Goal: Feedback & Contribution: Contribute content

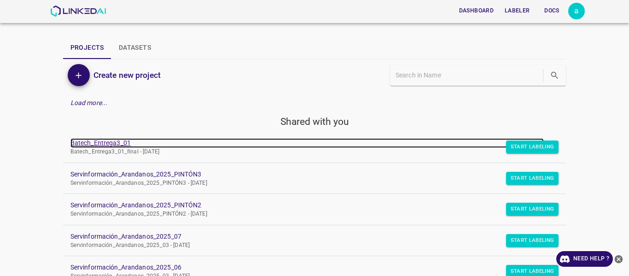
click at [101, 143] on link "Batech_Entrega3_01" at bounding box center [307, 143] width 474 height 10
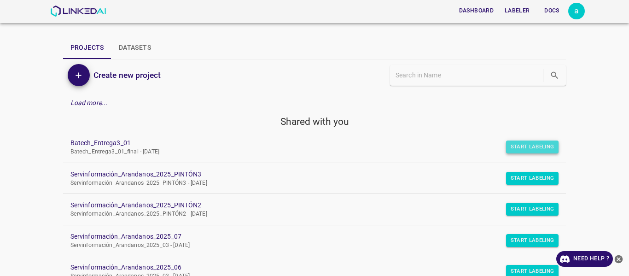
click at [517, 145] on button "Start Labeling" at bounding box center [532, 146] width 53 height 13
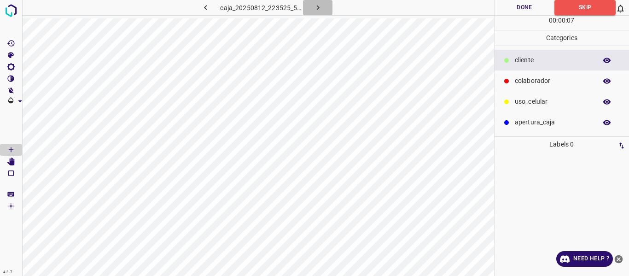
click at [312, 9] on button "button" at bounding box center [317, 7] width 29 height 15
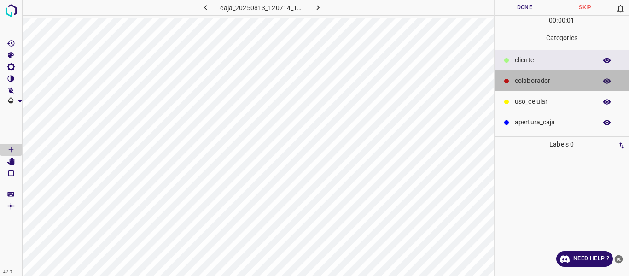
click at [540, 77] on p "colaborador" at bounding box center [553, 81] width 77 height 10
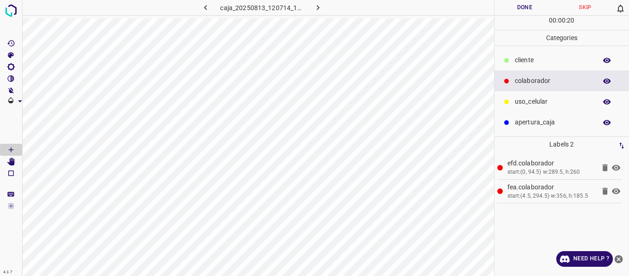
click at [526, 7] on button "Done" at bounding box center [525, 7] width 61 height 15
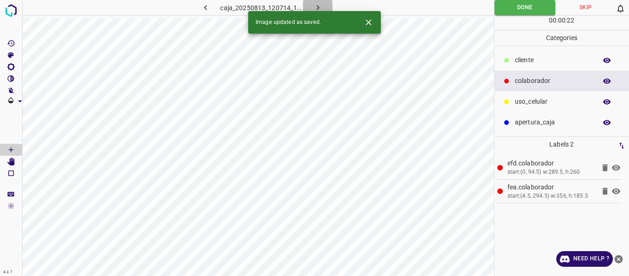
click at [317, 7] on icon "button" at bounding box center [318, 8] width 10 height 10
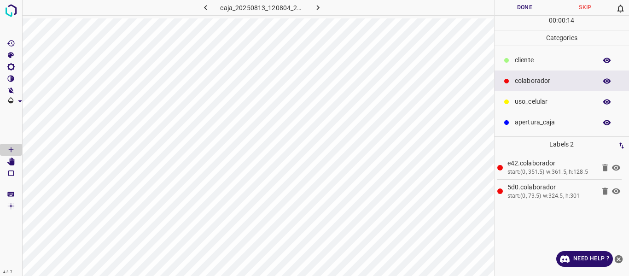
click at [521, 10] on button "Done" at bounding box center [525, 7] width 61 height 15
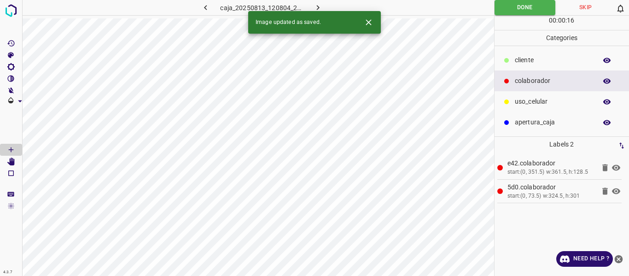
click at [320, 6] on icon "button" at bounding box center [318, 8] width 10 height 10
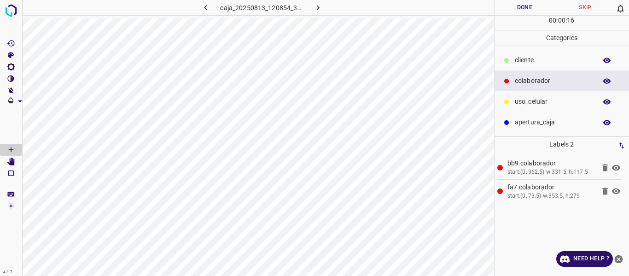
click at [520, 7] on button "Done" at bounding box center [525, 7] width 61 height 15
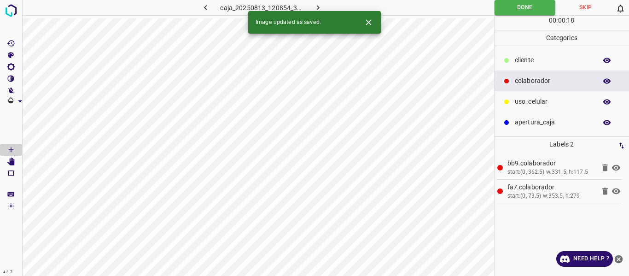
click at [322, 4] on icon "button" at bounding box center [318, 8] width 10 height 10
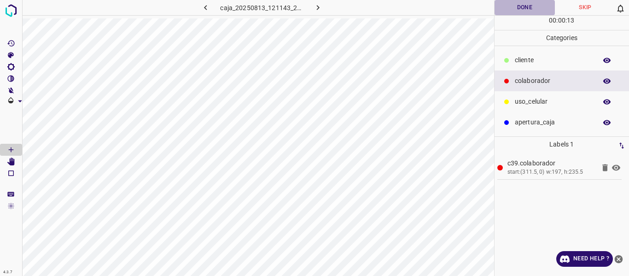
click at [521, 8] on button "Done" at bounding box center [525, 7] width 61 height 15
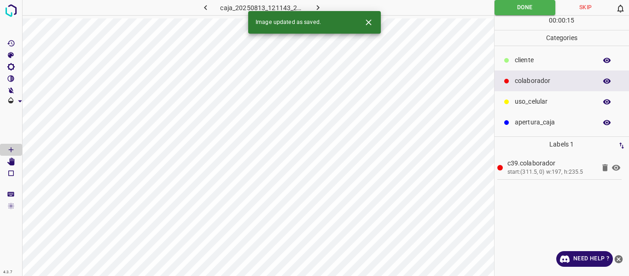
click at [318, 7] on icon "button" at bounding box center [317, 7] width 3 height 5
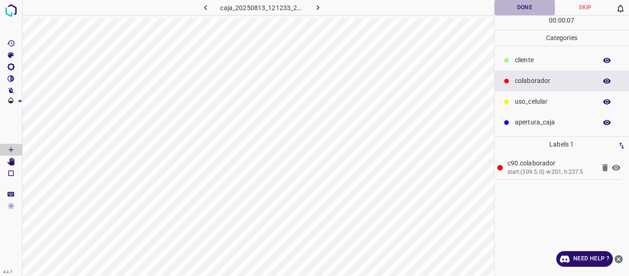
click at [515, 8] on button "Done" at bounding box center [525, 7] width 61 height 15
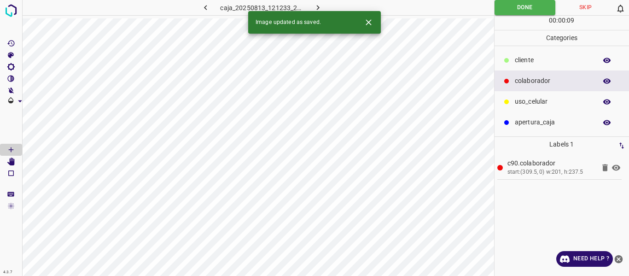
click at [319, 6] on icon "button" at bounding box center [318, 8] width 10 height 10
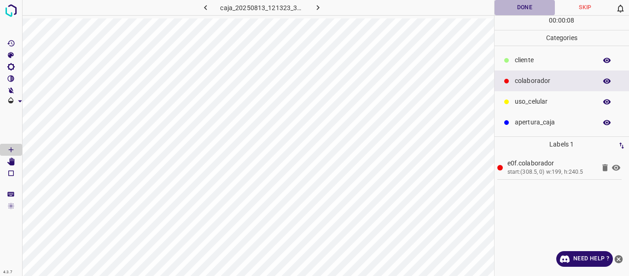
click at [520, 6] on button "Done" at bounding box center [525, 7] width 61 height 15
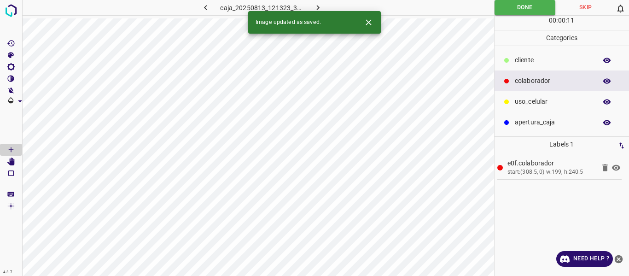
click at [317, 6] on icon "button" at bounding box center [318, 8] width 10 height 10
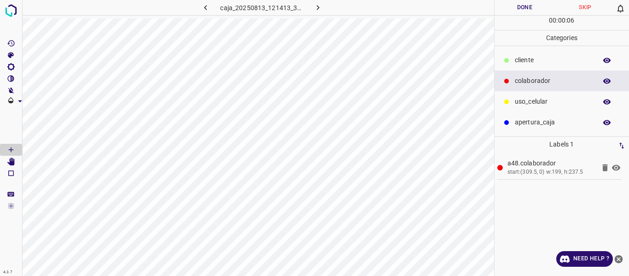
click at [514, 9] on button "Done" at bounding box center [525, 7] width 61 height 15
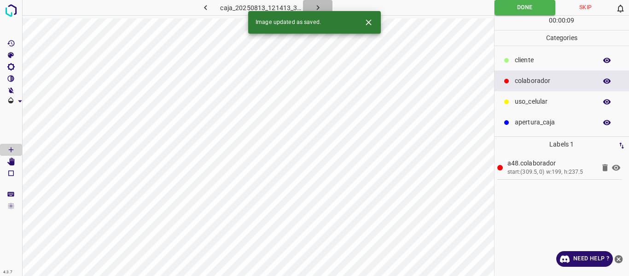
click at [316, 5] on icon "button" at bounding box center [318, 8] width 10 height 10
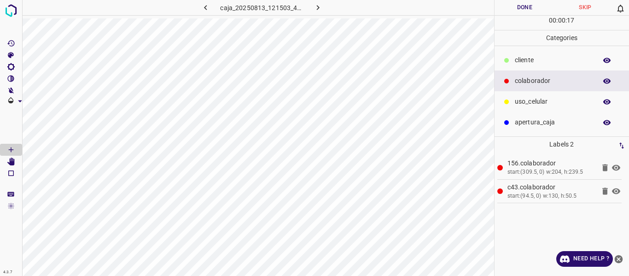
click at [522, 7] on button "Done" at bounding box center [525, 7] width 61 height 15
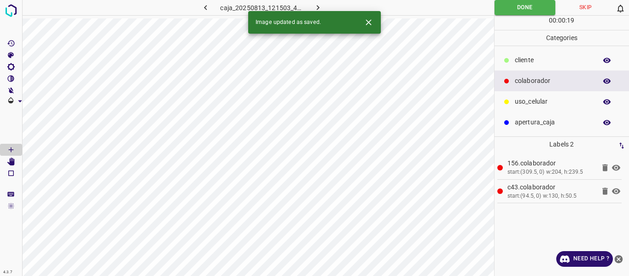
click at [208, 5] on icon "button" at bounding box center [206, 8] width 10 height 10
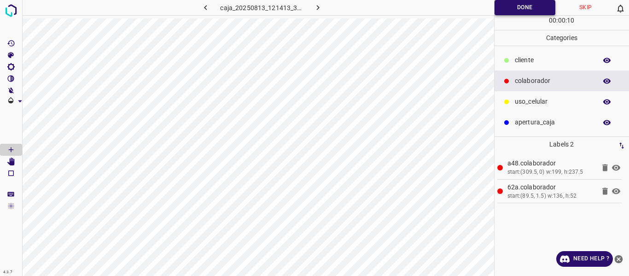
click at [522, 6] on button "Done" at bounding box center [525, 7] width 61 height 15
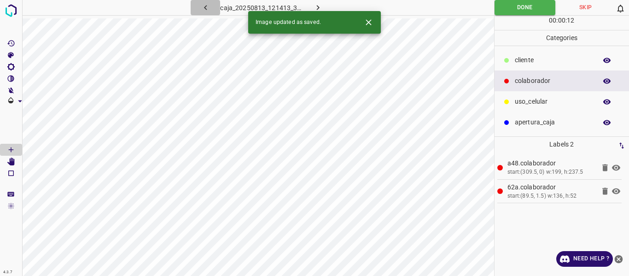
click at [204, 6] on icon "button" at bounding box center [206, 8] width 10 height 10
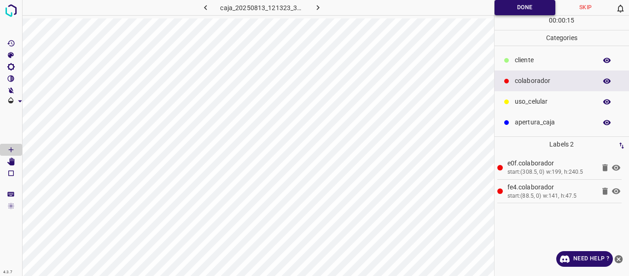
click at [513, 11] on button "Done" at bounding box center [525, 7] width 61 height 15
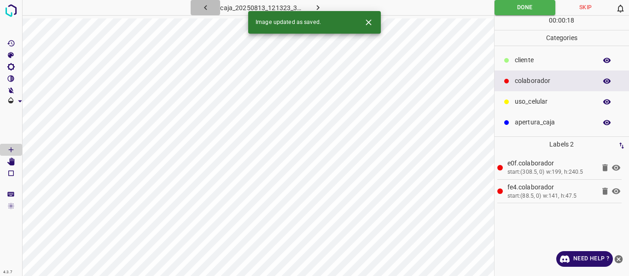
click at [203, 7] on icon "button" at bounding box center [206, 8] width 10 height 10
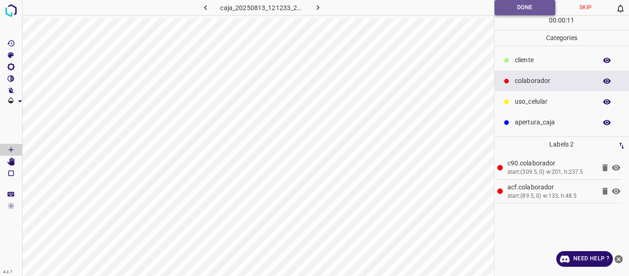
click at [502, 14] on button "Done" at bounding box center [525, 7] width 61 height 15
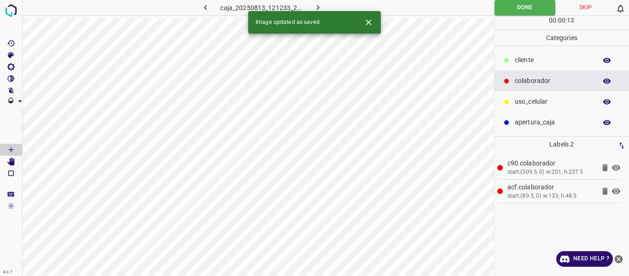
click at [208, 9] on icon "button" at bounding box center [206, 8] width 10 height 10
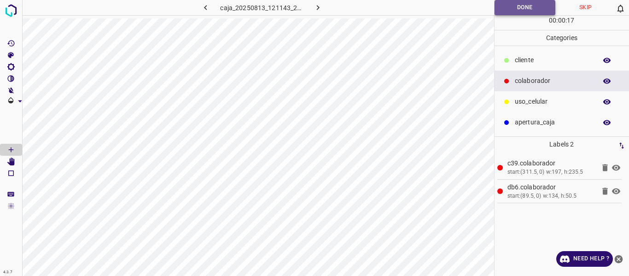
click at [506, 9] on button "Done" at bounding box center [525, 7] width 61 height 15
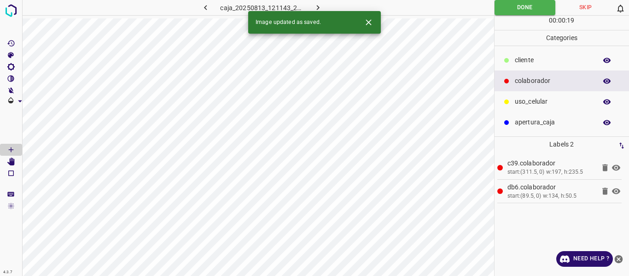
click at [203, 5] on icon "button" at bounding box center [206, 8] width 10 height 10
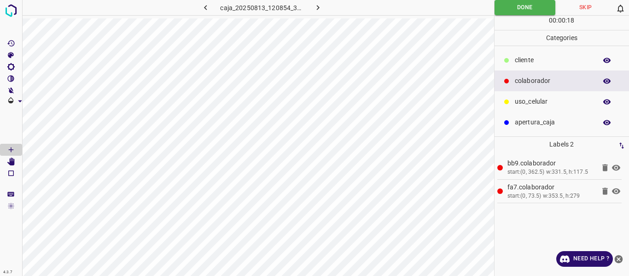
click at [318, 8] on icon "button" at bounding box center [317, 7] width 3 height 5
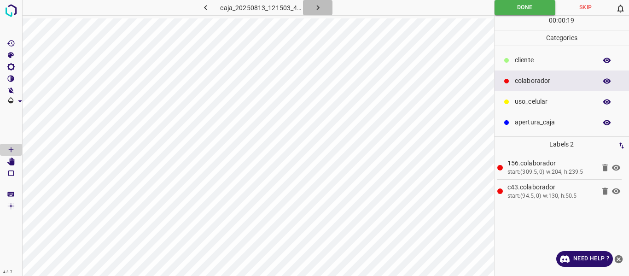
click at [318, 8] on icon "button" at bounding box center [317, 7] width 3 height 5
click at [520, 5] on button "Done" at bounding box center [525, 7] width 61 height 15
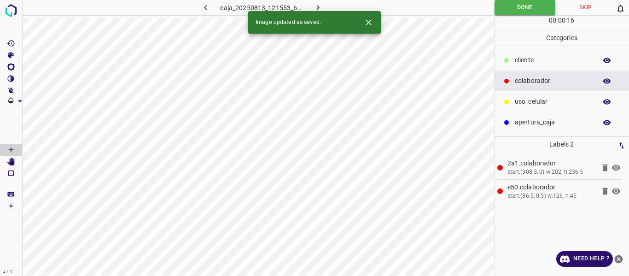
click at [320, 8] on icon "button" at bounding box center [318, 8] width 10 height 10
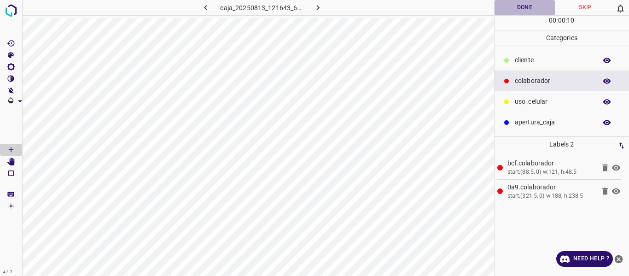
click at [519, 7] on button "Done" at bounding box center [525, 7] width 61 height 15
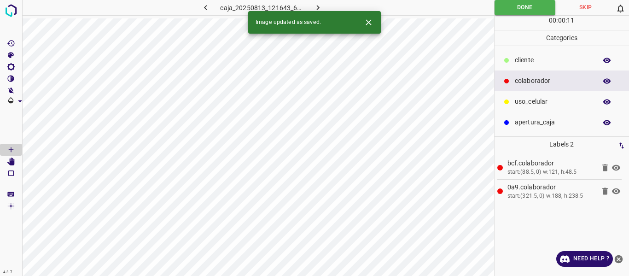
click at [317, 5] on icon "button" at bounding box center [318, 8] width 10 height 10
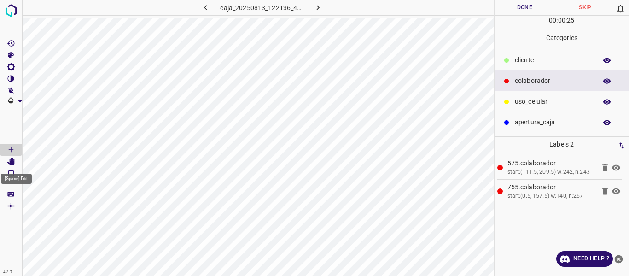
drag, startPoint x: 9, startPoint y: 161, endPoint x: 22, endPoint y: 181, distance: 23.9
click at [8, 162] on icon "[Space] Edit" at bounding box center [11, 162] width 8 height 8
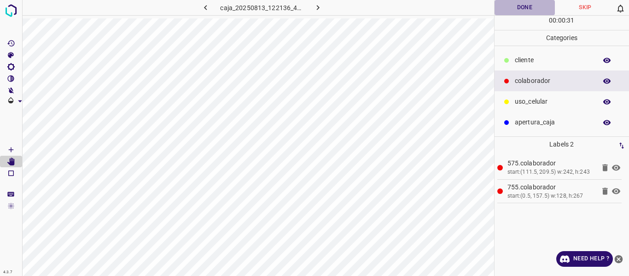
click at [517, 6] on button "Done" at bounding box center [525, 7] width 61 height 15
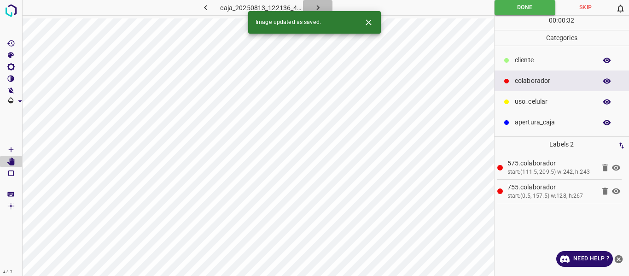
click at [318, 6] on icon "button" at bounding box center [318, 8] width 10 height 10
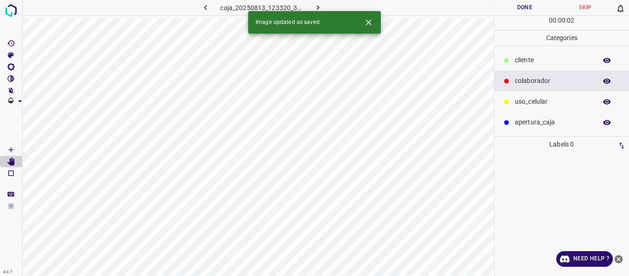
click at [529, 59] on p "​​cliente" at bounding box center [553, 60] width 77 height 10
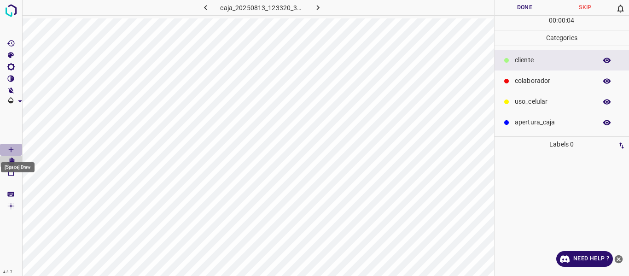
click at [12, 146] on icon "[Space] Draw" at bounding box center [11, 150] width 8 height 8
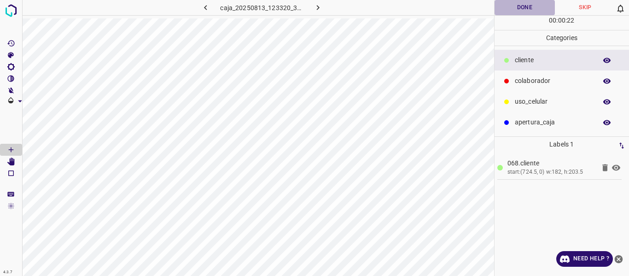
click at [521, 6] on button "Done" at bounding box center [525, 7] width 61 height 15
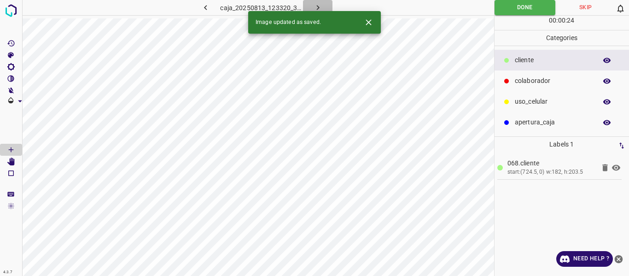
click at [315, 5] on icon "button" at bounding box center [318, 8] width 10 height 10
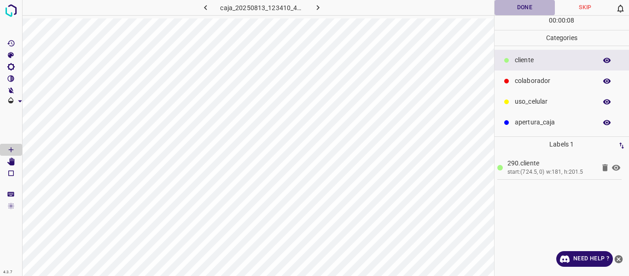
click at [511, 7] on button "Done" at bounding box center [525, 7] width 61 height 15
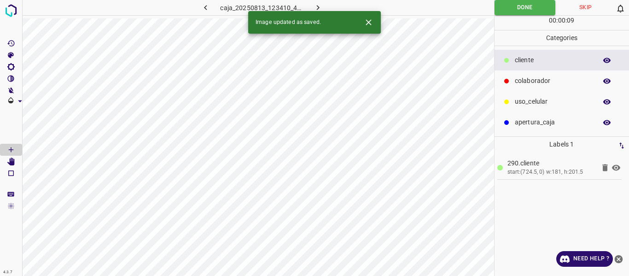
drag, startPoint x: 315, startPoint y: 6, endPoint x: 336, endPoint y: 9, distance: 21.0
click at [316, 6] on icon "button" at bounding box center [318, 8] width 10 height 10
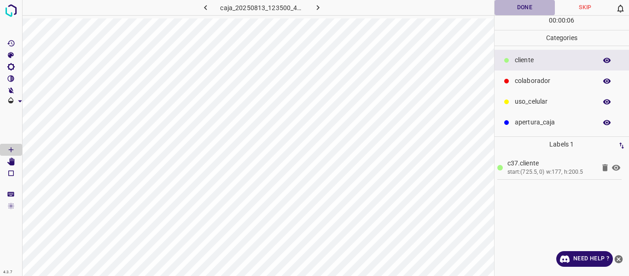
click at [511, 8] on button "Done" at bounding box center [525, 7] width 61 height 15
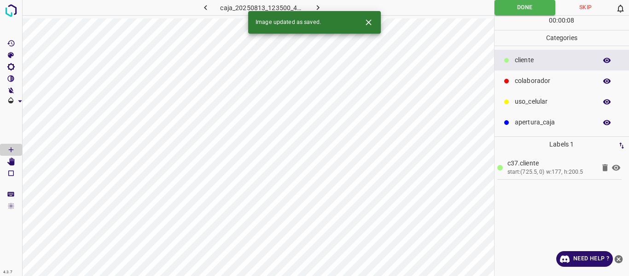
click at [317, 5] on icon "button" at bounding box center [318, 8] width 10 height 10
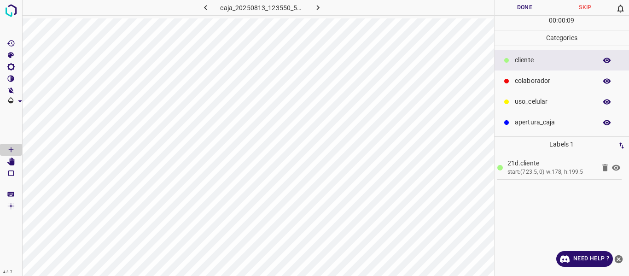
click at [512, 10] on button "Done" at bounding box center [525, 7] width 61 height 15
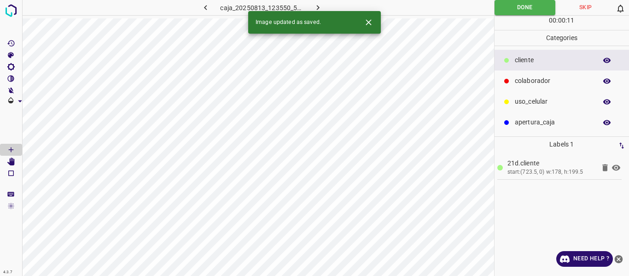
click at [313, 1] on button "button" at bounding box center [317, 7] width 29 height 15
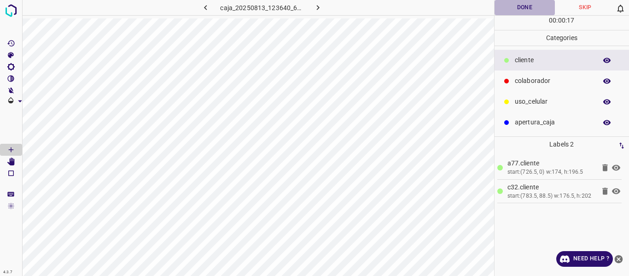
click at [525, 8] on button "Done" at bounding box center [525, 7] width 61 height 15
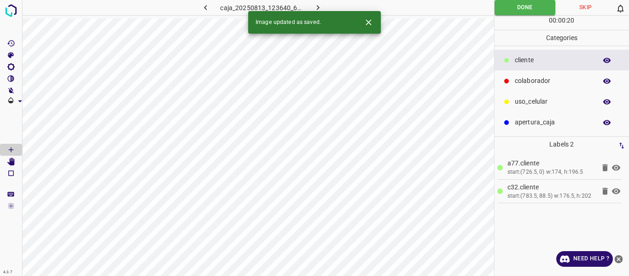
click at [204, 5] on icon "button" at bounding box center [206, 8] width 10 height 10
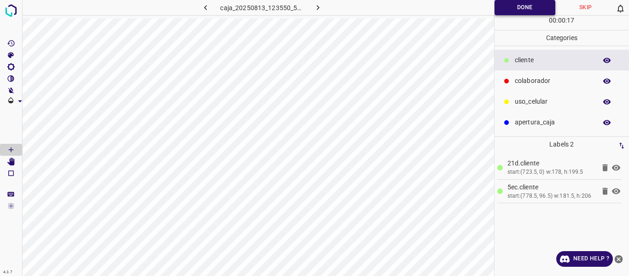
click at [501, 10] on button "Done" at bounding box center [525, 7] width 61 height 15
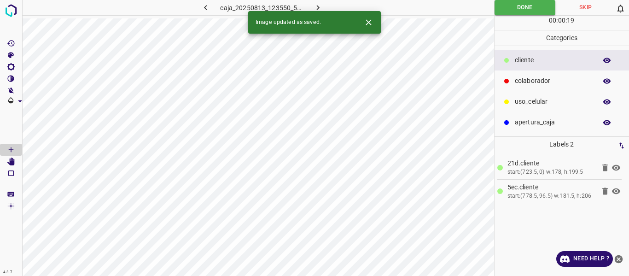
click at [208, 8] on icon "button" at bounding box center [206, 8] width 10 height 10
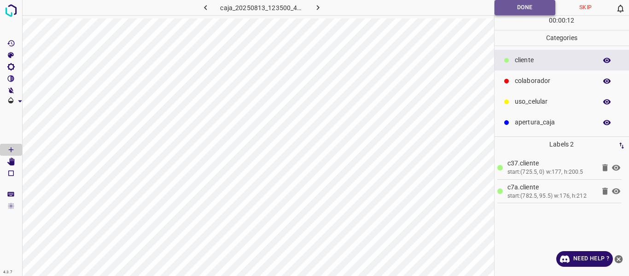
click at [507, 7] on button "Done" at bounding box center [525, 7] width 61 height 15
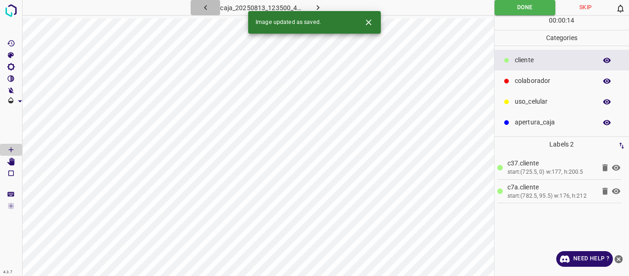
click at [205, 7] on icon "button" at bounding box center [205, 7] width 3 height 5
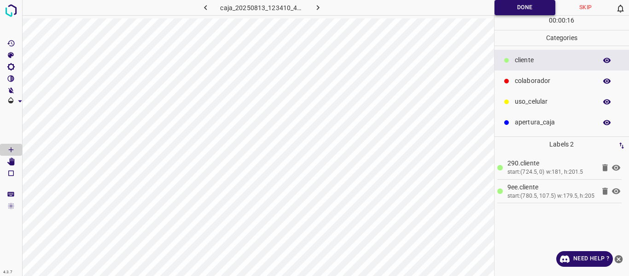
click at [504, 13] on button "Done" at bounding box center [525, 7] width 61 height 15
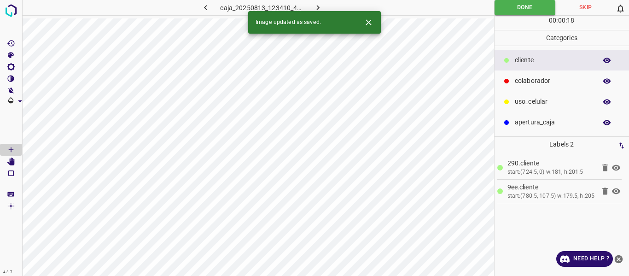
click at [203, 7] on icon "button" at bounding box center [206, 8] width 10 height 10
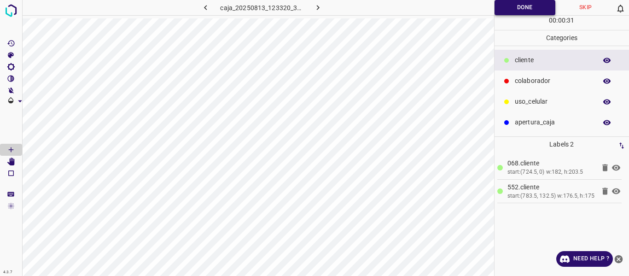
click at [508, 10] on button "Done" at bounding box center [525, 7] width 61 height 15
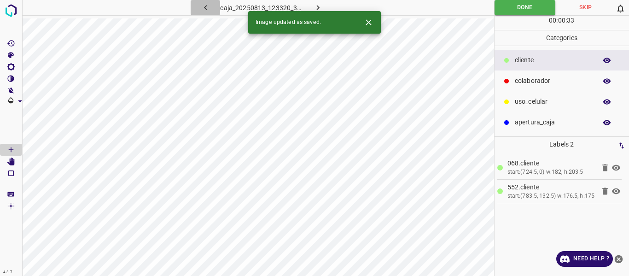
click at [207, 7] on icon "button" at bounding box center [206, 8] width 10 height 10
click at [314, 6] on icon "button" at bounding box center [318, 8] width 10 height 10
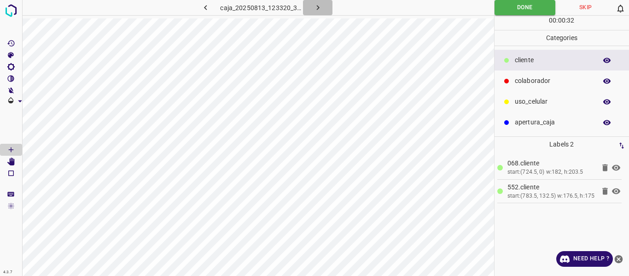
click at [317, 7] on icon "button" at bounding box center [318, 8] width 10 height 10
click at [317, 6] on icon "button" at bounding box center [317, 7] width 3 height 5
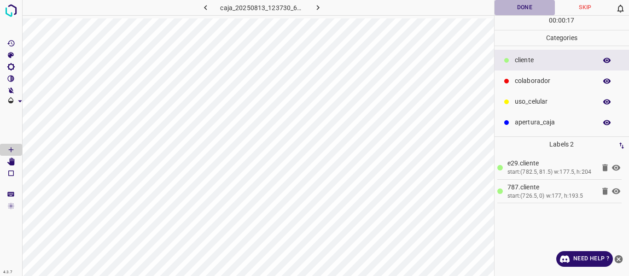
click at [517, 8] on button "Done" at bounding box center [525, 7] width 61 height 15
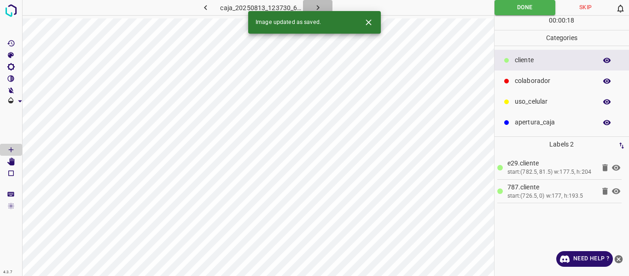
click at [319, 5] on icon "button" at bounding box center [318, 8] width 10 height 10
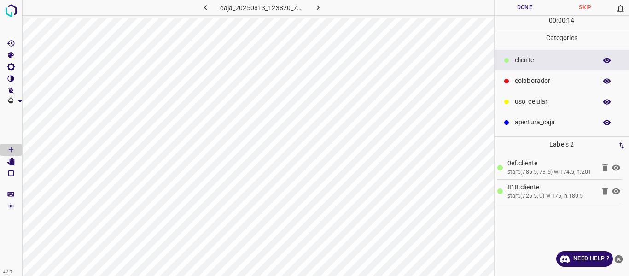
click at [519, 8] on button "Done" at bounding box center [525, 7] width 61 height 15
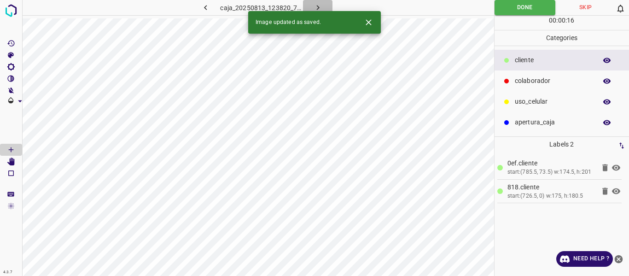
click at [314, 6] on icon "button" at bounding box center [318, 8] width 10 height 10
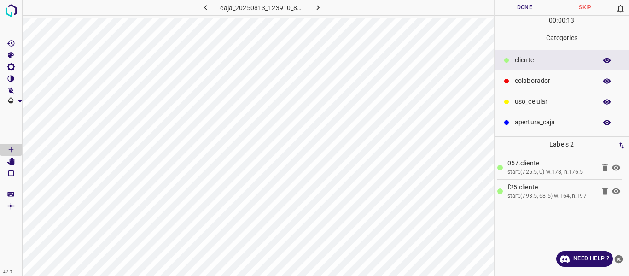
click at [520, 10] on button "Done" at bounding box center [525, 7] width 61 height 15
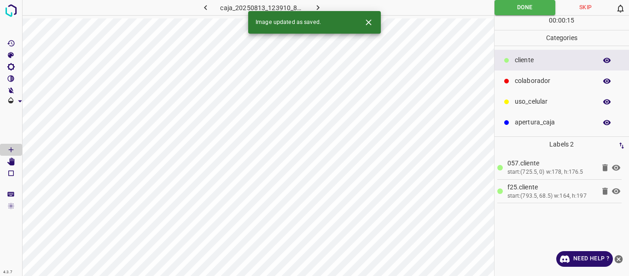
click at [321, 5] on icon "button" at bounding box center [318, 8] width 10 height 10
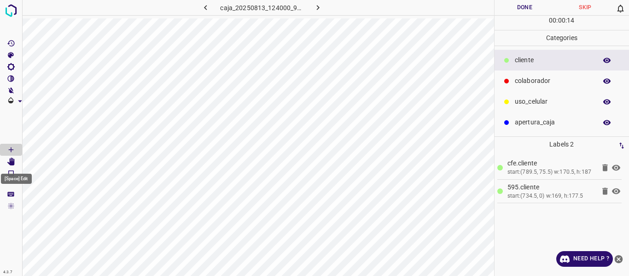
drag, startPoint x: 12, startPoint y: 164, endPoint x: 19, endPoint y: 164, distance: 6.4
click at [12, 164] on icon "[Space] Edit" at bounding box center [10, 162] width 7 height 8
click at [516, 14] on button "Done" at bounding box center [525, 7] width 61 height 15
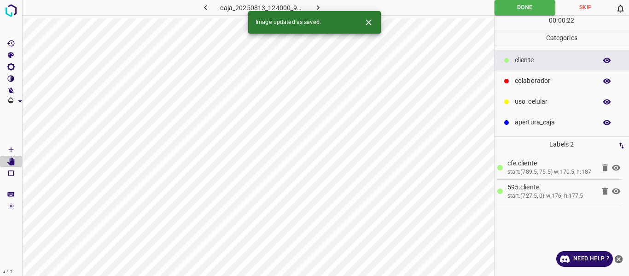
click at [318, 7] on icon "button" at bounding box center [317, 7] width 3 height 5
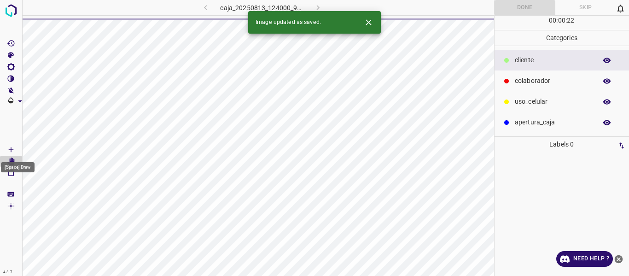
click at [12, 147] on icon "[Space] Draw" at bounding box center [11, 150] width 8 height 8
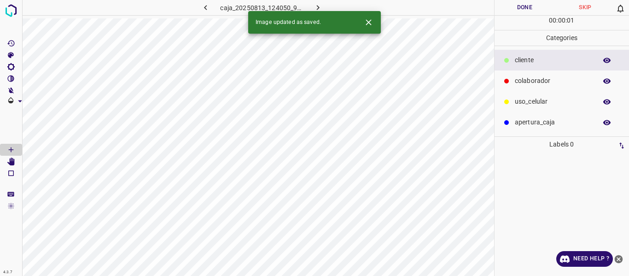
click at [370, 31] on div "Image updated as saved." at bounding box center [314, 22] width 133 height 23
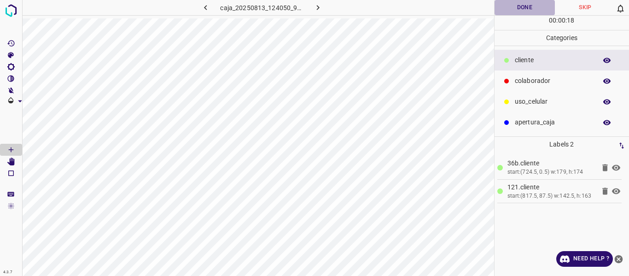
click at [508, 10] on button "Done" at bounding box center [525, 7] width 61 height 15
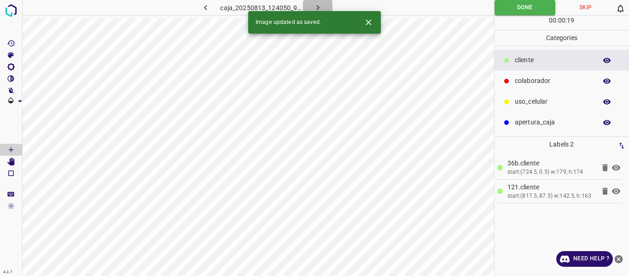
click at [318, 6] on icon "button" at bounding box center [318, 8] width 10 height 10
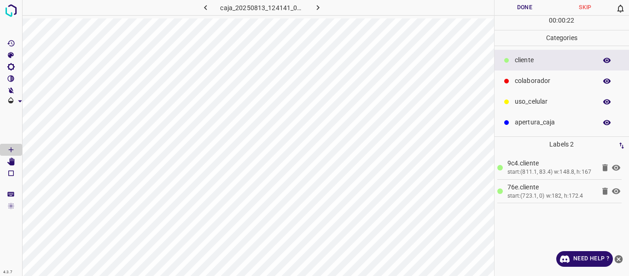
click at [510, 11] on button "Done" at bounding box center [525, 7] width 61 height 15
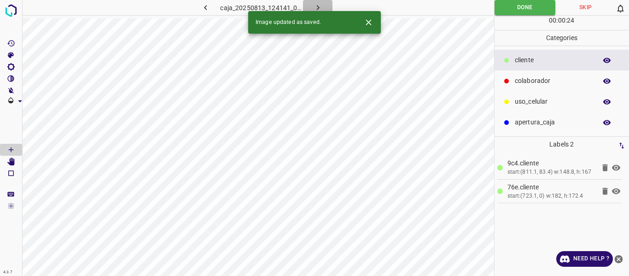
click at [321, 4] on icon "button" at bounding box center [318, 8] width 10 height 10
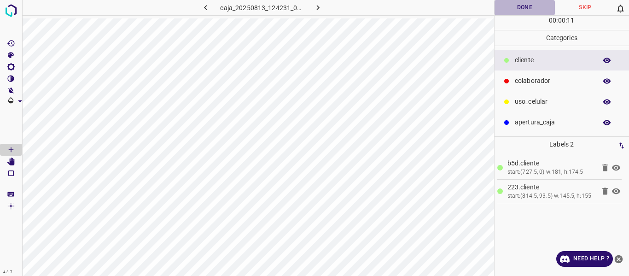
click at [509, 9] on button "Done" at bounding box center [525, 7] width 61 height 15
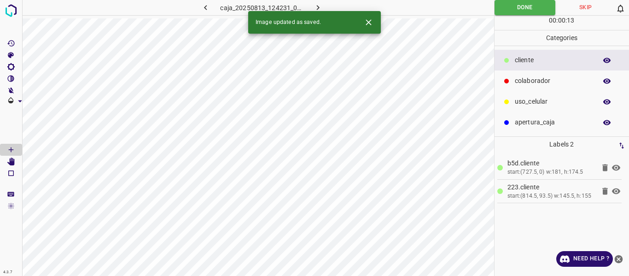
click at [315, 7] on icon "button" at bounding box center [318, 8] width 10 height 10
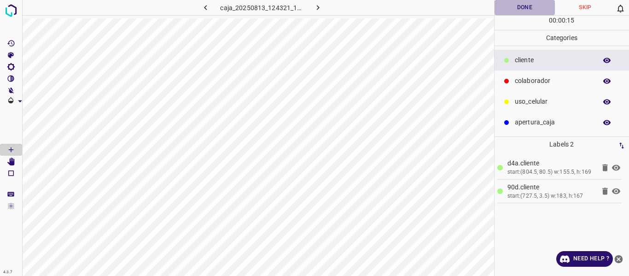
drag, startPoint x: 515, startPoint y: 8, endPoint x: 510, endPoint y: 6, distance: 5.0
click at [515, 8] on button "Done" at bounding box center [525, 7] width 61 height 15
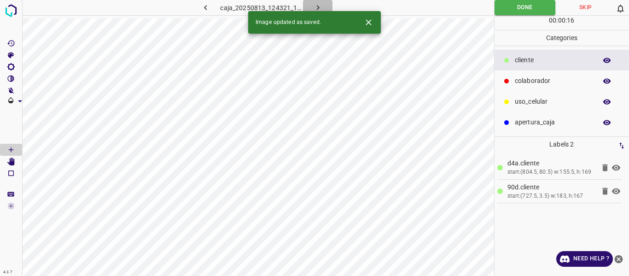
drag, startPoint x: 312, startPoint y: 4, endPoint x: 318, endPoint y: 6, distance: 6.1
click at [313, 4] on button "button" at bounding box center [317, 7] width 29 height 15
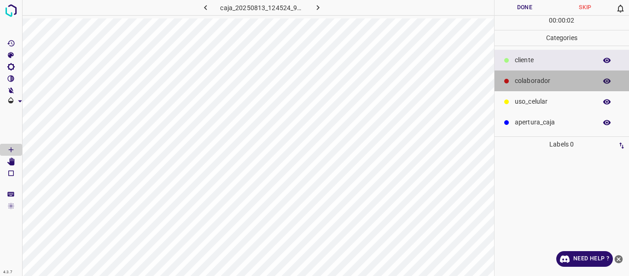
click at [532, 82] on p "colaborador" at bounding box center [553, 81] width 77 height 10
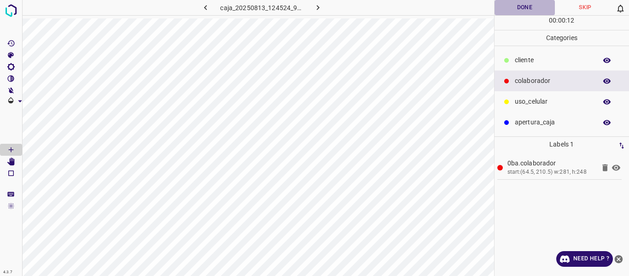
click at [519, 11] on button "Done" at bounding box center [525, 7] width 61 height 15
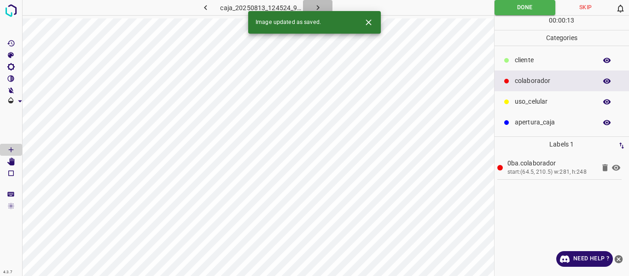
click at [315, 6] on icon "button" at bounding box center [318, 8] width 10 height 10
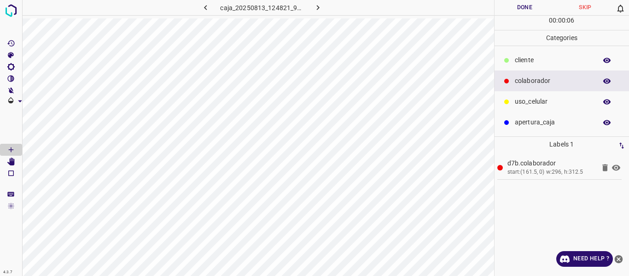
click at [513, 7] on button "Done" at bounding box center [525, 7] width 61 height 15
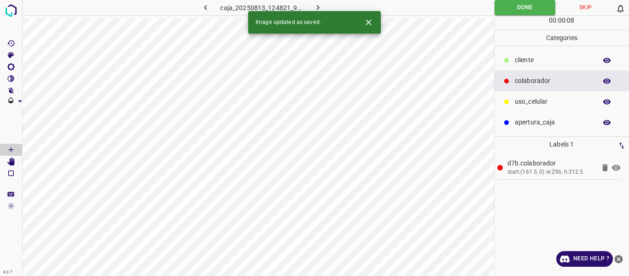
click at [315, 4] on icon "button" at bounding box center [318, 8] width 10 height 10
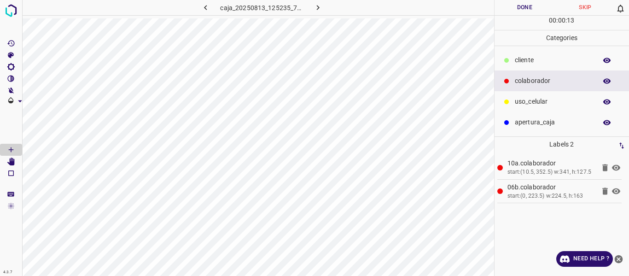
click at [529, 8] on button "Done" at bounding box center [525, 7] width 61 height 15
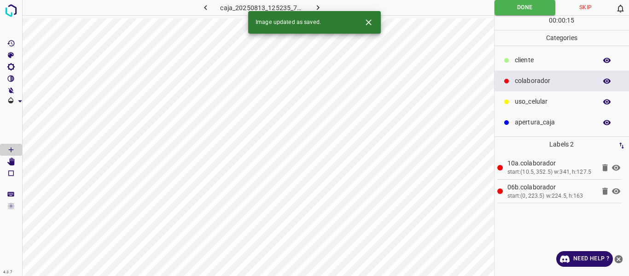
click at [316, 5] on icon "button" at bounding box center [318, 8] width 10 height 10
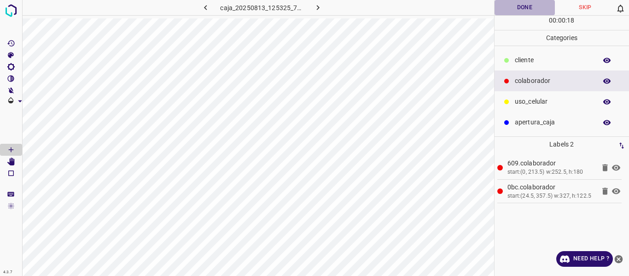
click at [513, 7] on button "Done" at bounding box center [525, 7] width 61 height 15
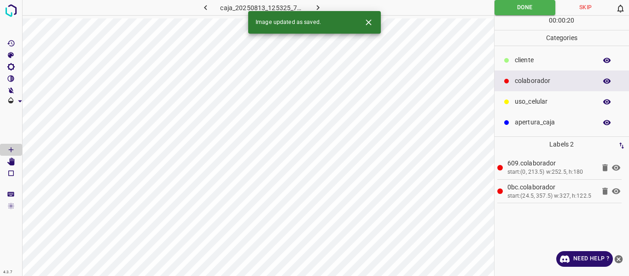
click at [313, 6] on icon "button" at bounding box center [318, 8] width 10 height 10
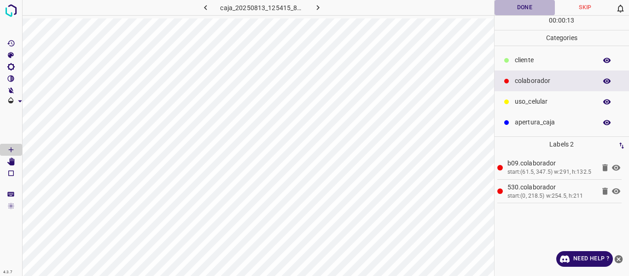
click at [517, 10] on button "Done" at bounding box center [525, 7] width 61 height 15
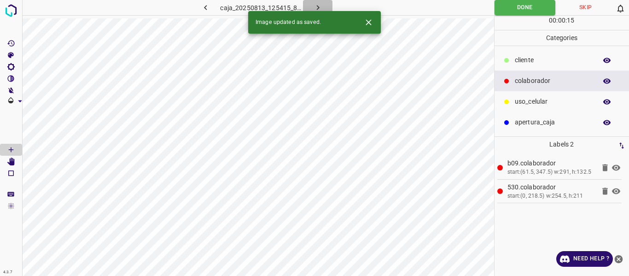
click at [316, 3] on icon "button" at bounding box center [318, 8] width 10 height 10
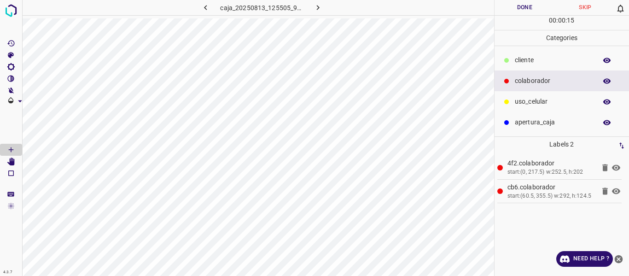
click at [527, 6] on button "Done" at bounding box center [525, 7] width 61 height 15
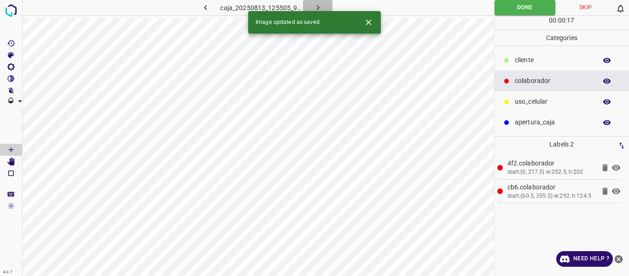
click at [316, 5] on icon "button" at bounding box center [318, 8] width 10 height 10
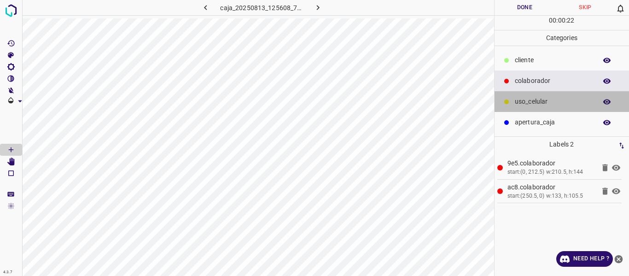
drag, startPoint x: 525, startPoint y: 104, endPoint x: 502, endPoint y: 104, distance: 23.0
click at [522, 104] on p "uso_celular" at bounding box center [553, 102] width 77 height 10
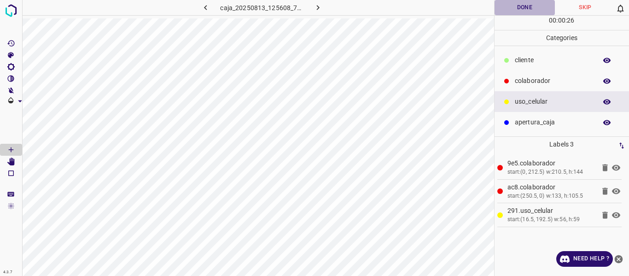
click at [511, 9] on button "Done" at bounding box center [525, 7] width 61 height 15
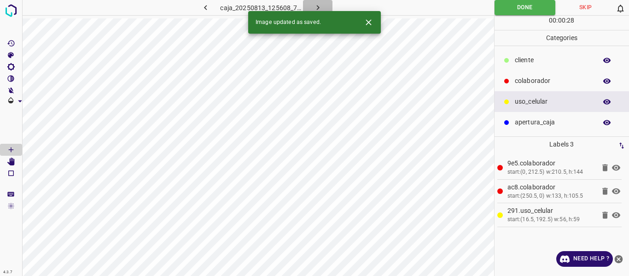
click at [315, 3] on icon "button" at bounding box center [318, 8] width 10 height 10
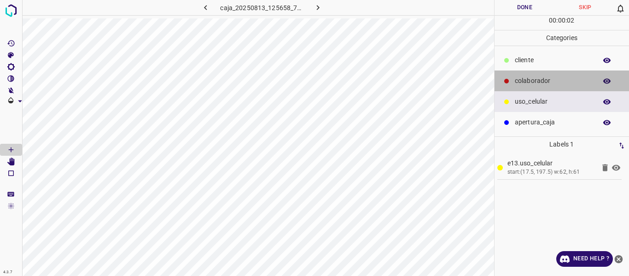
click at [522, 82] on p "colaborador" at bounding box center [553, 81] width 77 height 10
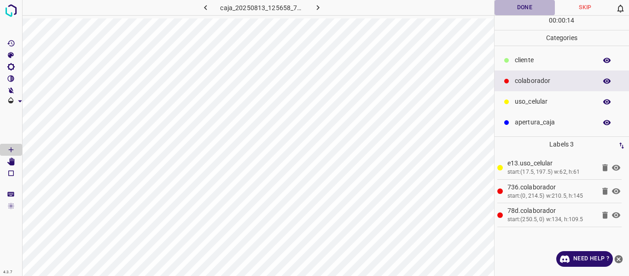
click at [525, 6] on button "Done" at bounding box center [525, 7] width 61 height 15
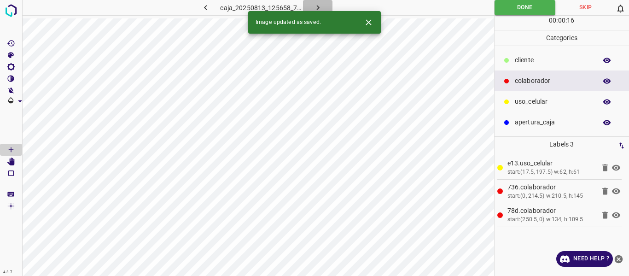
click at [316, 6] on icon "button" at bounding box center [318, 8] width 10 height 10
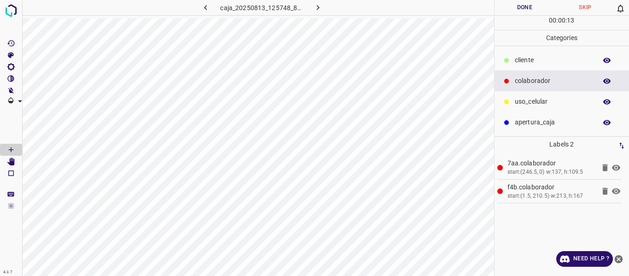
click at [526, 100] on p "uso_celular" at bounding box center [553, 102] width 77 height 10
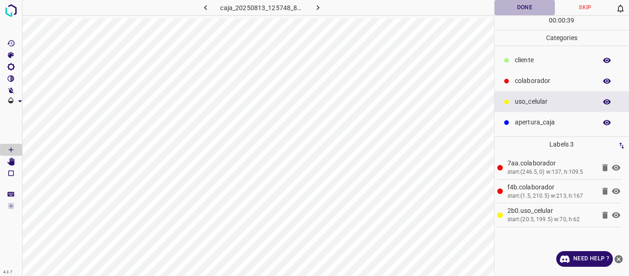
click at [514, 9] on button "Done" at bounding box center [525, 7] width 61 height 15
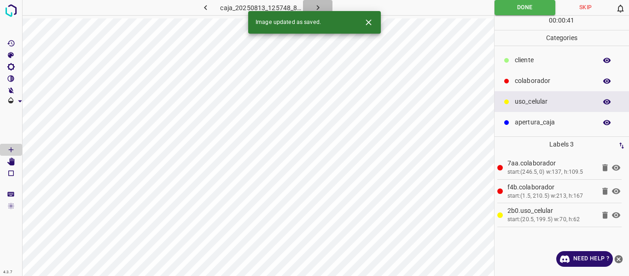
click at [316, 7] on icon "button" at bounding box center [318, 8] width 10 height 10
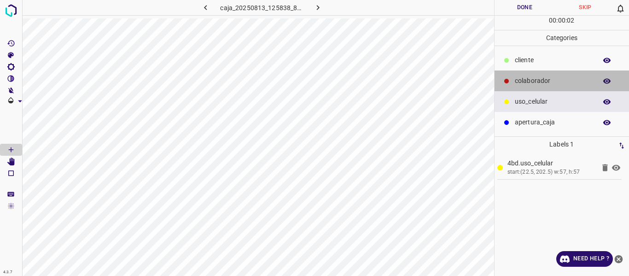
click at [521, 83] on p "colaborador" at bounding box center [553, 81] width 77 height 10
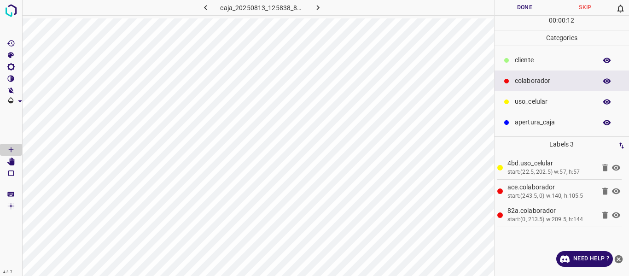
click at [527, 11] on button "Done" at bounding box center [525, 7] width 61 height 15
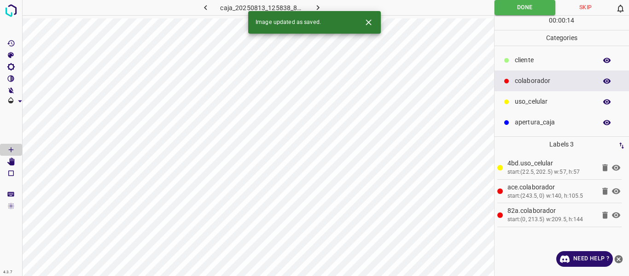
click at [316, 5] on icon "button" at bounding box center [318, 8] width 10 height 10
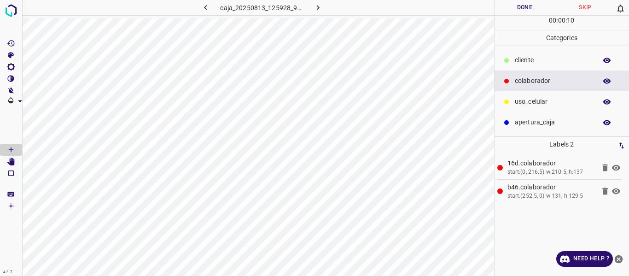
drag, startPoint x: 556, startPoint y: 102, endPoint x: 546, endPoint y: 104, distance: 10.2
click at [546, 104] on p "uso_celular" at bounding box center [553, 102] width 77 height 10
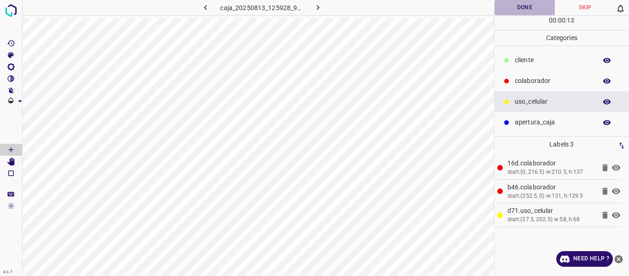
click at [511, 9] on button "Done" at bounding box center [525, 7] width 61 height 15
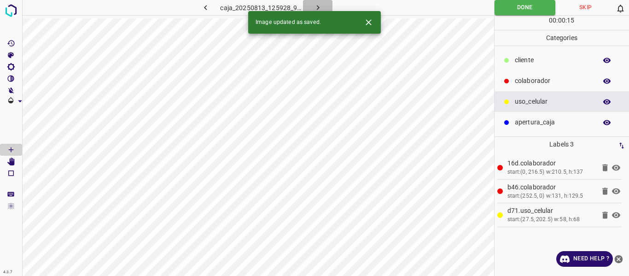
click at [320, 5] on icon "button" at bounding box center [318, 8] width 10 height 10
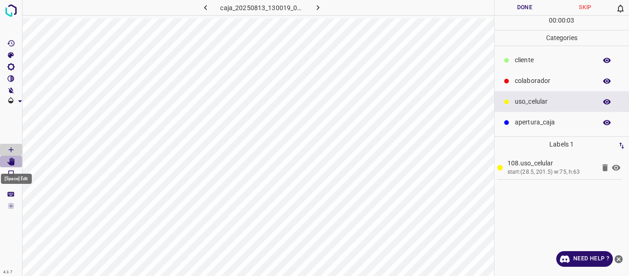
drag, startPoint x: 8, startPoint y: 161, endPoint x: 19, endPoint y: 162, distance: 10.6
click at [10, 162] on icon "[Space] Edit" at bounding box center [11, 162] width 8 height 8
click at [10, 147] on icon "[Space] Draw" at bounding box center [11, 150] width 8 height 8
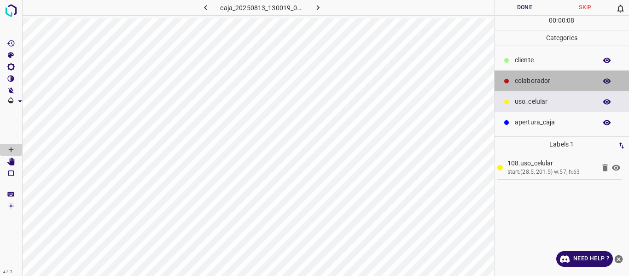
drag, startPoint x: 535, startPoint y: 81, endPoint x: 500, endPoint y: 88, distance: 35.6
click at [534, 81] on p "colaborador" at bounding box center [553, 81] width 77 height 10
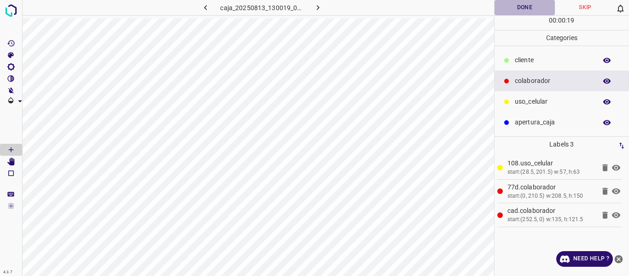
click at [518, 12] on button "Done" at bounding box center [525, 7] width 61 height 15
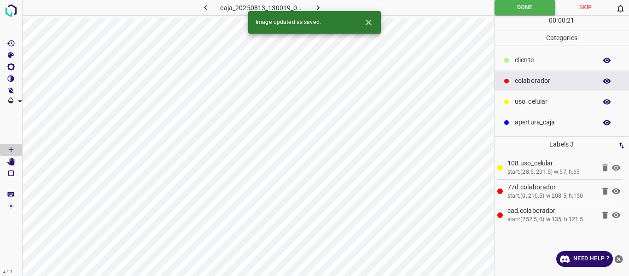
click at [321, 7] on icon "button" at bounding box center [318, 8] width 10 height 10
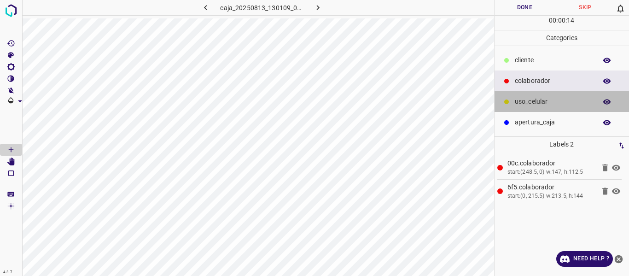
click at [517, 102] on p "uso_celular" at bounding box center [553, 102] width 77 height 10
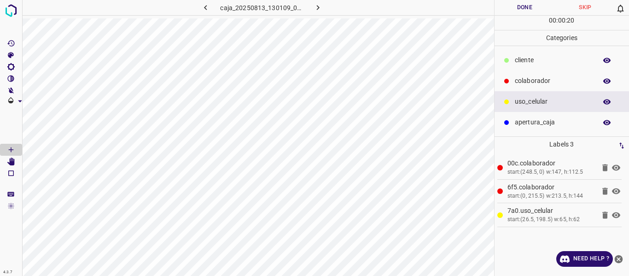
click at [514, 9] on button "Done" at bounding box center [525, 7] width 61 height 15
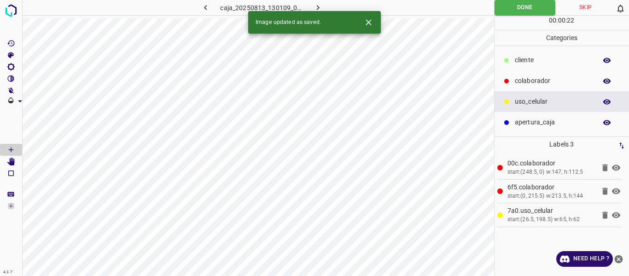
drag, startPoint x: 317, startPoint y: 5, endPoint x: 318, endPoint y: 0, distance: 5.3
click at [317, 5] on icon "button" at bounding box center [318, 8] width 10 height 10
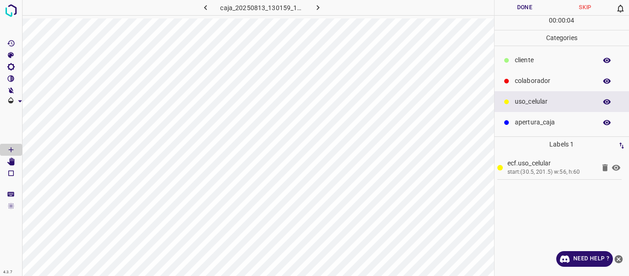
drag, startPoint x: 537, startPoint y: 79, endPoint x: 495, endPoint y: 93, distance: 44.6
click at [534, 81] on p "colaborador" at bounding box center [553, 81] width 77 height 10
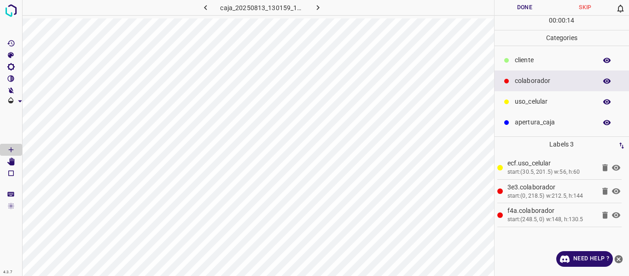
click at [522, 9] on button "Done" at bounding box center [525, 7] width 61 height 15
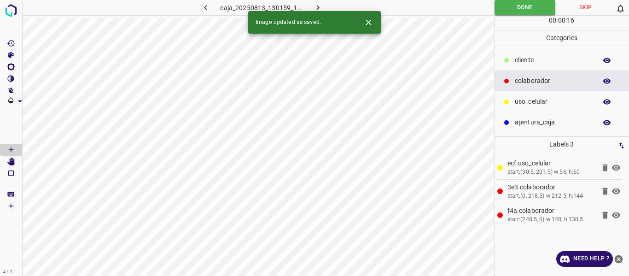
click at [315, 8] on icon "button" at bounding box center [318, 8] width 10 height 10
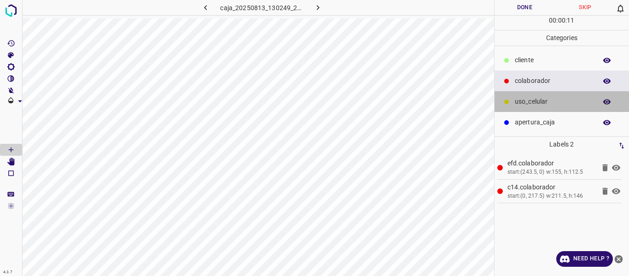
drag, startPoint x: 531, startPoint y: 98, endPoint x: 526, endPoint y: 99, distance: 4.7
click at [526, 99] on p "uso_celular" at bounding box center [553, 102] width 77 height 10
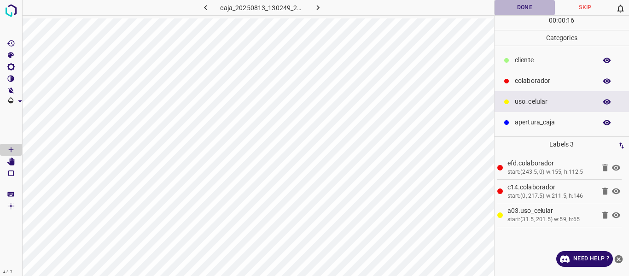
click at [519, 10] on button "Done" at bounding box center [525, 7] width 61 height 15
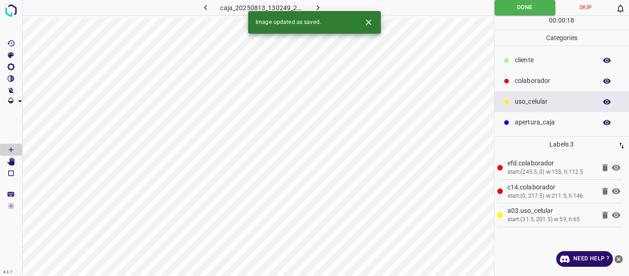
click at [318, 5] on icon "button" at bounding box center [318, 8] width 10 height 10
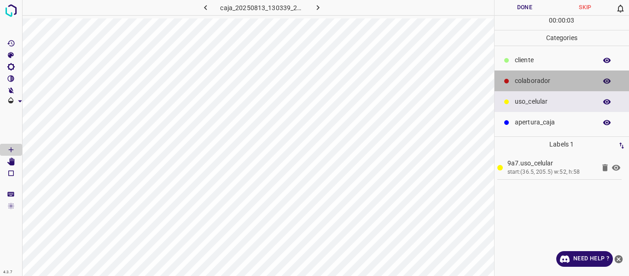
drag, startPoint x: 531, startPoint y: 82, endPoint x: 509, endPoint y: 89, distance: 22.3
click at [530, 82] on p "colaborador" at bounding box center [553, 81] width 77 height 10
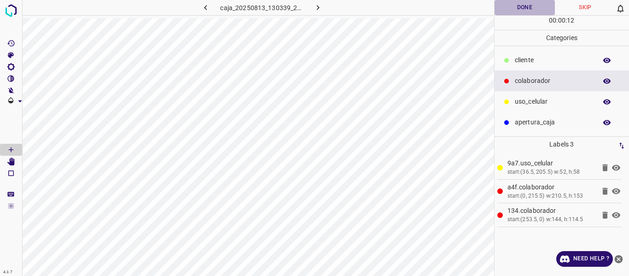
click at [519, 8] on button "Done" at bounding box center [525, 7] width 61 height 15
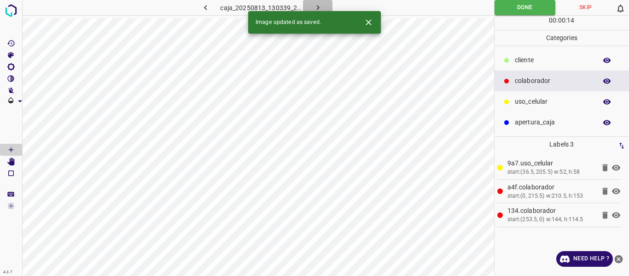
click at [316, 6] on icon "button" at bounding box center [318, 8] width 10 height 10
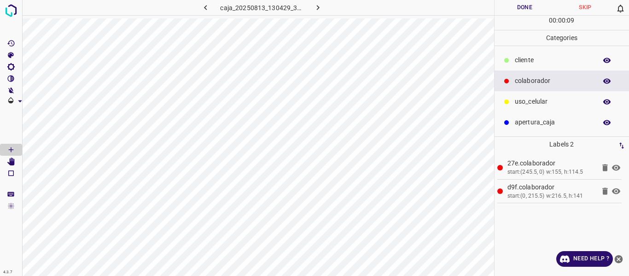
drag, startPoint x: 522, startPoint y: 99, endPoint x: 504, endPoint y: 99, distance: 17.5
click at [521, 99] on p "uso_celular" at bounding box center [553, 102] width 77 height 10
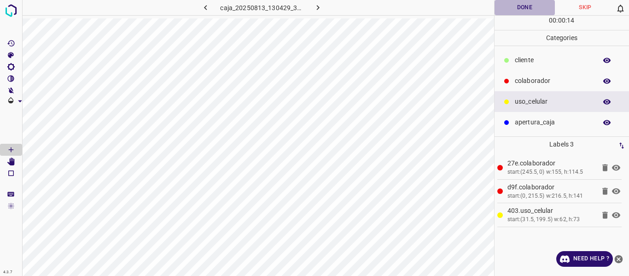
click at [533, 7] on button "Done" at bounding box center [525, 7] width 61 height 15
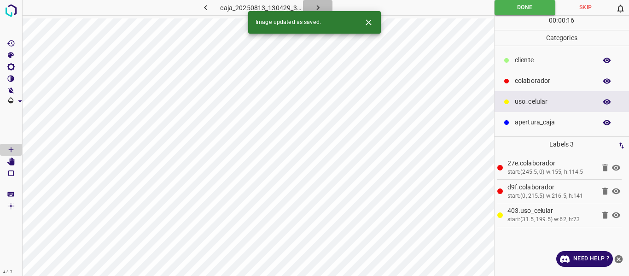
click at [312, 7] on button "button" at bounding box center [317, 7] width 29 height 15
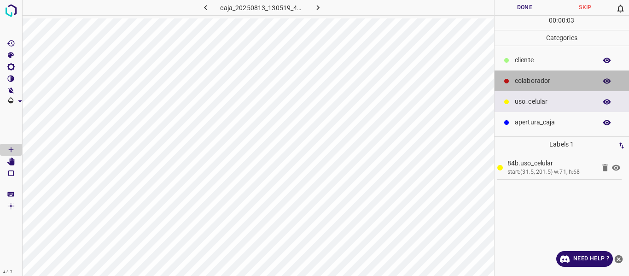
click at [520, 79] on p "colaborador" at bounding box center [553, 81] width 77 height 10
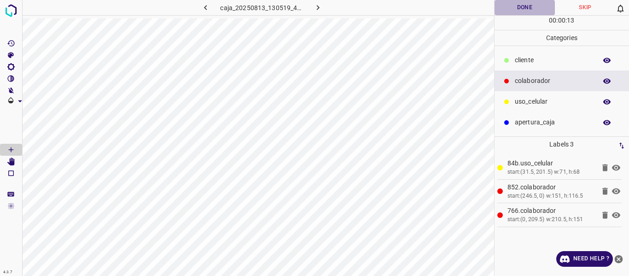
click at [514, 10] on button "Done" at bounding box center [525, 7] width 61 height 15
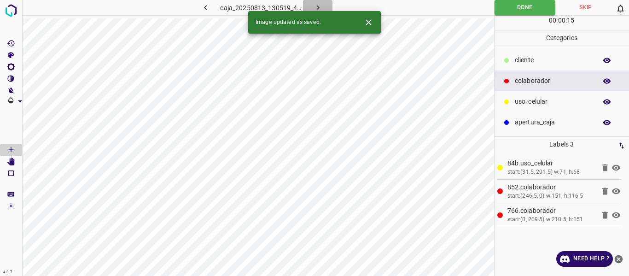
drag, startPoint x: 314, startPoint y: 5, endPoint x: 311, endPoint y: 11, distance: 6.6
click at [314, 6] on icon "button" at bounding box center [318, 8] width 10 height 10
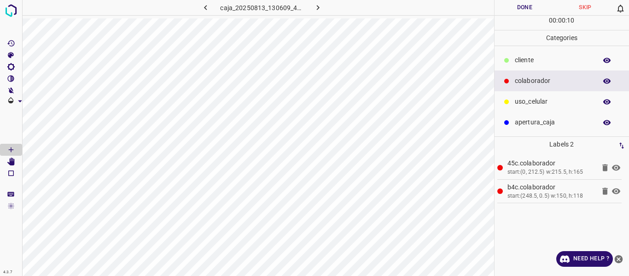
drag, startPoint x: 521, startPoint y: 99, endPoint x: 498, endPoint y: 99, distance: 23.0
click at [516, 99] on p "uso_celular" at bounding box center [553, 102] width 77 height 10
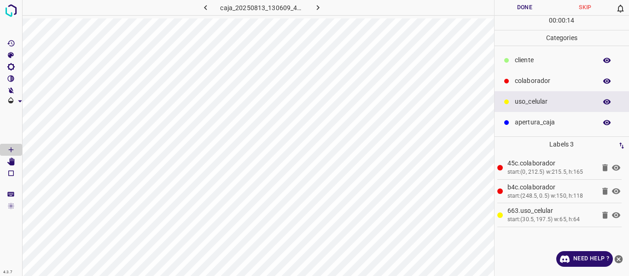
click at [519, 9] on button "Done" at bounding box center [525, 7] width 61 height 15
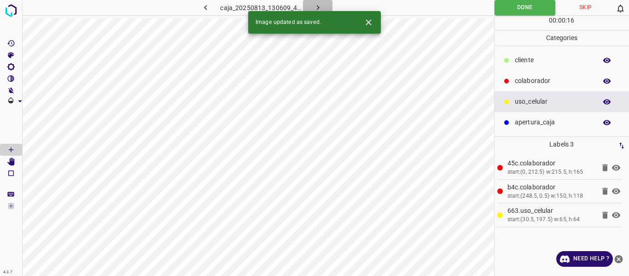
click at [318, 6] on icon "button" at bounding box center [318, 8] width 10 height 10
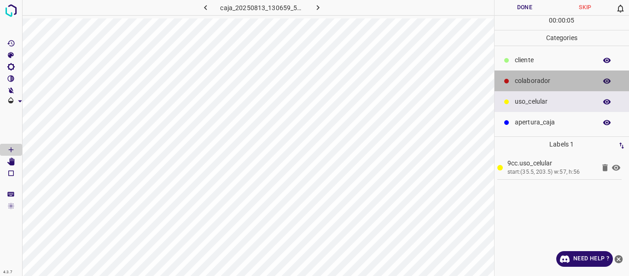
drag, startPoint x: 542, startPoint y: 78, endPoint x: 536, endPoint y: 82, distance: 7.4
click at [536, 82] on p "colaborador" at bounding box center [553, 81] width 77 height 10
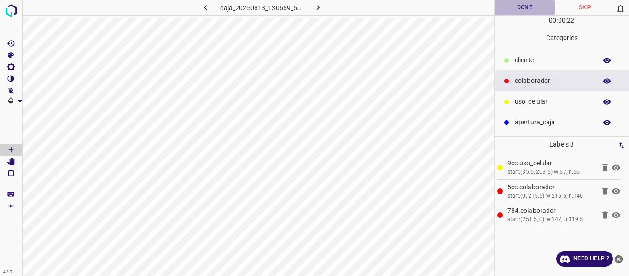
click at [518, 7] on button "Done" at bounding box center [525, 7] width 61 height 15
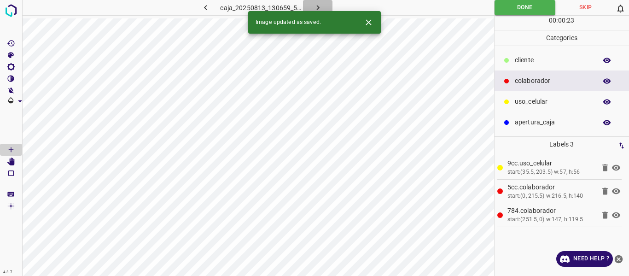
click at [315, 6] on icon "button" at bounding box center [318, 8] width 10 height 10
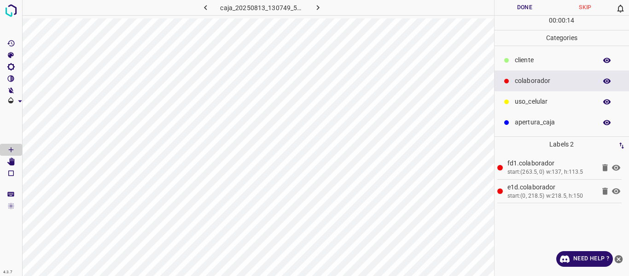
click at [525, 102] on p "uso_celular" at bounding box center [553, 102] width 77 height 10
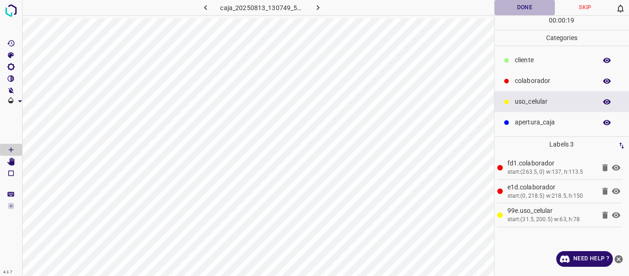
click at [526, 6] on button "Done" at bounding box center [525, 7] width 61 height 15
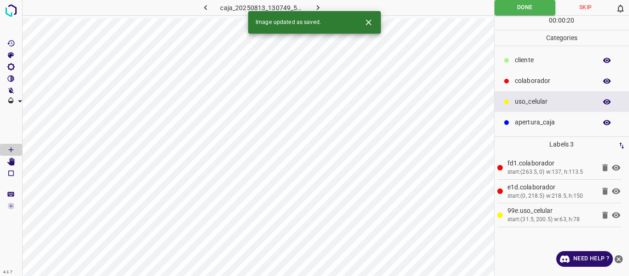
click at [315, 3] on icon "button" at bounding box center [318, 8] width 10 height 10
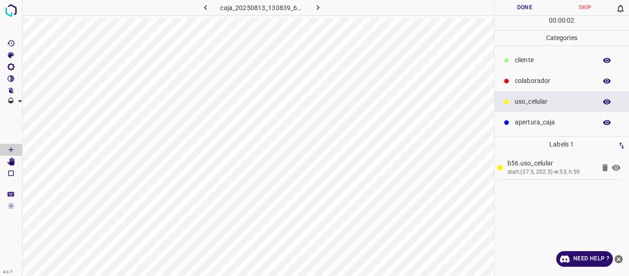
drag, startPoint x: 529, startPoint y: 80, endPoint x: 511, endPoint y: 87, distance: 19.5
click at [528, 81] on p "colaborador" at bounding box center [553, 81] width 77 height 10
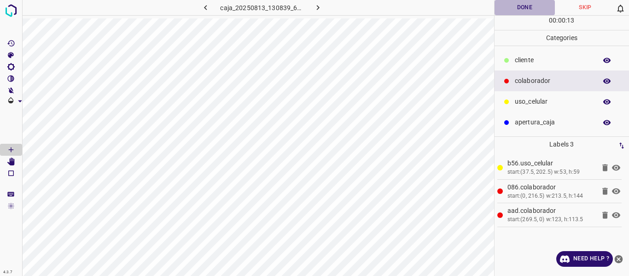
click at [510, 8] on button "Done" at bounding box center [525, 7] width 61 height 15
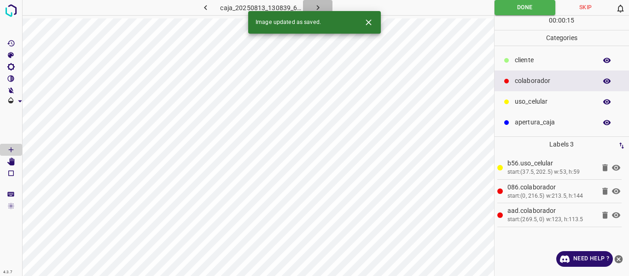
click at [315, 6] on icon "button" at bounding box center [318, 8] width 10 height 10
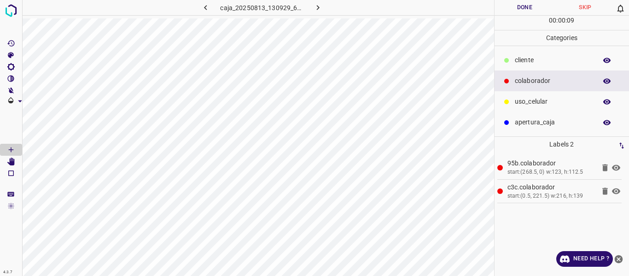
click at [522, 103] on p "uso_celular" at bounding box center [553, 102] width 77 height 10
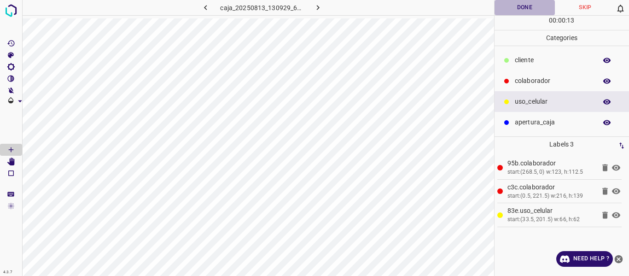
click at [515, 7] on button "Done" at bounding box center [525, 7] width 61 height 15
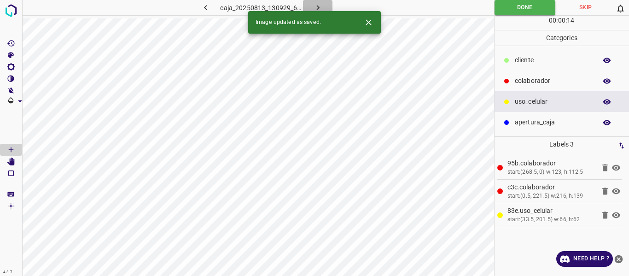
click at [313, 6] on icon "button" at bounding box center [318, 8] width 10 height 10
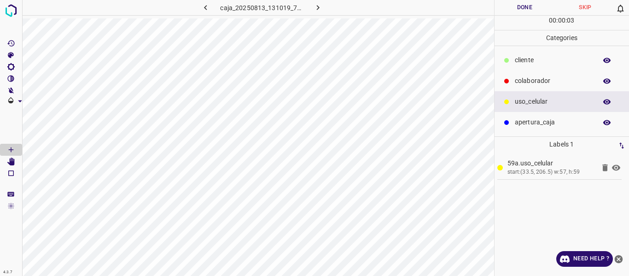
drag, startPoint x: 524, startPoint y: 83, endPoint x: 513, endPoint y: 87, distance: 11.5
click at [513, 87] on div "colaborador" at bounding box center [562, 80] width 135 height 21
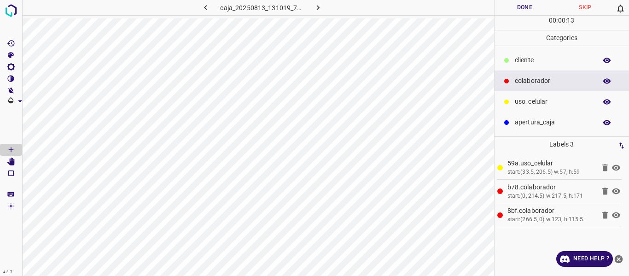
click at [525, 8] on button "Done" at bounding box center [525, 7] width 61 height 15
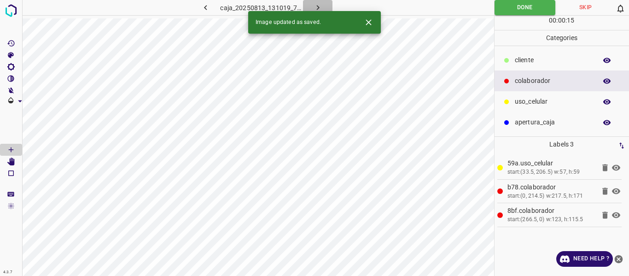
click at [315, 5] on icon "button" at bounding box center [318, 8] width 10 height 10
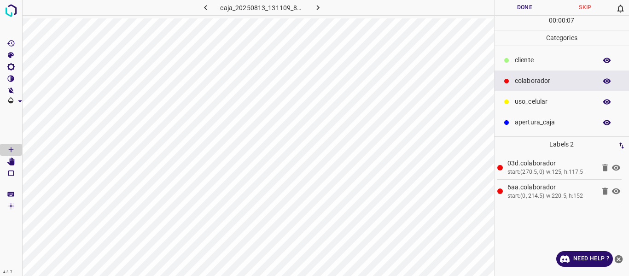
click at [558, 101] on p "uso_celular" at bounding box center [553, 102] width 77 height 10
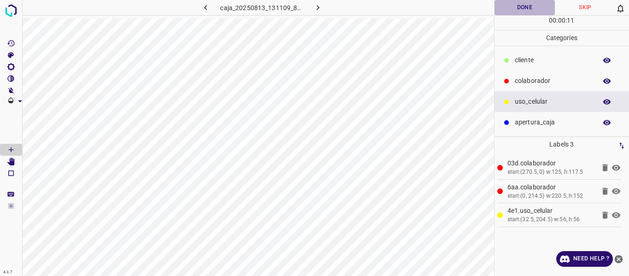
click at [518, 12] on button "Done" at bounding box center [525, 7] width 61 height 15
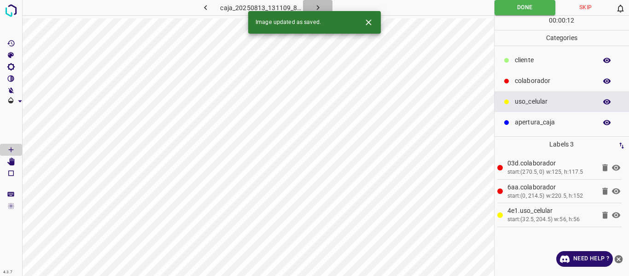
click at [316, 6] on icon "button" at bounding box center [318, 8] width 10 height 10
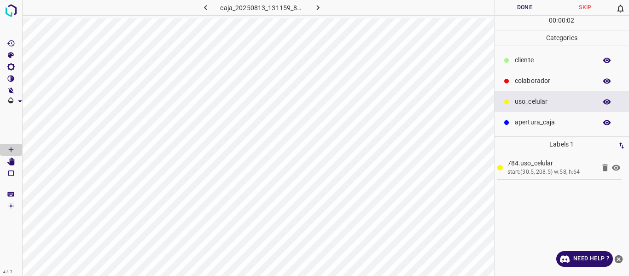
drag, startPoint x: 538, startPoint y: 81, endPoint x: 506, endPoint y: 88, distance: 32.5
click at [530, 83] on p "colaborador" at bounding box center [553, 81] width 77 height 10
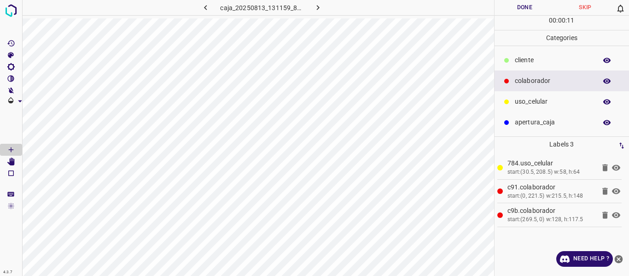
click at [530, 9] on button "Done" at bounding box center [525, 7] width 61 height 15
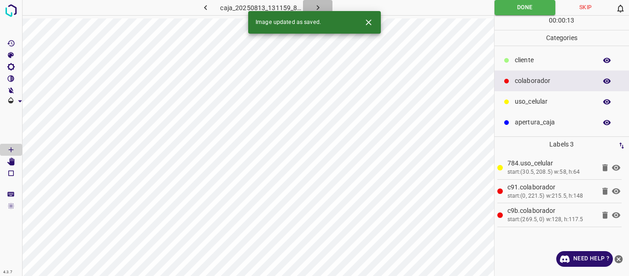
click at [319, 7] on icon "button" at bounding box center [318, 8] width 10 height 10
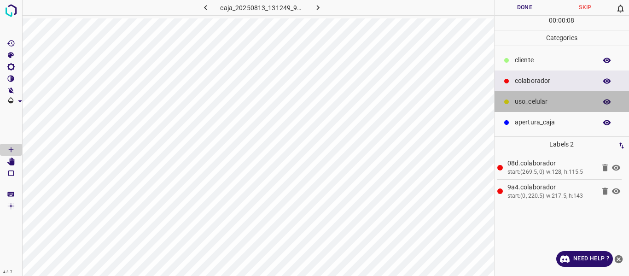
drag, startPoint x: 543, startPoint y: 105, endPoint x: 533, endPoint y: 100, distance: 10.5
click at [542, 104] on p "uso_celular" at bounding box center [553, 102] width 77 height 10
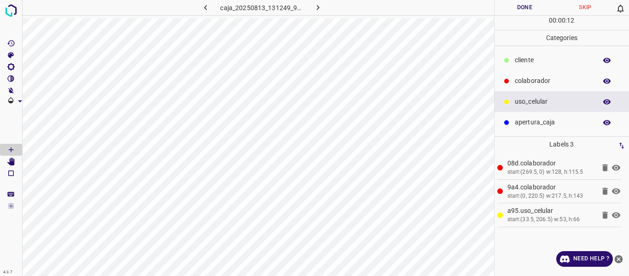
click at [521, 8] on button "Done" at bounding box center [525, 7] width 61 height 15
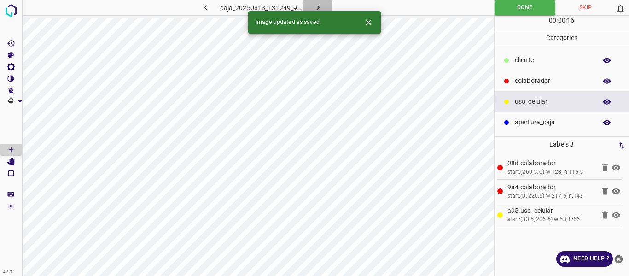
click at [320, 10] on icon "button" at bounding box center [318, 8] width 10 height 10
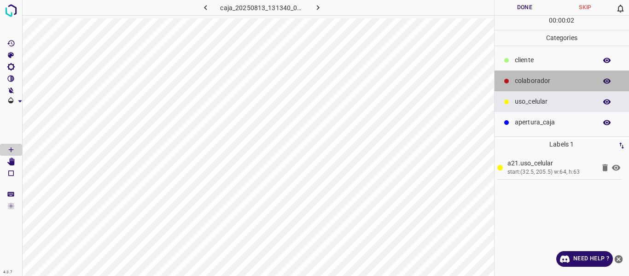
drag, startPoint x: 530, startPoint y: 83, endPoint x: 513, endPoint y: 87, distance: 17.8
click at [530, 83] on p "colaborador" at bounding box center [553, 81] width 77 height 10
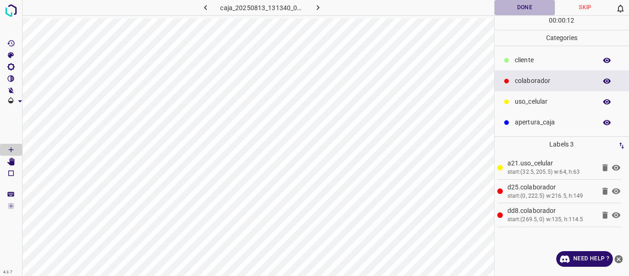
click at [515, 10] on button "Done" at bounding box center [525, 7] width 61 height 15
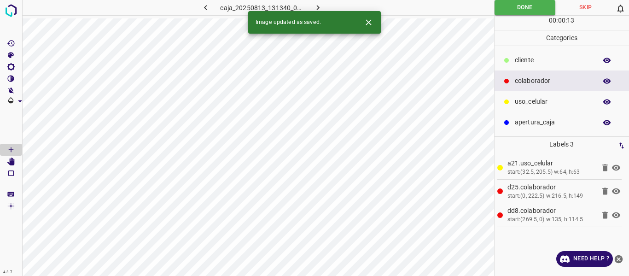
click at [318, 3] on icon "button" at bounding box center [318, 8] width 10 height 10
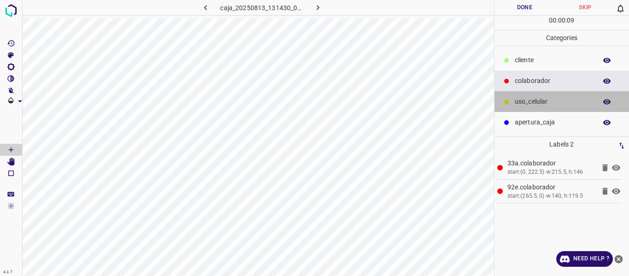
drag, startPoint x: 527, startPoint y: 108, endPoint x: 513, endPoint y: 106, distance: 14.5
click at [527, 108] on div "uso_celular" at bounding box center [562, 101] width 135 height 21
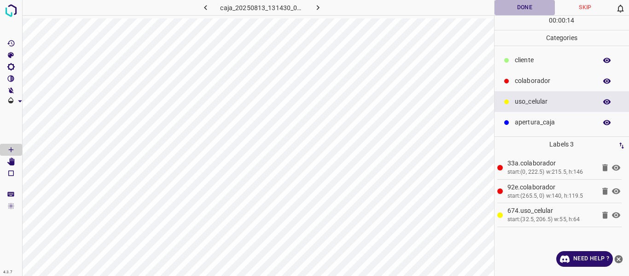
click at [505, 8] on button "Done" at bounding box center [525, 7] width 61 height 15
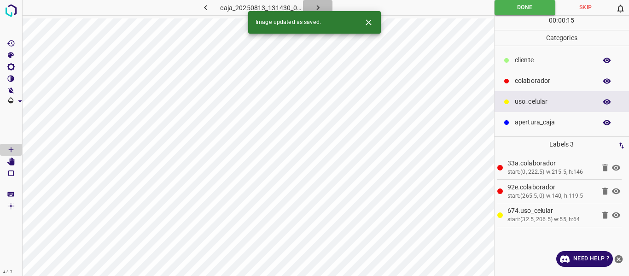
click at [316, 6] on icon "button" at bounding box center [318, 8] width 10 height 10
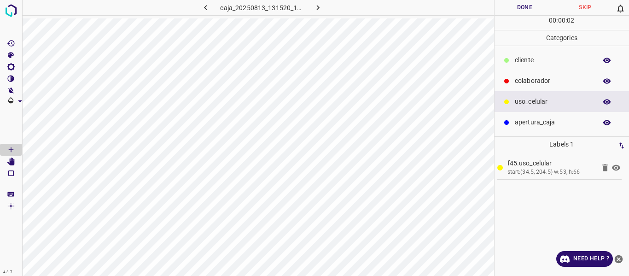
click at [531, 76] on p "colaborador" at bounding box center [553, 81] width 77 height 10
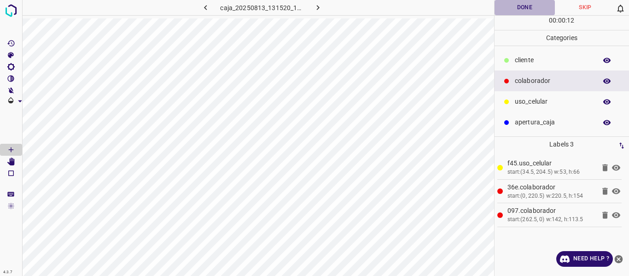
click at [510, 8] on button "Done" at bounding box center [525, 7] width 61 height 15
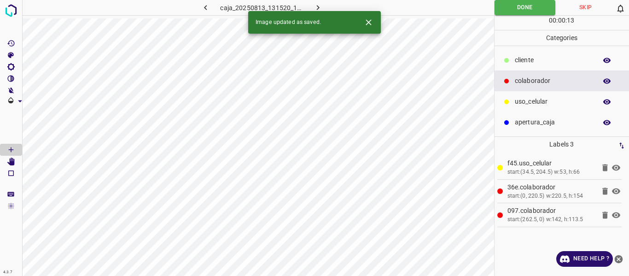
click at [317, 6] on icon "button" at bounding box center [317, 7] width 3 height 5
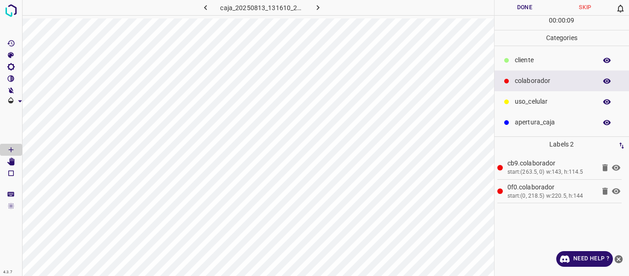
click at [523, 99] on p "uso_celular" at bounding box center [553, 102] width 77 height 10
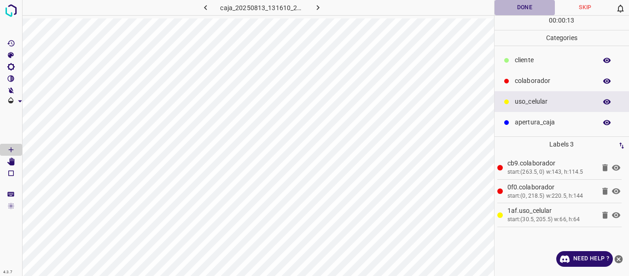
click at [522, 6] on button "Done" at bounding box center [525, 7] width 61 height 15
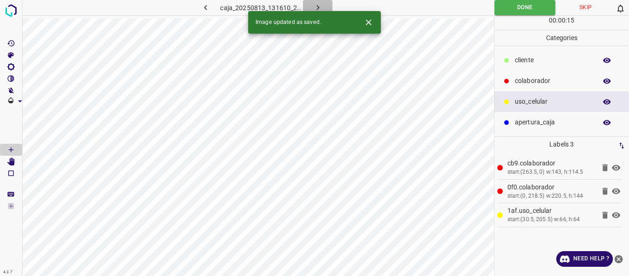
click at [319, 4] on icon "button" at bounding box center [318, 8] width 10 height 10
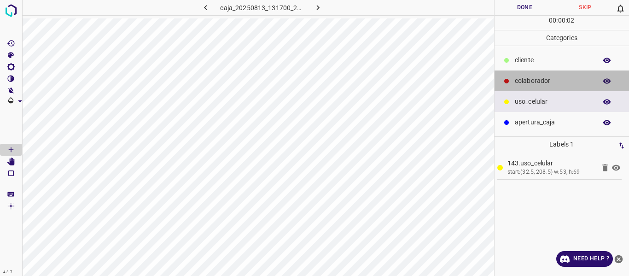
drag, startPoint x: 548, startPoint y: 77, endPoint x: 523, endPoint y: 88, distance: 27.5
click at [548, 77] on p "colaborador" at bounding box center [553, 81] width 77 height 10
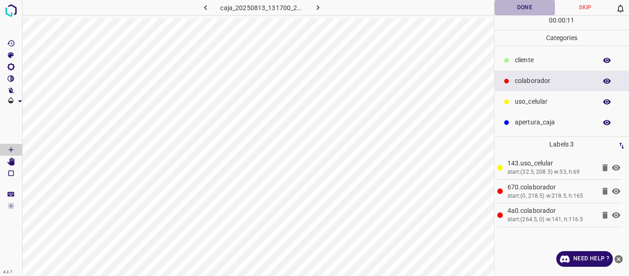
click at [525, 5] on button "Done" at bounding box center [525, 7] width 61 height 15
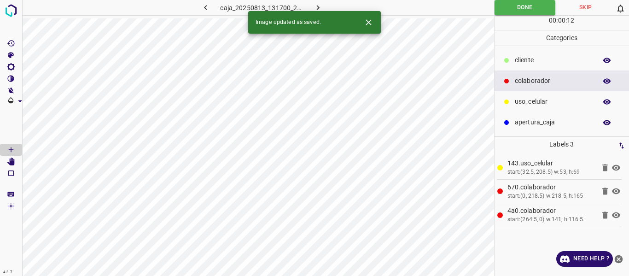
click at [316, 6] on icon "button" at bounding box center [318, 8] width 10 height 10
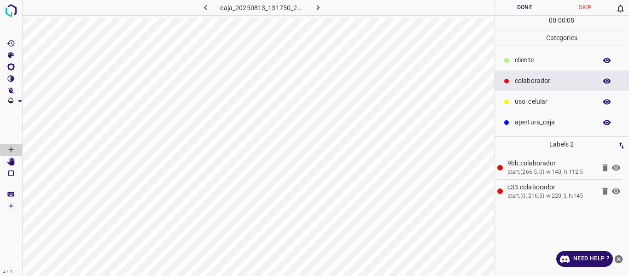
click at [528, 95] on div "uso_celular" at bounding box center [562, 101] width 135 height 21
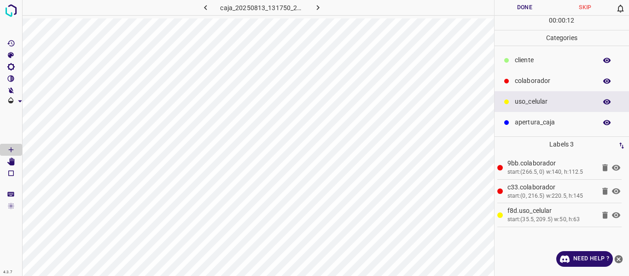
click at [519, 8] on button "Done" at bounding box center [525, 7] width 61 height 15
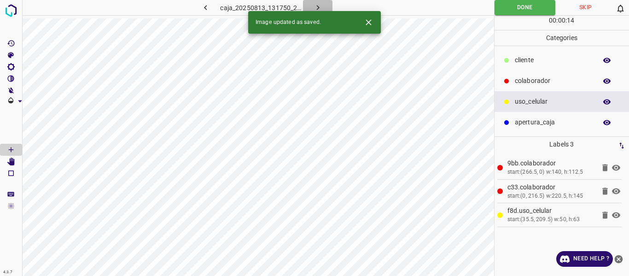
click at [317, 6] on icon "button" at bounding box center [318, 8] width 10 height 10
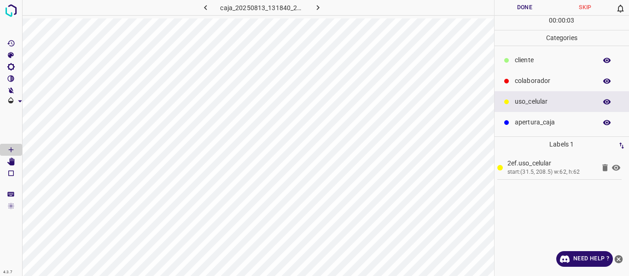
drag, startPoint x: 530, startPoint y: 79, endPoint x: 497, endPoint y: 84, distance: 32.7
click at [528, 79] on p "colaborador" at bounding box center [553, 81] width 77 height 10
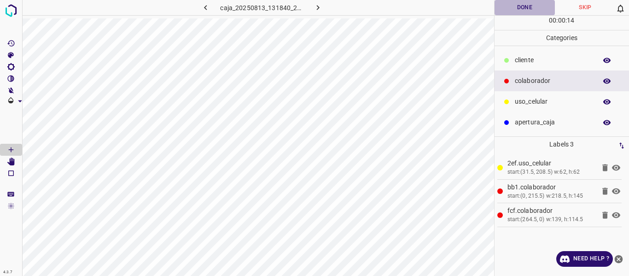
click at [520, 11] on button "Done" at bounding box center [525, 7] width 61 height 15
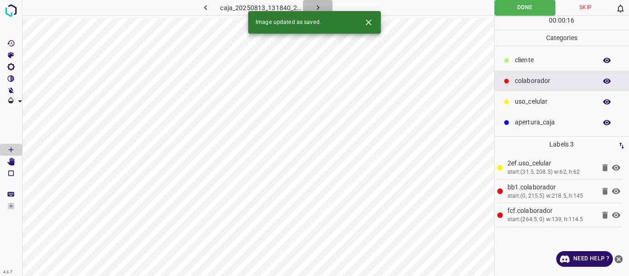
click at [321, 2] on button "button" at bounding box center [317, 7] width 29 height 15
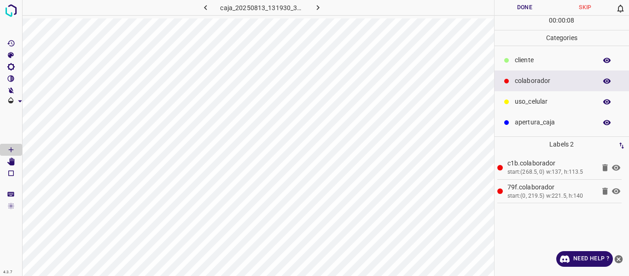
drag, startPoint x: 531, startPoint y: 100, endPoint x: 502, endPoint y: 103, distance: 28.2
click at [525, 101] on p "uso_celular" at bounding box center [553, 102] width 77 height 10
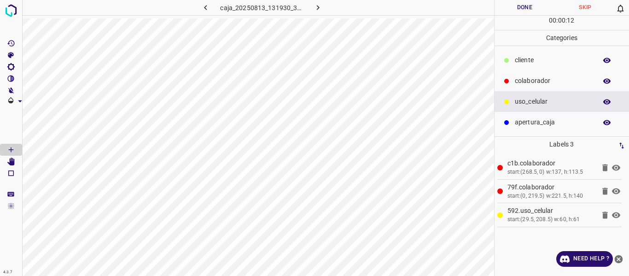
click at [512, 6] on button "Done" at bounding box center [525, 7] width 61 height 15
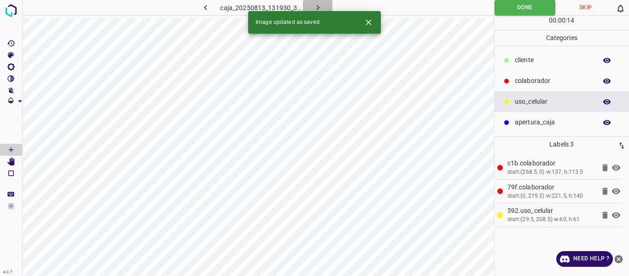
click at [316, 6] on icon "button" at bounding box center [318, 8] width 10 height 10
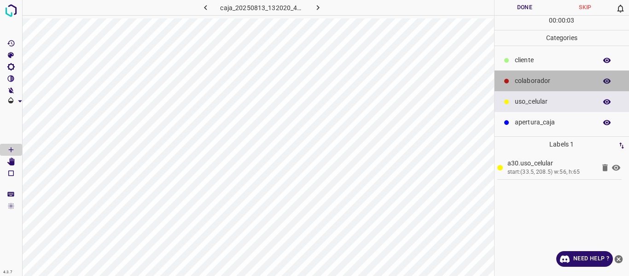
drag, startPoint x: 539, startPoint y: 80, endPoint x: 503, endPoint y: 92, distance: 38.3
click at [537, 81] on p "colaborador" at bounding box center [553, 81] width 77 height 10
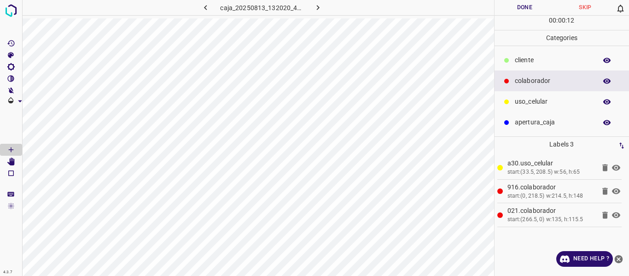
click at [530, 5] on button "Done" at bounding box center [525, 7] width 61 height 15
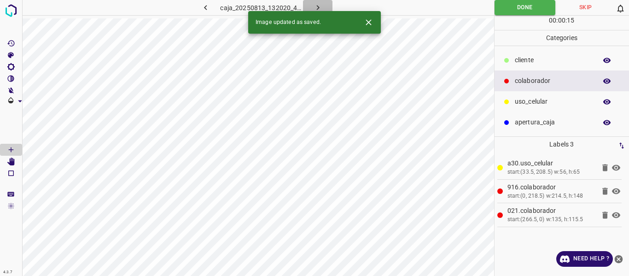
click at [319, 5] on icon "button" at bounding box center [318, 8] width 10 height 10
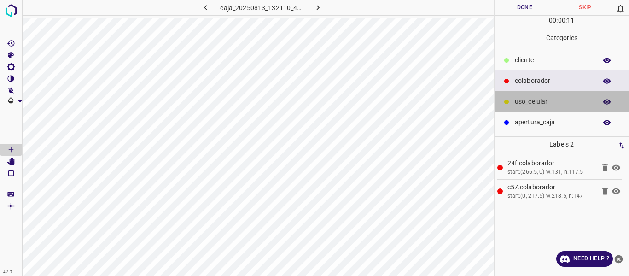
drag, startPoint x: 528, startPoint y: 98, endPoint x: 495, endPoint y: 98, distance: 33.6
click at [526, 98] on p "uso_celular" at bounding box center [553, 102] width 77 height 10
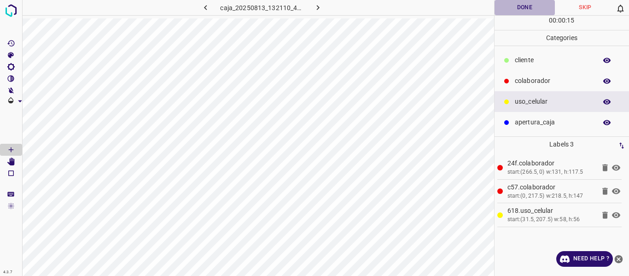
click at [512, 10] on button "Done" at bounding box center [525, 7] width 61 height 15
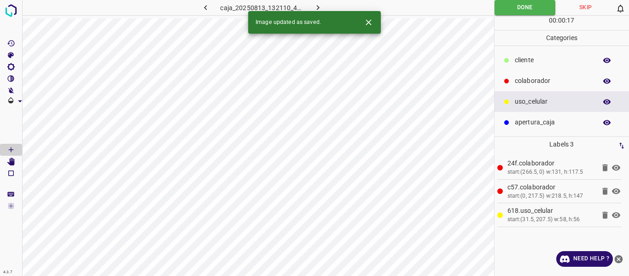
click at [320, 6] on icon "button" at bounding box center [318, 8] width 10 height 10
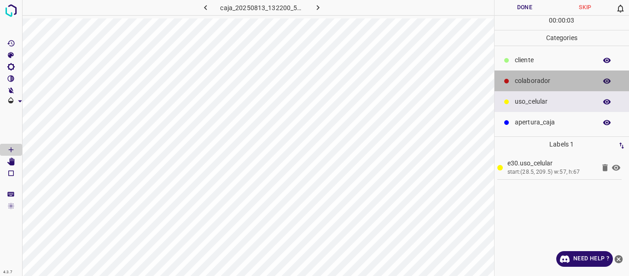
click at [520, 82] on p "colaborador" at bounding box center [553, 81] width 77 height 10
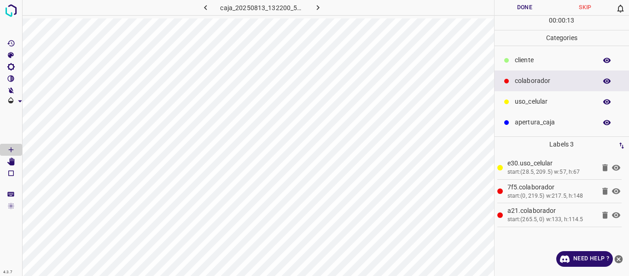
click at [515, 8] on button "Done" at bounding box center [525, 7] width 61 height 15
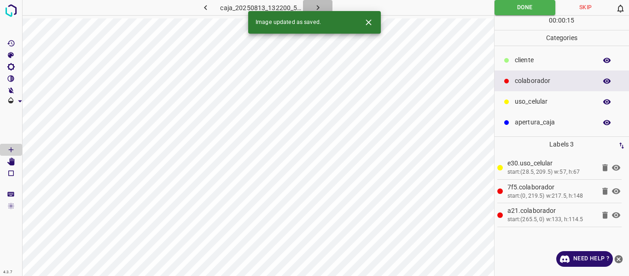
click at [318, 7] on icon "button" at bounding box center [317, 7] width 3 height 5
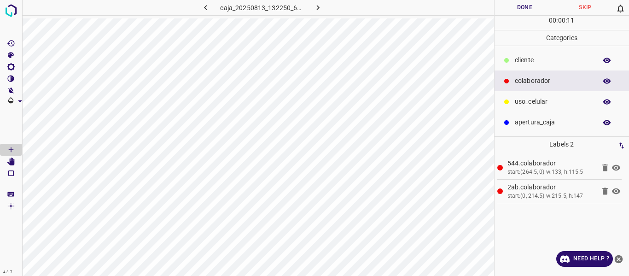
click at [524, 97] on div "uso_celular" at bounding box center [562, 101] width 135 height 21
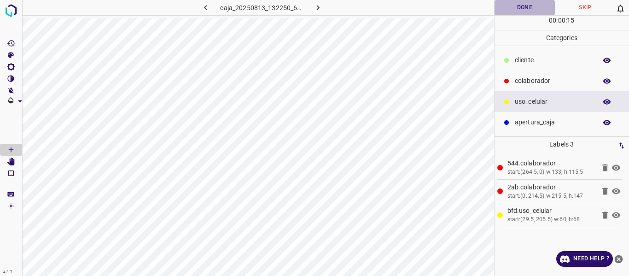
click at [528, 8] on button "Done" at bounding box center [525, 7] width 61 height 15
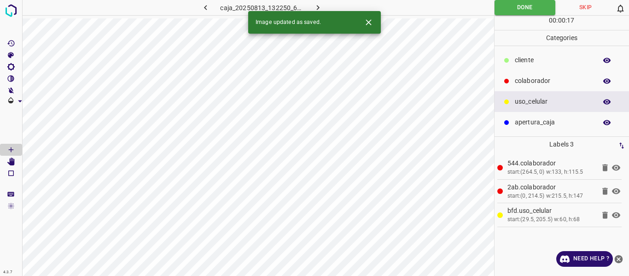
click at [205, 7] on icon "button" at bounding box center [205, 7] width 3 height 5
click at [320, 8] on icon "button" at bounding box center [318, 8] width 10 height 10
click at [320, 7] on icon "button" at bounding box center [318, 8] width 10 height 10
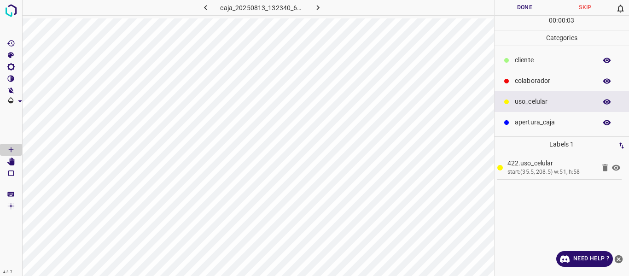
drag, startPoint x: 544, startPoint y: 79, endPoint x: 504, endPoint y: 82, distance: 39.8
click at [533, 81] on p "colaborador" at bounding box center [553, 81] width 77 height 10
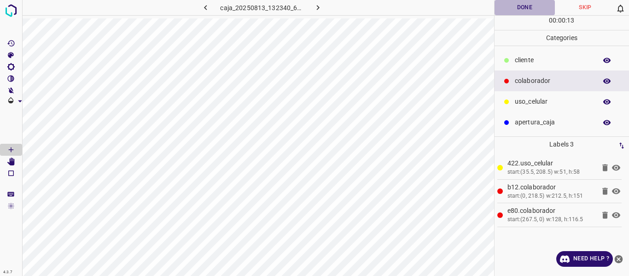
click at [514, 10] on button "Done" at bounding box center [525, 7] width 61 height 15
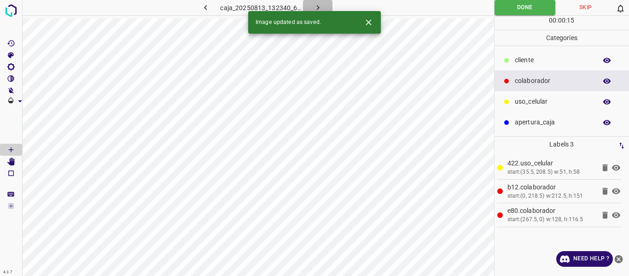
click at [317, 7] on icon "button" at bounding box center [318, 8] width 10 height 10
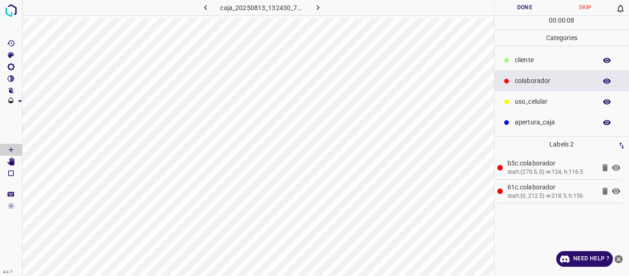
drag, startPoint x: 524, startPoint y: 101, endPoint x: 514, endPoint y: 101, distance: 10.1
click at [514, 101] on div "uso_celular" at bounding box center [562, 101] width 135 height 21
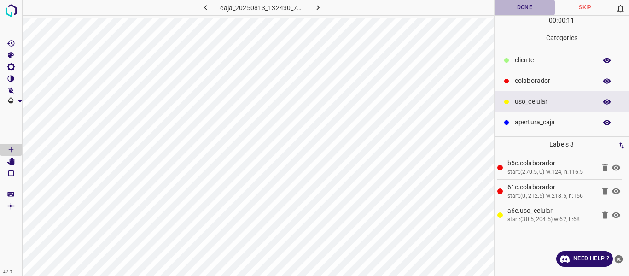
click at [531, 7] on button "Done" at bounding box center [525, 7] width 61 height 15
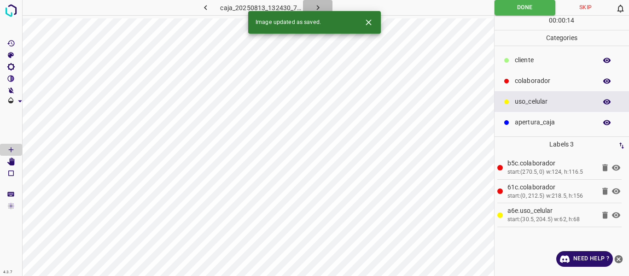
click at [315, 6] on icon "button" at bounding box center [318, 8] width 10 height 10
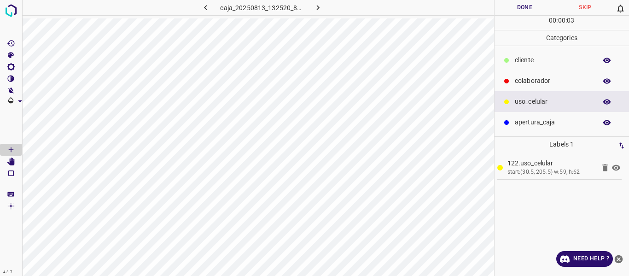
click at [519, 85] on p "colaborador" at bounding box center [553, 81] width 77 height 10
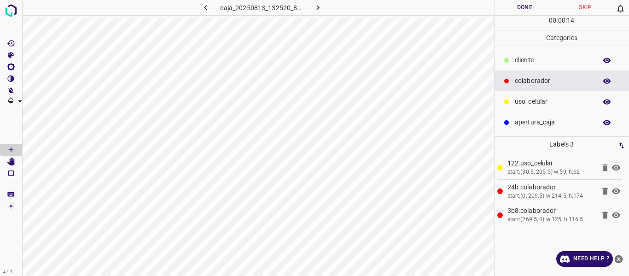
click at [518, 12] on button "Done" at bounding box center [525, 7] width 61 height 15
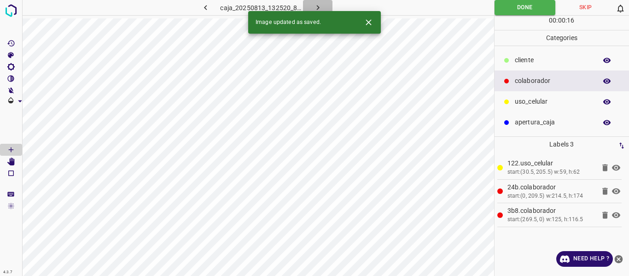
click at [313, 7] on icon "button" at bounding box center [318, 8] width 10 height 10
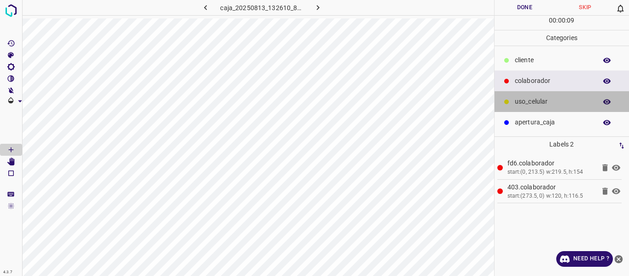
drag, startPoint x: 523, startPoint y: 104, endPoint x: 504, endPoint y: 106, distance: 19.1
click at [504, 106] on div "uso_celular" at bounding box center [562, 101] width 135 height 21
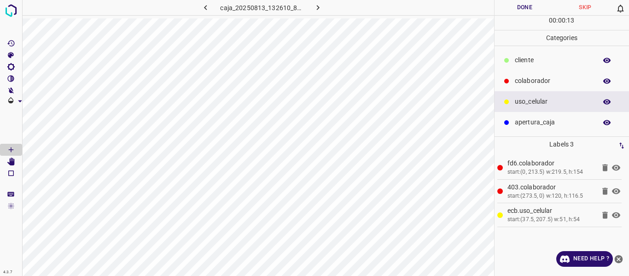
click at [511, 8] on button "Done" at bounding box center [525, 7] width 61 height 15
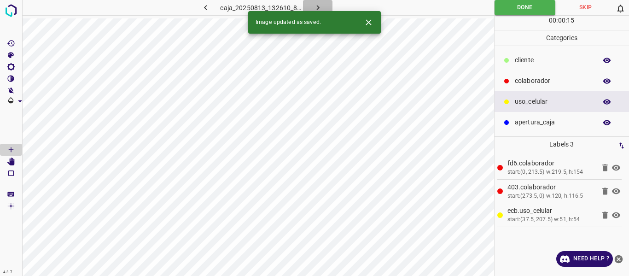
click at [314, 7] on icon "button" at bounding box center [318, 8] width 10 height 10
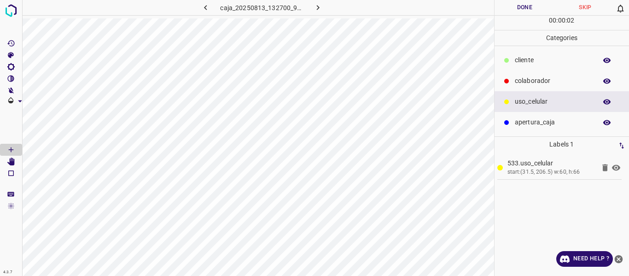
drag, startPoint x: 522, startPoint y: 83, endPoint x: 497, endPoint y: 93, distance: 26.3
click at [514, 88] on div "colaborador" at bounding box center [562, 80] width 135 height 21
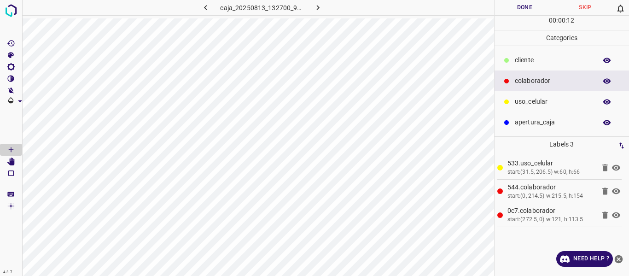
click at [517, 8] on button "Done" at bounding box center [525, 7] width 61 height 15
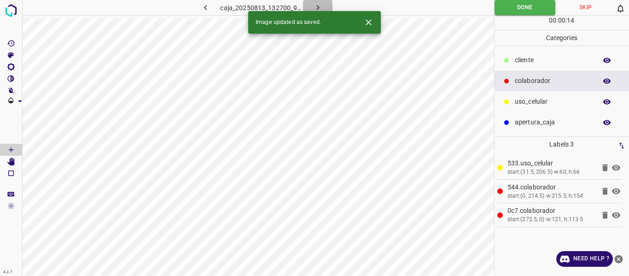
click at [310, 7] on button "button" at bounding box center [317, 7] width 29 height 15
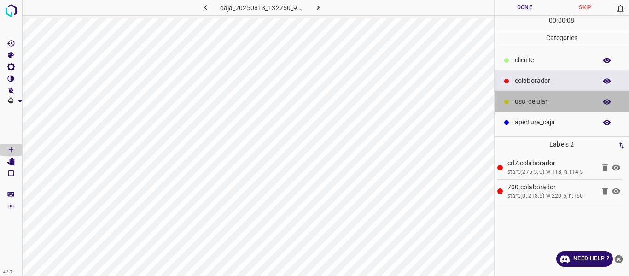
drag, startPoint x: 524, startPoint y: 101, endPoint x: 510, endPoint y: 104, distance: 14.5
click at [510, 104] on div "uso_celular" at bounding box center [562, 101] width 135 height 21
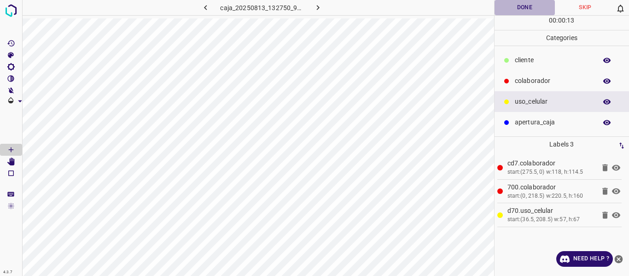
click at [514, 5] on button "Done" at bounding box center [525, 7] width 61 height 15
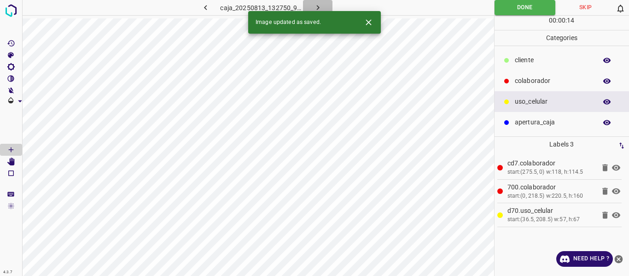
click at [318, 7] on icon "button" at bounding box center [317, 7] width 3 height 5
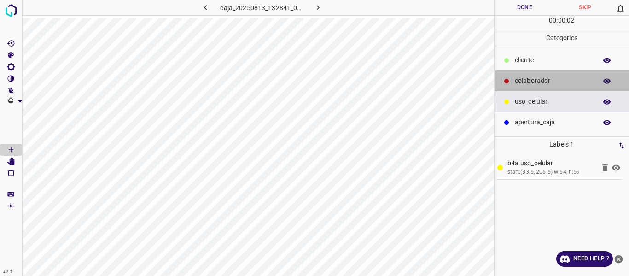
drag, startPoint x: 519, startPoint y: 80, endPoint x: 509, endPoint y: 84, distance: 11.2
click at [509, 84] on div "colaborador" at bounding box center [562, 80] width 135 height 21
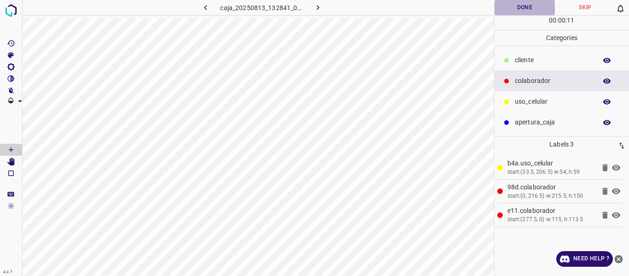
click at [509, 8] on button "Done" at bounding box center [525, 7] width 61 height 15
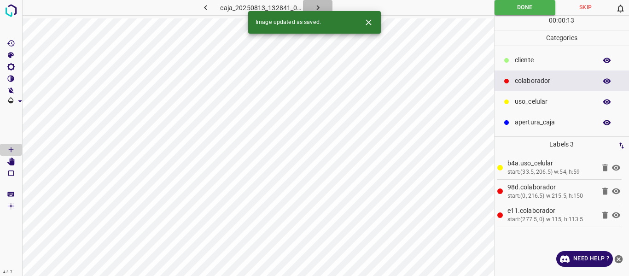
click at [318, 6] on icon "button" at bounding box center [318, 8] width 10 height 10
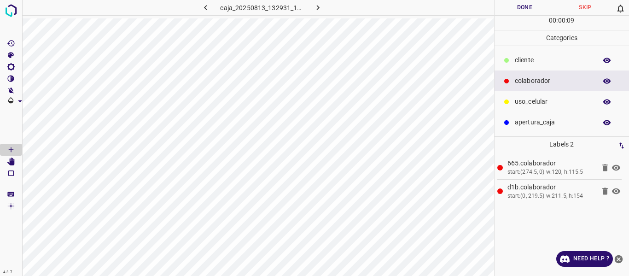
drag, startPoint x: 544, startPoint y: 100, endPoint x: 497, endPoint y: 104, distance: 47.1
click at [528, 102] on p "uso_celular" at bounding box center [553, 102] width 77 height 10
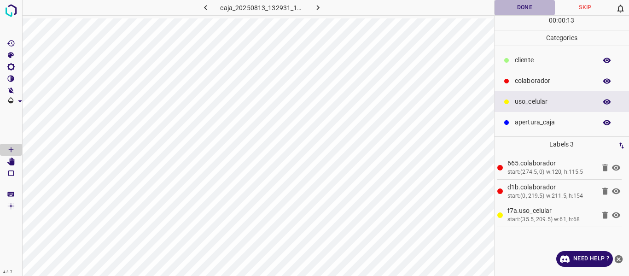
click at [519, 3] on button "Done" at bounding box center [525, 7] width 61 height 15
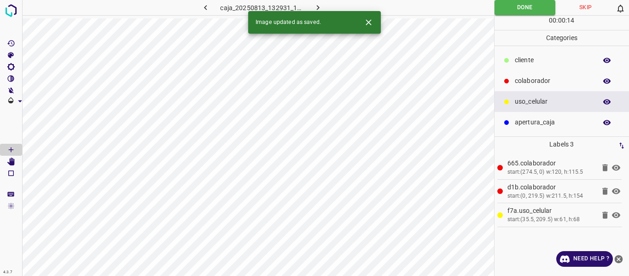
click at [315, 6] on icon "button" at bounding box center [318, 8] width 10 height 10
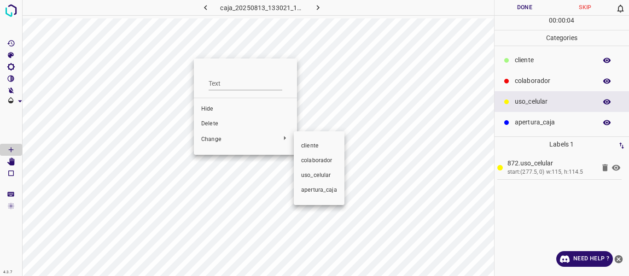
drag, startPoint x: 318, startPoint y: 162, endPoint x: 305, endPoint y: 160, distance: 13.0
click at [317, 162] on span "colaborador" at bounding box center [319, 161] width 36 height 8
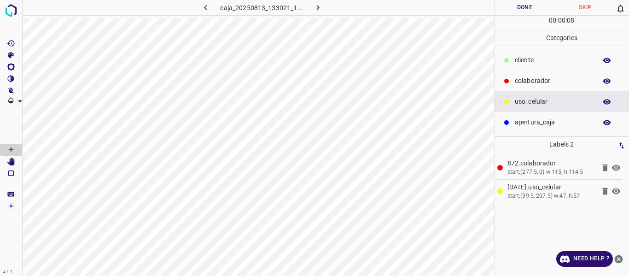
drag, startPoint x: 516, startPoint y: 80, endPoint x: 498, endPoint y: 82, distance: 18.1
click at [514, 80] on div "colaborador" at bounding box center [562, 80] width 135 height 21
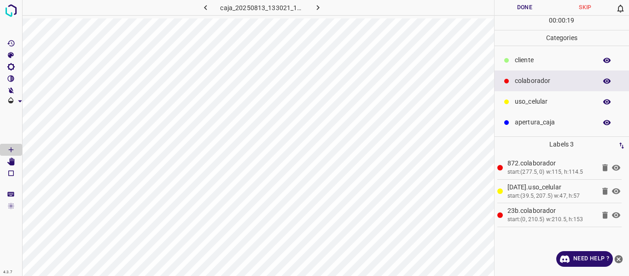
click at [509, 8] on button "Done" at bounding box center [525, 7] width 61 height 15
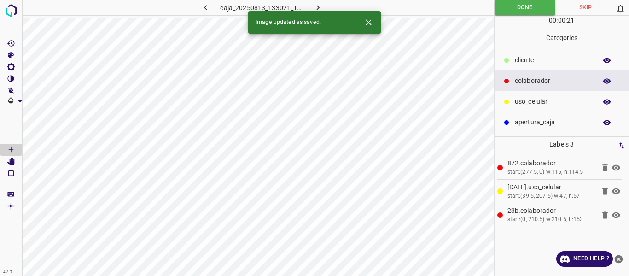
click at [320, 6] on icon "button" at bounding box center [318, 8] width 10 height 10
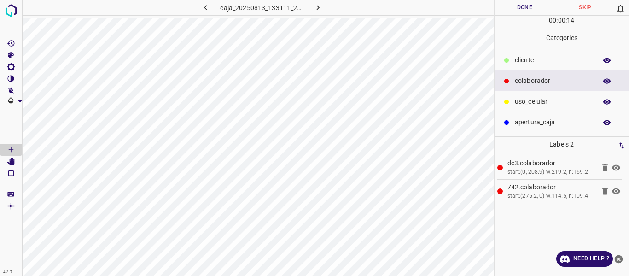
drag, startPoint x: 543, startPoint y: 99, endPoint x: 501, endPoint y: 105, distance: 43.2
click at [539, 99] on p "uso_celular" at bounding box center [553, 102] width 77 height 10
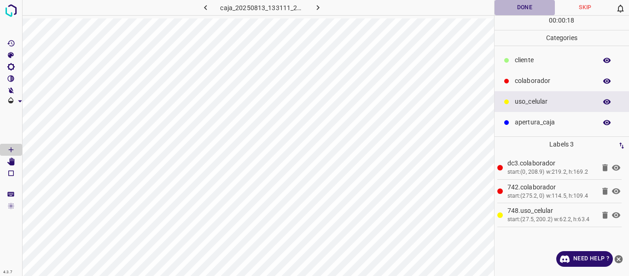
click at [504, 8] on button "Done" at bounding box center [525, 7] width 61 height 15
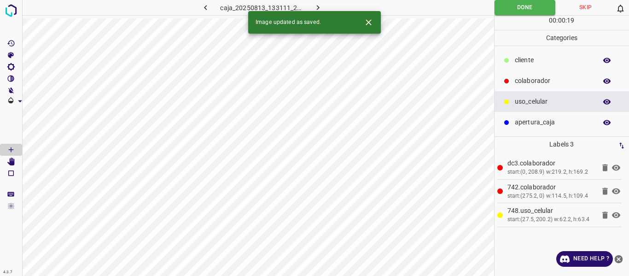
drag, startPoint x: 319, startPoint y: 3, endPoint x: 253, endPoint y: 9, distance: 65.7
click at [318, 3] on icon "button" at bounding box center [318, 8] width 10 height 10
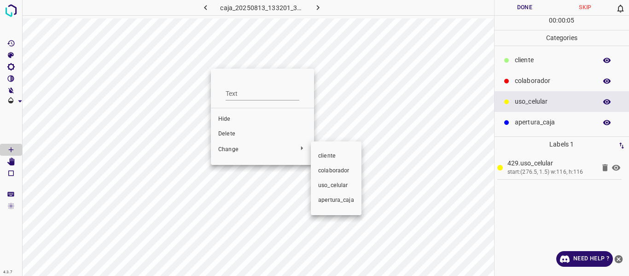
click at [335, 172] on span "colaborador" at bounding box center [336, 171] width 36 height 8
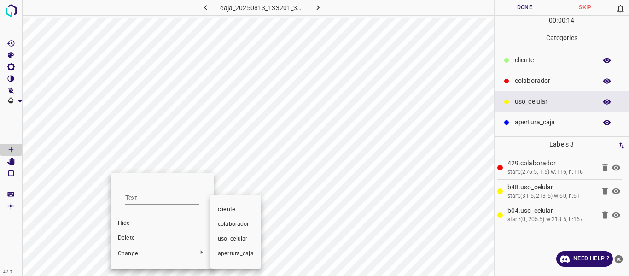
drag, startPoint x: 234, startPoint y: 222, endPoint x: 254, endPoint y: 224, distance: 19.9
click at [234, 222] on span "colaborador" at bounding box center [236, 224] width 36 height 8
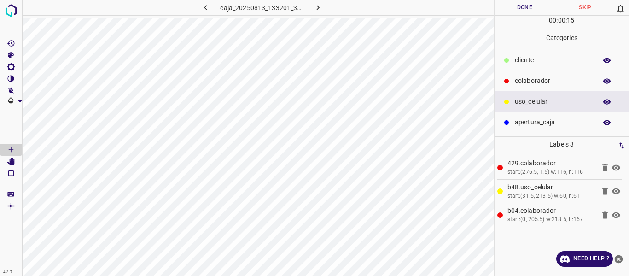
click at [514, 10] on button "Done" at bounding box center [525, 7] width 61 height 15
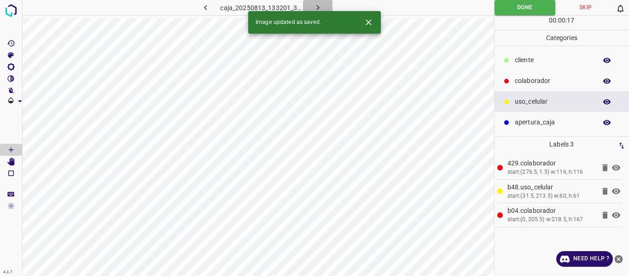
click at [320, 4] on icon "button" at bounding box center [318, 8] width 10 height 10
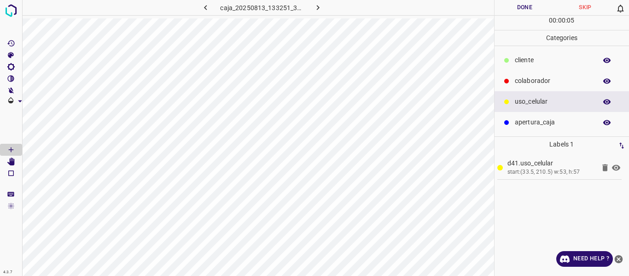
drag, startPoint x: 527, startPoint y: 78, endPoint x: 507, endPoint y: 82, distance: 21.1
click at [526, 78] on p "colaborador" at bounding box center [553, 81] width 77 height 10
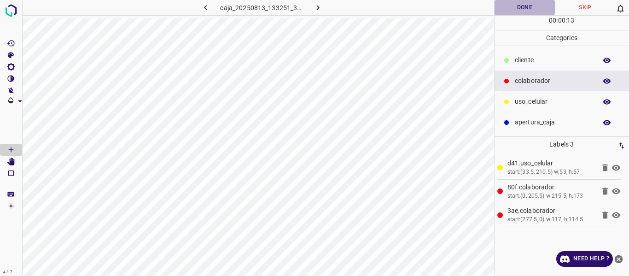
click at [515, 11] on button "Done" at bounding box center [525, 7] width 61 height 15
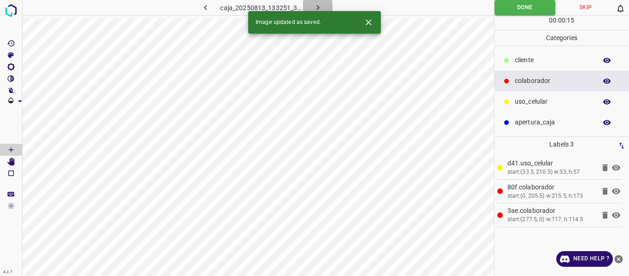
click at [319, 6] on icon "button" at bounding box center [318, 8] width 10 height 10
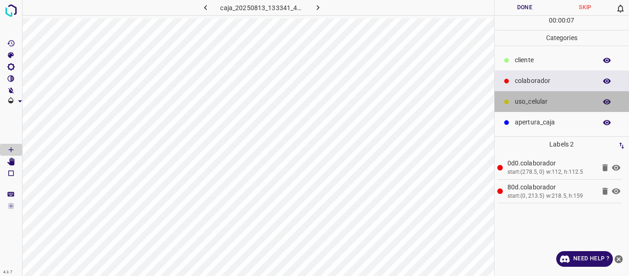
click at [515, 99] on p "uso_celular" at bounding box center [553, 102] width 77 height 10
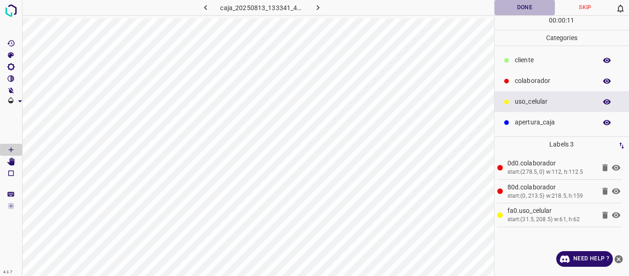
click at [516, 5] on button "Done" at bounding box center [525, 7] width 61 height 15
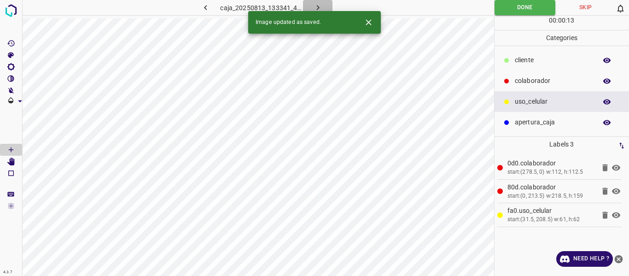
click at [320, 8] on icon "button" at bounding box center [318, 8] width 10 height 10
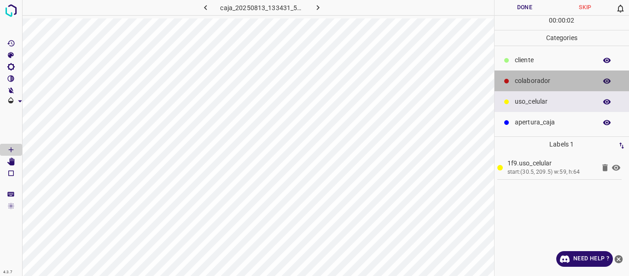
drag, startPoint x: 523, startPoint y: 80, endPoint x: 501, endPoint y: 88, distance: 23.7
click at [522, 81] on p "colaborador" at bounding box center [553, 81] width 77 height 10
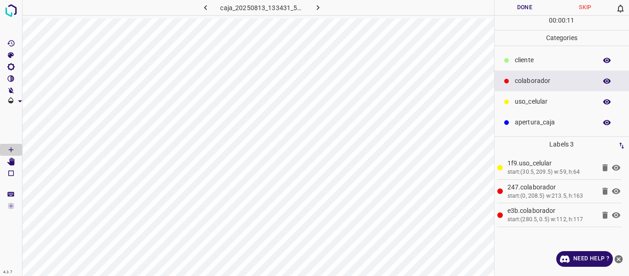
click at [530, 8] on button "Done" at bounding box center [525, 7] width 61 height 15
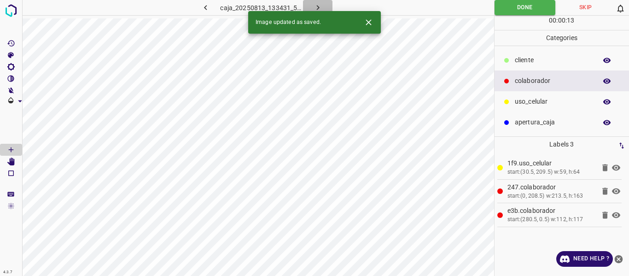
click at [318, 7] on icon "button" at bounding box center [317, 7] width 3 height 5
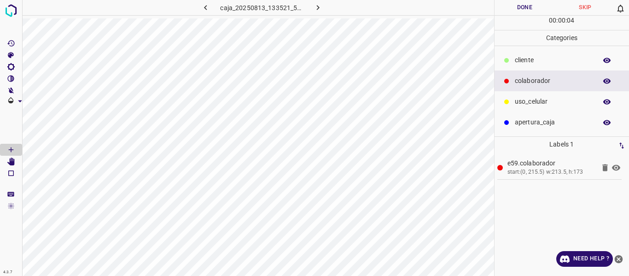
click at [522, 102] on p "uso_celular" at bounding box center [553, 102] width 77 height 10
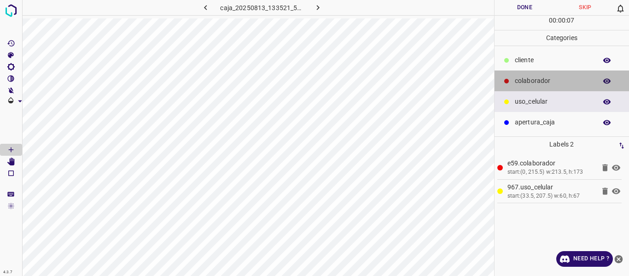
click at [533, 82] on p "colaborador" at bounding box center [553, 81] width 77 height 10
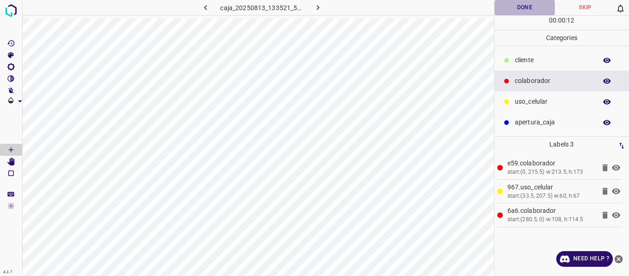
click at [515, 9] on button "Done" at bounding box center [525, 7] width 61 height 15
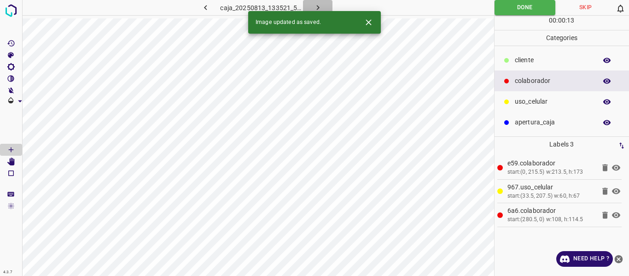
click at [321, 6] on icon "button" at bounding box center [318, 8] width 10 height 10
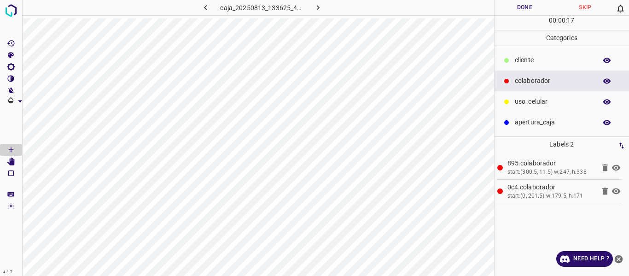
click at [535, 104] on p "uso_celular" at bounding box center [553, 102] width 77 height 10
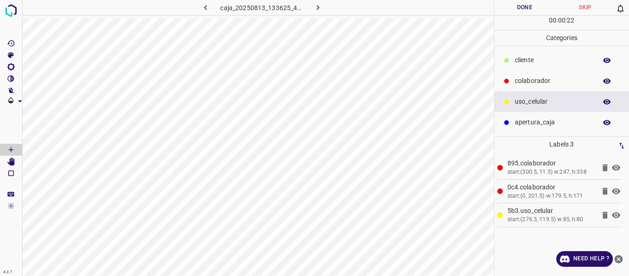
click at [525, 6] on button "Done" at bounding box center [525, 7] width 61 height 15
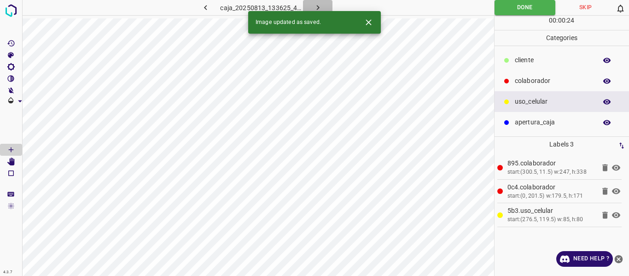
click at [315, 7] on icon "button" at bounding box center [318, 8] width 10 height 10
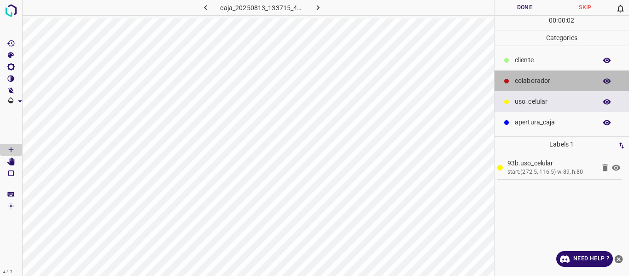
click at [527, 77] on p "colaborador" at bounding box center [553, 81] width 77 height 10
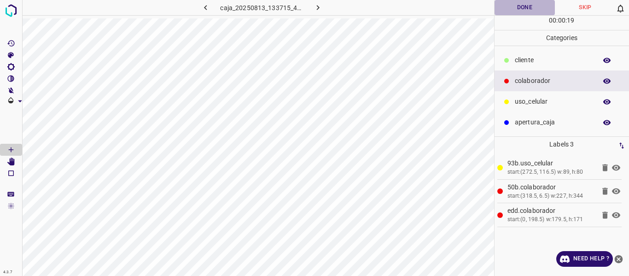
click at [515, 11] on button "Done" at bounding box center [525, 7] width 61 height 15
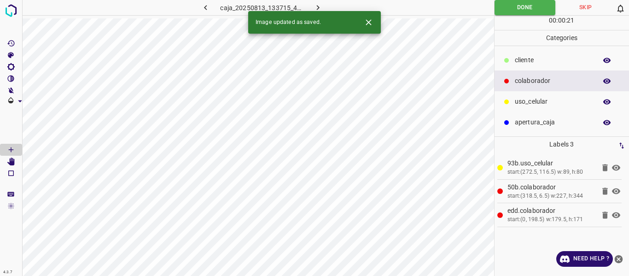
click at [310, 5] on button "button" at bounding box center [317, 7] width 29 height 15
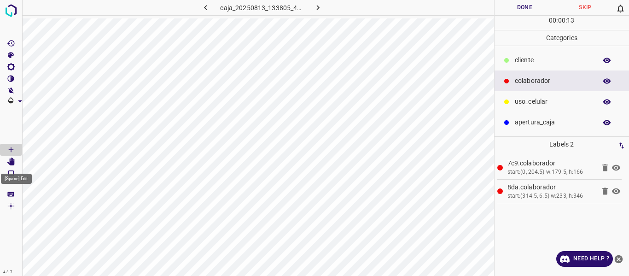
drag, startPoint x: 14, startPoint y: 160, endPoint x: 21, endPoint y: 160, distance: 6.9
click at [21, 160] on Edit"] "[Space] Edit" at bounding box center [11, 162] width 22 height 12
drag, startPoint x: 11, startPoint y: 149, endPoint x: 19, endPoint y: 149, distance: 8.3
click at [19, 149] on Draw"] "[Space] Draw" at bounding box center [11, 150] width 22 height 12
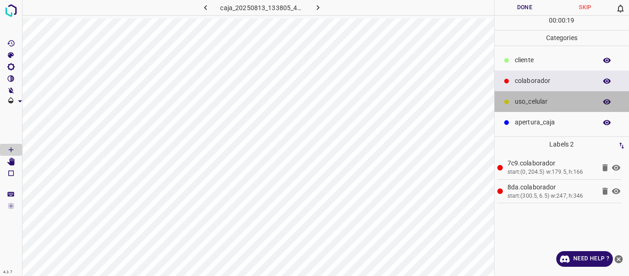
drag, startPoint x: 530, startPoint y: 102, endPoint x: 494, endPoint y: 102, distance: 35.5
click at [528, 102] on p "uso_celular" at bounding box center [553, 102] width 77 height 10
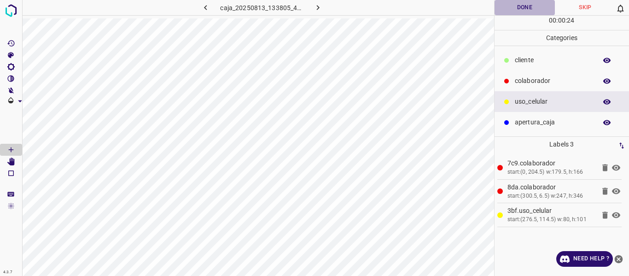
click at [516, 9] on button "Done" at bounding box center [525, 7] width 61 height 15
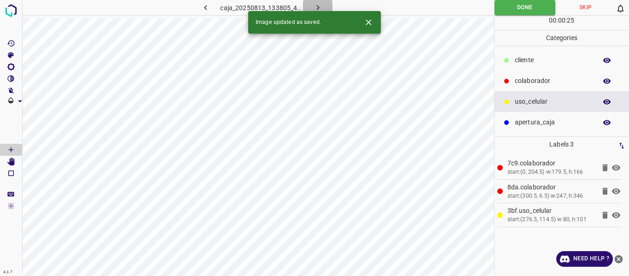
click at [316, 4] on icon "button" at bounding box center [318, 8] width 10 height 10
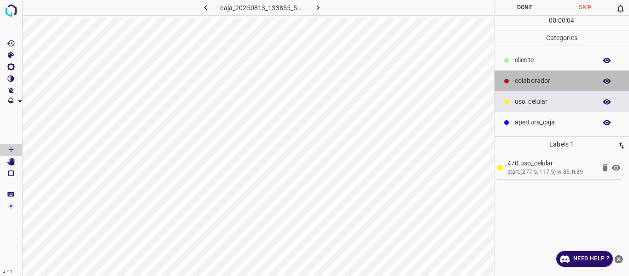
drag, startPoint x: 533, startPoint y: 78, endPoint x: 514, endPoint y: 79, distance: 18.9
click at [532, 79] on p "colaborador" at bounding box center [553, 81] width 77 height 10
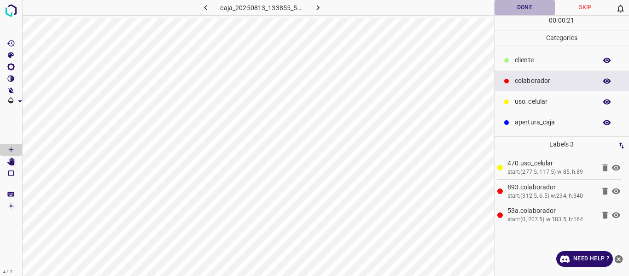
click at [523, 8] on button "Done" at bounding box center [525, 7] width 61 height 15
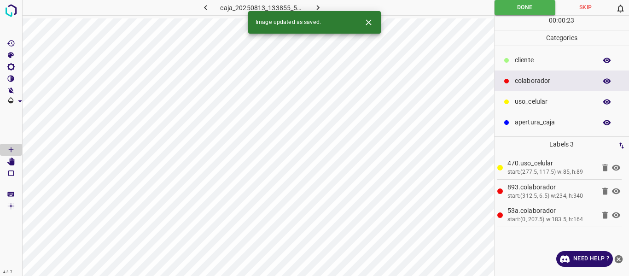
click at [309, 7] on button "button" at bounding box center [317, 7] width 29 height 15
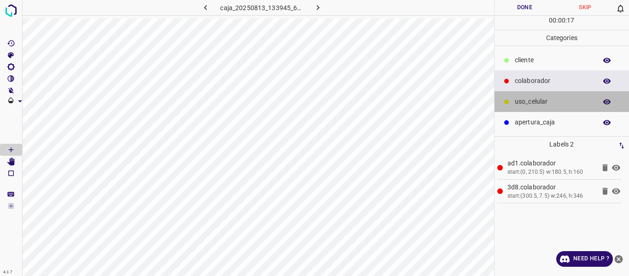
drag, startPoint x: 528, startPoint y: 105, endPoint x: 496, endPoint y: 111, distance: 31.9
click at [526, 105] on p "uso_celular" at bounding box center [553, 102] width 77 height 10
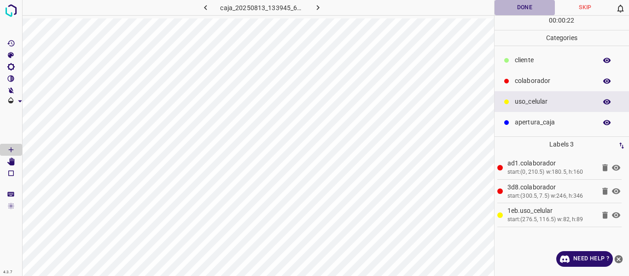
click at [514, 9] on button "Done" at bounding box center [525, 7] width 61 height 15
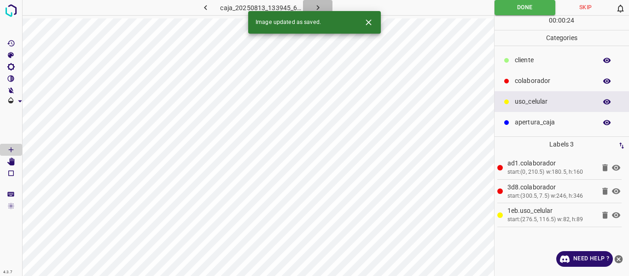
click at [325, 5] on button "button" at bounding box center [317, 7] width 29 height 15
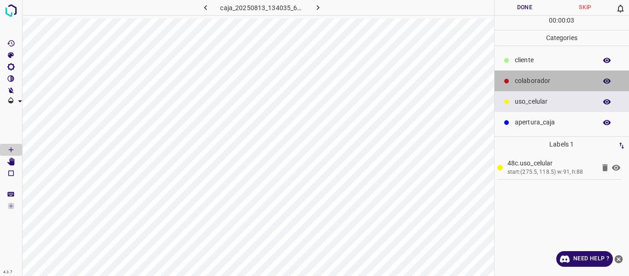
drag, startPoint x: 529, startPoint y: 83, endPoint x: 502, endPoint y: 84, distance: 27.2
click at [528, 84] on p "colaborador" at bounding box center [553, 81] width 77 height 10
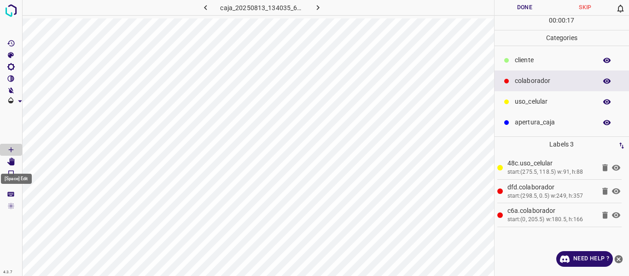
click at [13, 162] on icon "[Space] Edit" at bounding box center [10, 162] width 7 height 8
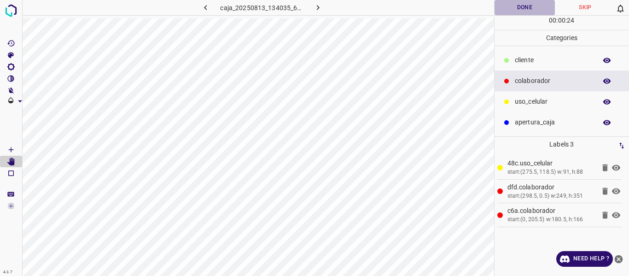
click at [522, 6] on button "Done" at bounding box center [525, 7] width 61 height 15
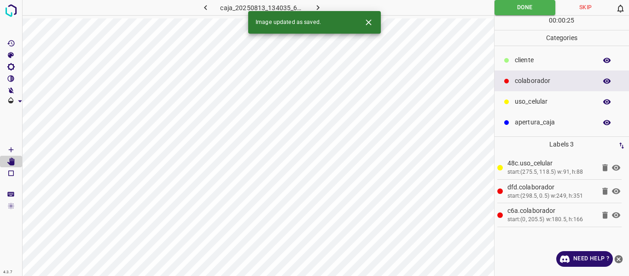
click at [318, 6] on icon "button" at bounding box center [318, 8] width 10 height 10
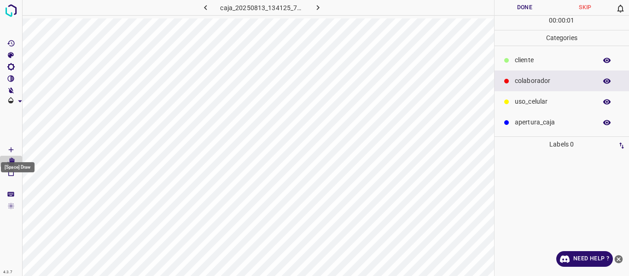
drag, startPoint x: 11, startPoint y: 149, endPoint x: 19, endPoint y: 148, distance: 8.0
click at [19, 148] on Draw"] "[Space] Draw" at bounding box center [11, 150] width 22 height 12
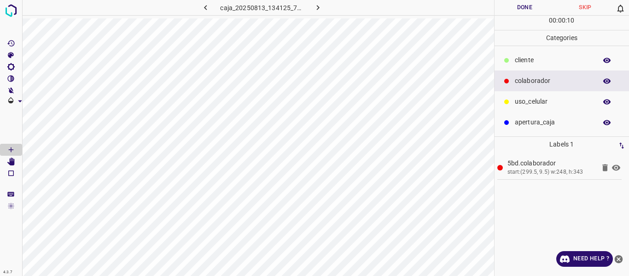
drag, startPoint x: 519, startPoint y: 105, endPoint x: 502, endPoint y: 106, distance: 17.5
click at [517, 105] on p "uso_celular" at bounding box center [553, 102] width 77 height 10
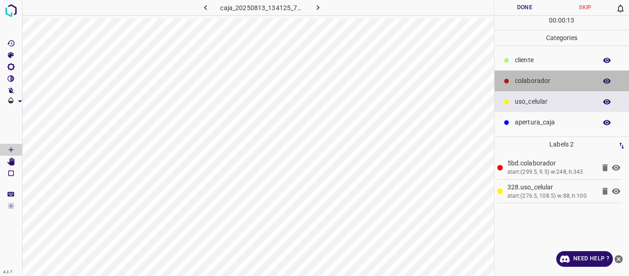
drag, startPoint x: 532, startPoint y: 82, endPoint x: 504, endPoint y: 85, distance: 28.7
click at [529, 82] on p "colaborador" at bounding box center [553, 81] width 77 height 10
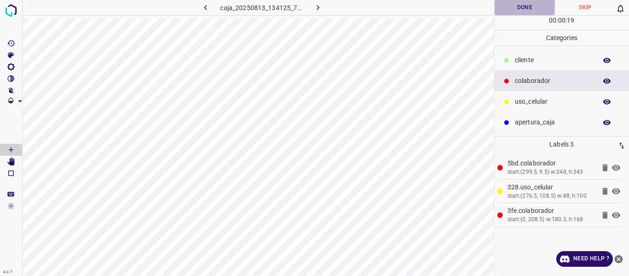
click at [508, 11] on button "Done" at bounding box center [525, 7] width 61 height 15
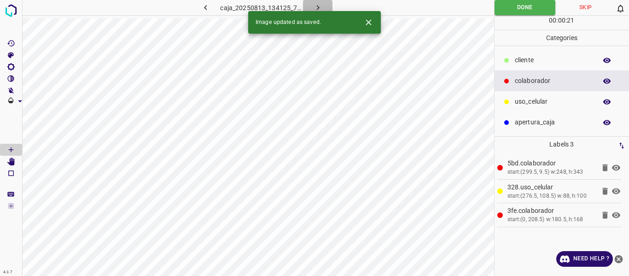
click at [314, 5] on icon "button" at bounding box center [318, 8] width 10 height 10
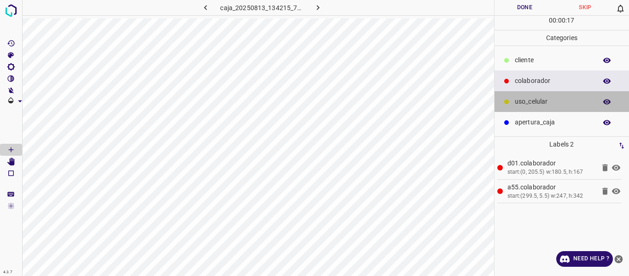
drag, startPoint x: 517, startPoint y: 99, endPoint x: 501, endPoint y: 105, distance: 17.4
click at [516, 100] on p "uso_celular" at bounding box center [553, 102] width 77 height 10
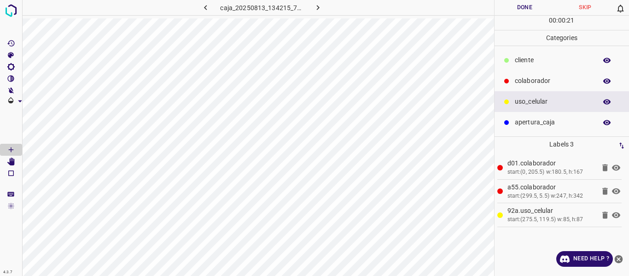
click at [522, 7] on button "Done" at bounding box center [525, 7] width 61 height 15
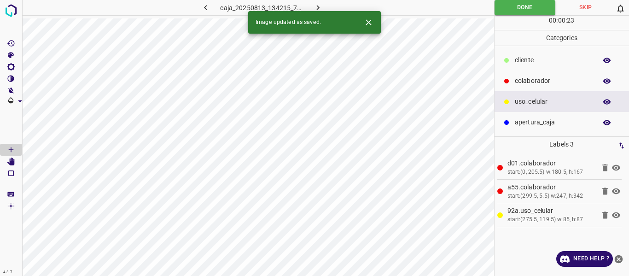
click at [316, 6] on icon "button" at bounding box center [318, 8] width 10 height 10
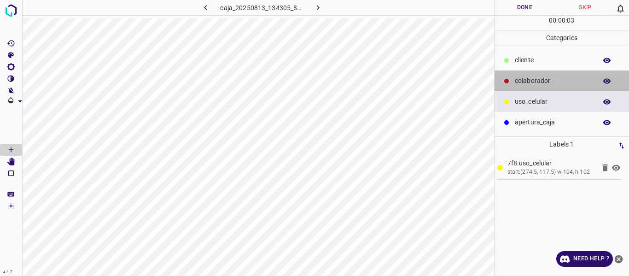
drag, startPoint x: 539, startPoint y: 78, endPoint x: 508, endPoint y: 75, distance: 31.5
click at [538, 78] on p "colaborador" at bounding box center [553, 81] width 77 height 10
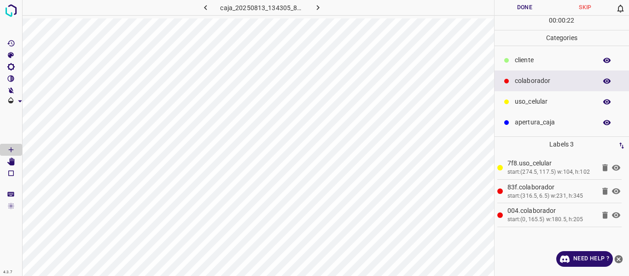
click at [515, 4] on button "Done" at bounding box center [525, 7] width 61 height 15
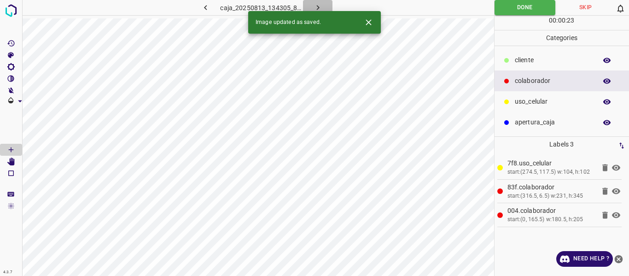
click at [321, 9] on icon "button" at bounding box center [318, 8] width 10 height 10
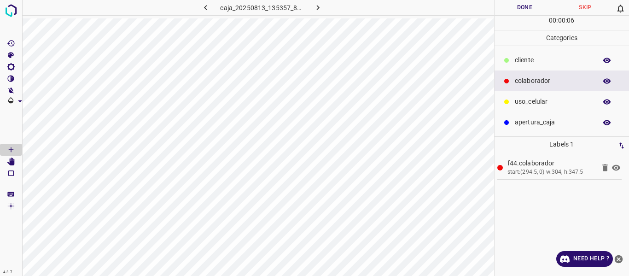
click at [544, 58] on p "​​cliente" at bounding box center [553, 60] width 77 height 10
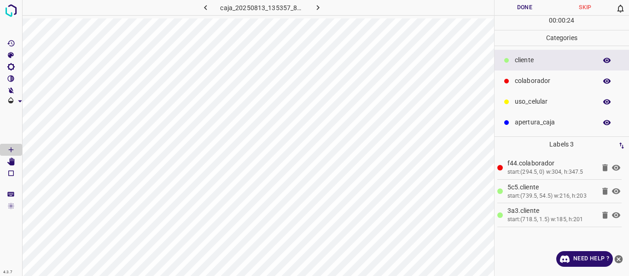
click at [523, 8] on button "Done" at bounding box center [525, 7] width 61 height 15
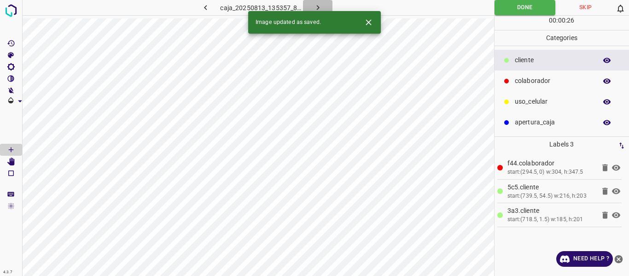
click at [314, 2] on button "button" at bounding box center [317, 7] width 29 height 15
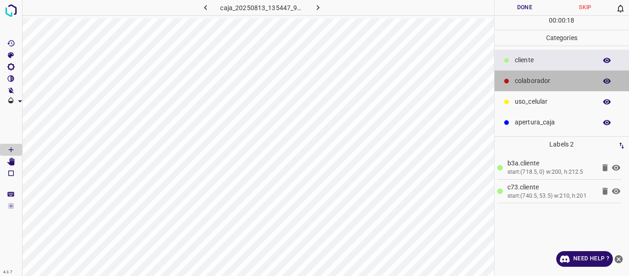
click at [527, 72] on div "colaborador" at bounding box center [562, 80] width 135 height 21
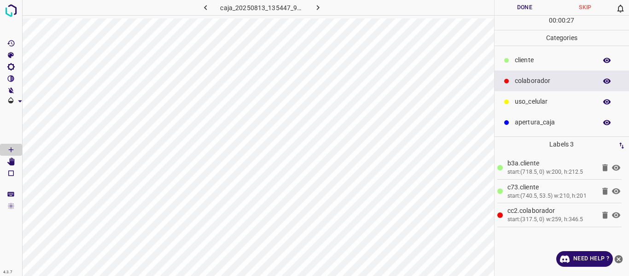
click at [514, 8] on button "Done" at bounding box center [525, 7] width 61 height 15
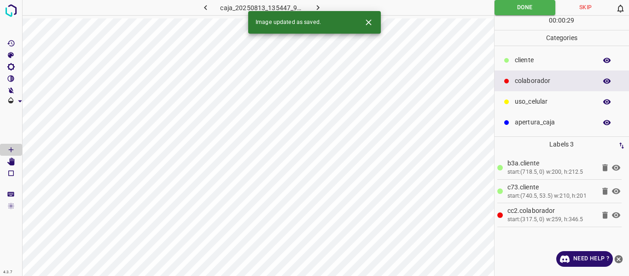
click at [315, 7] on icon "button" at bounding box center [318, 8] width 10 height 10
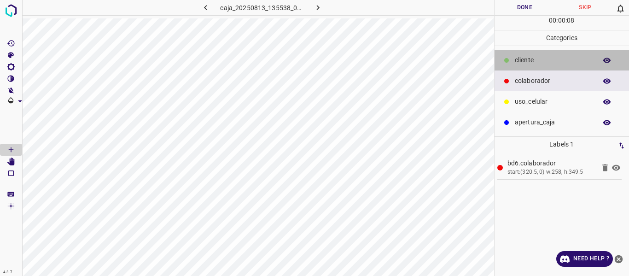
drag, startPoint x: 530, startPoint y: 61, endPoint x: 499, endPoint y: 69, distance: 31.8
click at [527, 61] on p "​​cliente" at bounding box center [553, 60] width 77 height 10
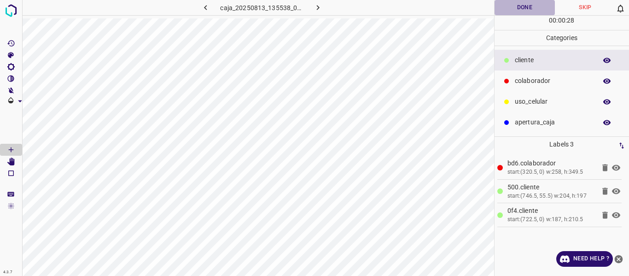
click at [512, 7] on button "Done" at bounding box center [525, 7] width 61 height 15
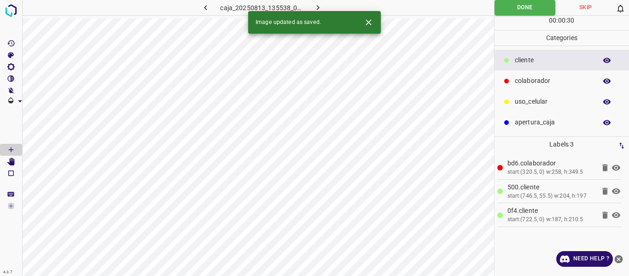
click at [314, 8] on icon "button" at bounding box center [318, 8] width 10 height 10
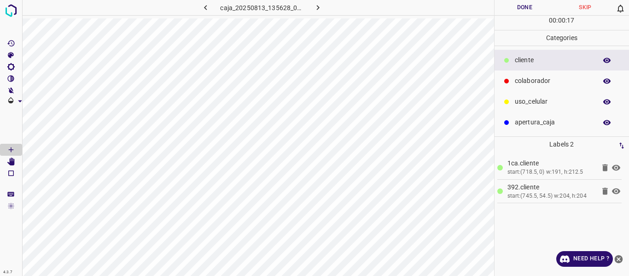
click at [532, 80] on p "colaborador" at bounding box center [553, 81] width 77 height 10
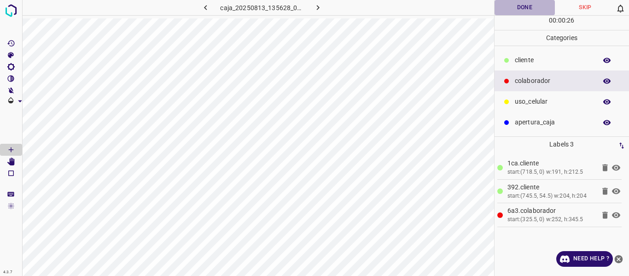
click at [516, 9] on button "Done" at bounding box center [525, 7] width 61 height 15
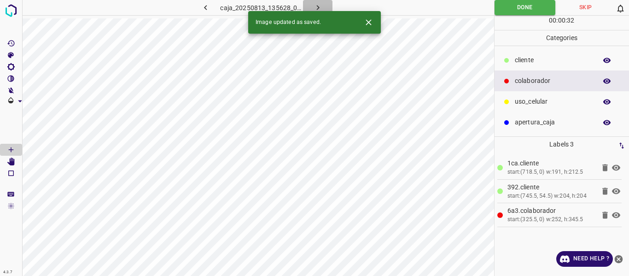
click at [317, 7] on icon "button" at bounding box center [318, 8] width 10 height 10
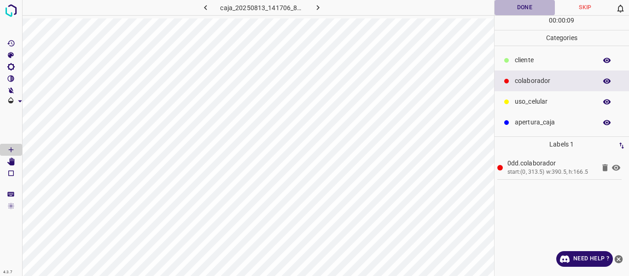
click at [517, 8] on button "Done" at bounding box center [525, 7] width 61 height 15
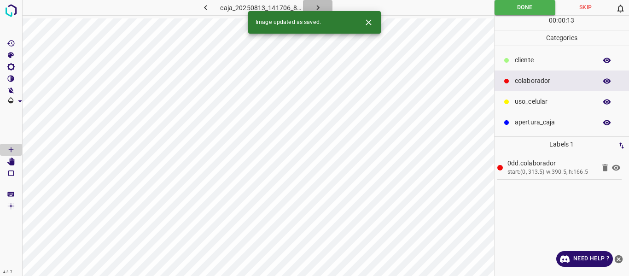
click at [321, 4] on icon "button" at bounding box center [318, 8] width 10 height 10
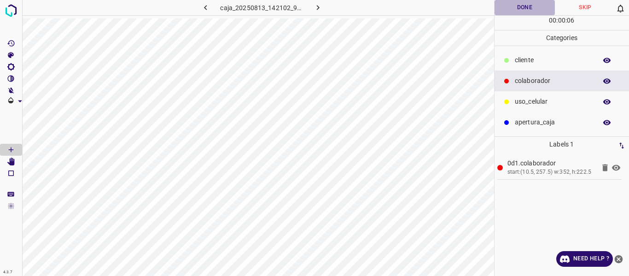
click at [508, 7] on button "Done" at bounding box center [525, 7] width 61 height 15
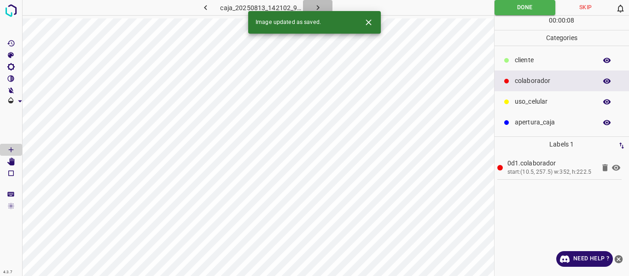
drag, startPoint x: 315, startPoint y: 6, endPoint x: 316, endPoint y: 10, distance: 4.8
click at [315, 6] on icon "button" at bounding box center [318, 8] width 10 height 10
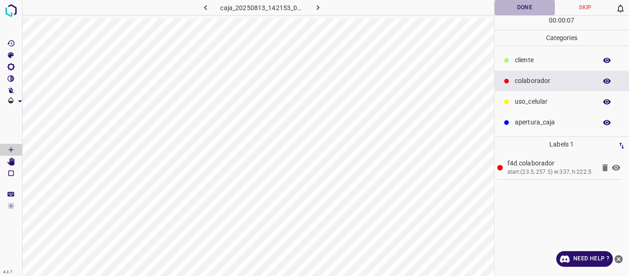
click at [521, 7] on button "Done" at bounding box center [525, 7] width 61 height 15
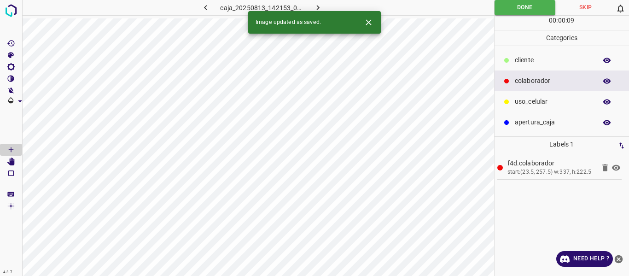
click at [321, 5] on icon "button" at bounding box center [318, 8] width 10 height 10
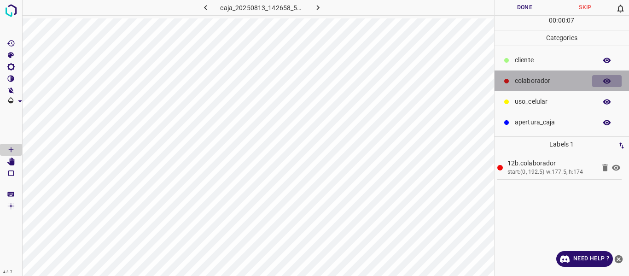
click at [602, 79] on button "button" at bounding box center [606, 81] width 29 height 12
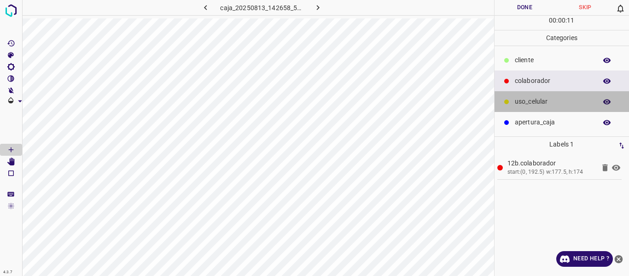
drag, startPoint x: 522, startPoint y: 102, endPoint x: 501, endPoint y: 103, distance: 21.2
click at [520, 102] on p "uso_celular" at bounding box center [553, 102] width 77 height 10
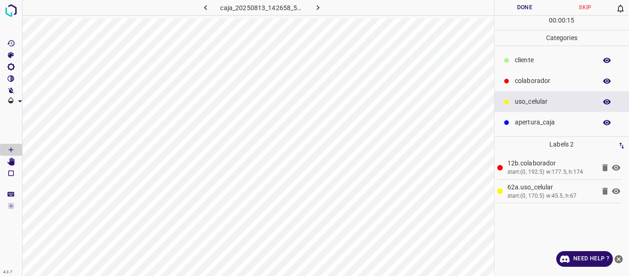
click at [524, 8] on button "Done" at bounding box center [525, 7] width 61 height 15
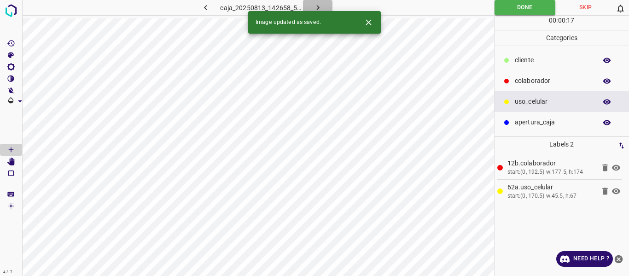
click at [318, 6] on icon "button" at bounding box center [318, 8] width 10 height 10
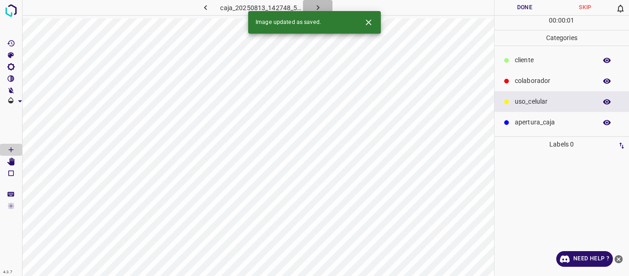
click at [316, 6] on icon "button" at bounding box center [318, 8] width 10 height 10
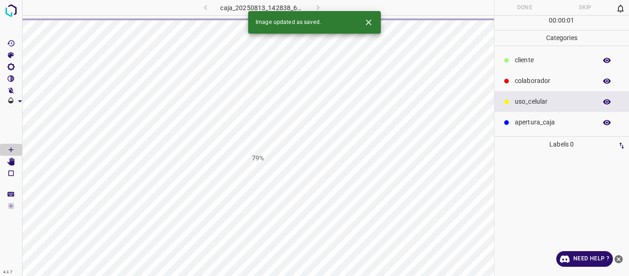
click at [203, 9] on div "caja_20250813_142838_696493.jpg" at bounding box center [261, 7] width 165 height 15
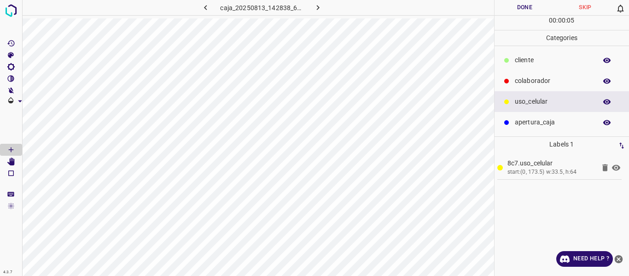
drag, startPoint x: 547, startPoint y: 82, endPoint x: 540, endPoint y: 82, distance: 6.9
click at [540, 82] on p "colaborador" at bounding box center [553, 81] width 77 height 10
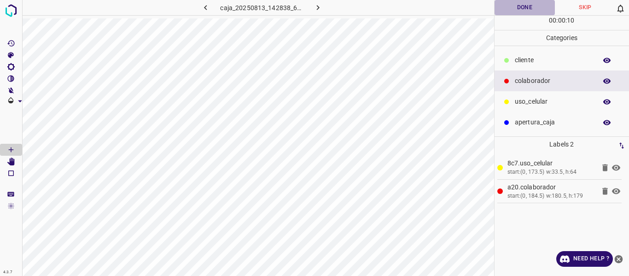
click at [512, 11] on button "Done" at bounding box center [525, 7] width 61 height 15
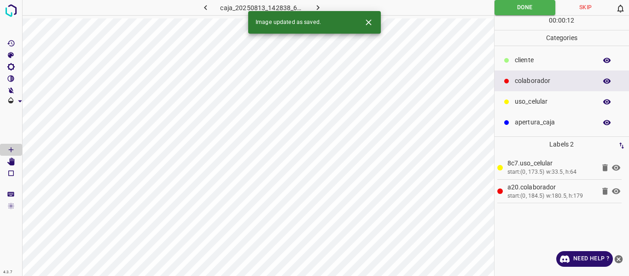
click at [314, 6] on icon "button" at bounding box center [318, 8] width 10 height 10
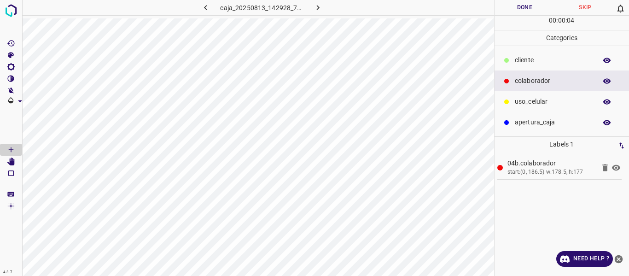
click at [534, 101] on p "uso_celular" at bounding box center [553, 102] width 77 height 10
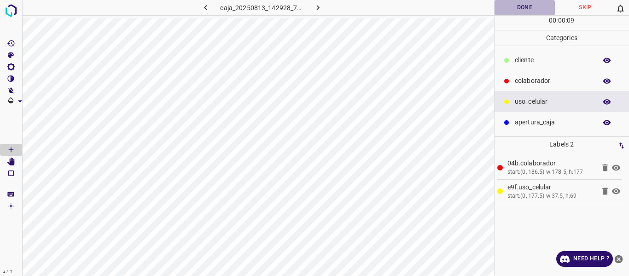
click at [511, 7] on button "Done" at bounding box center [525, 7] width 61 height 15
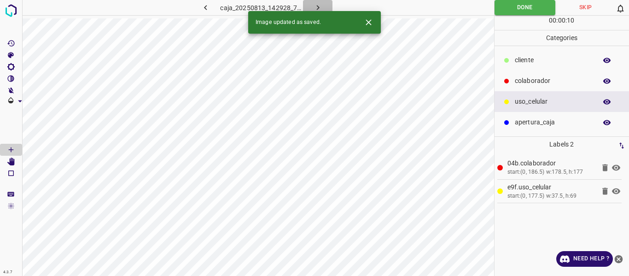
click at [316, 7] on icon "button" at bounding box center [318, 8] width 10 height 10
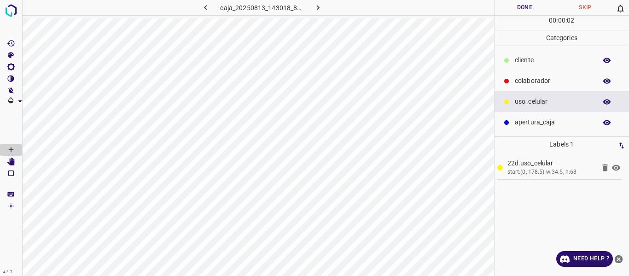
drag, startPoint x: 537, startPoint y: 79, endPoint x: 498, endPoint y: 89, distance: 41.0
click at [531, 81] on p "colaborador" at bounding box center [553, 81] width 77 height 10
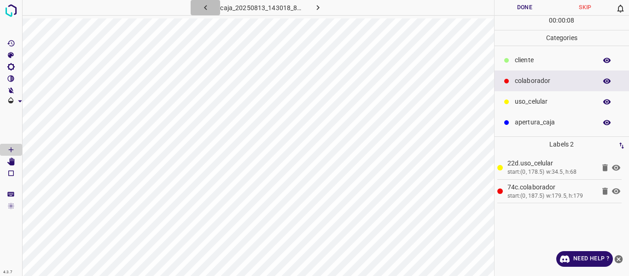
click at [199, 9] on button "button" at bounding box center [205, 7] width 29 height 15
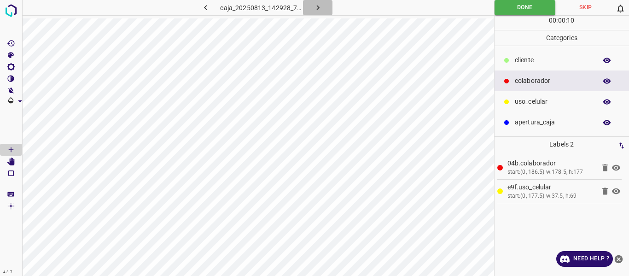
click at [314, 9] on icon "button" at bounding box center [318, 8] width 10 height 10
click at [523, 8] on button "Done" at bounding box center [525, 7] width 61 height 15
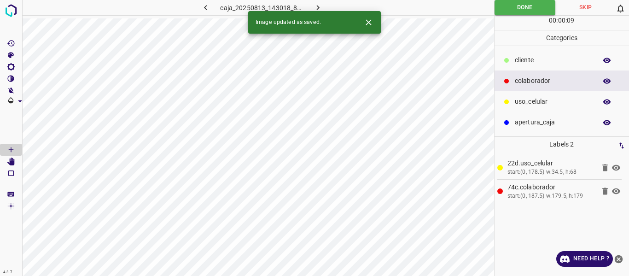
drag, startPoint x: 326, startPoint y: 6, endPoint x: 327, endPoint y: 12, distance: 6.5
click at [325, 8] on button "button" at bounding box center [317, 7] width 29 height 15
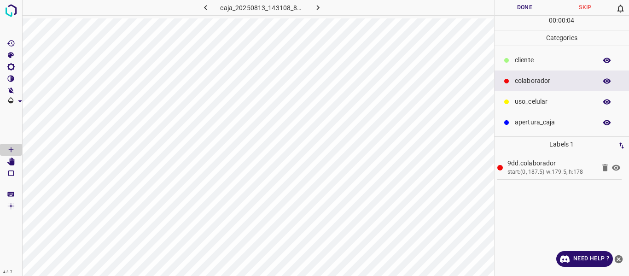
drag, startPoint x: 517, startPoint y: 100, endPoint x: 498, endPoint y: 103, distance: 19.5
click at [516, 101] on p "uso_celular" at bounding box center [553, 102] width 77 height 10
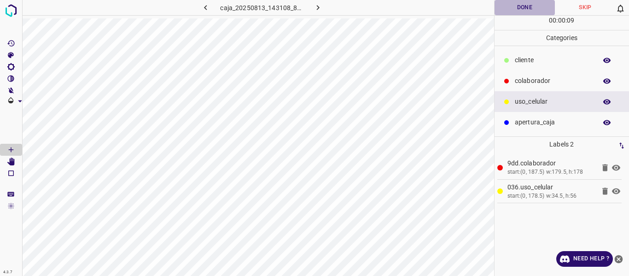
click at [523, 8] on button "Done" at bounding box center [525, 7] width 61 height 15
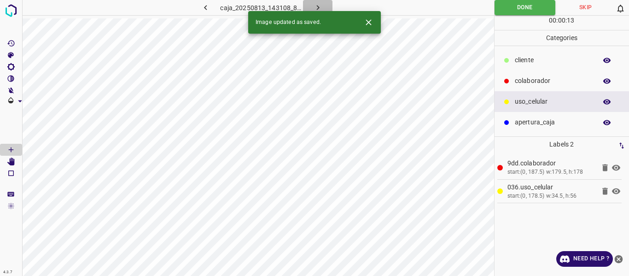
drag, startPoint x: 317, startPoint y: 3, endPoint x: 321, endPoint y: 10, distance: 8.7
click at [318, 4] on icon "button" at bounding box center [318, 8] width 10 height 10
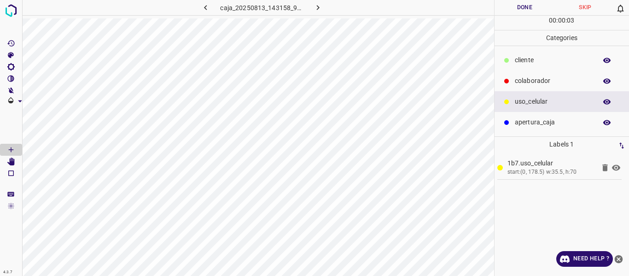
drag, startPoint x: 522, startPoint y: 82, endPoint x: 495, endPoint y: 92, distance: 29.0
click at [522, 82] on p "colaborador" at bounding box center [553, 81] width 77 height 10
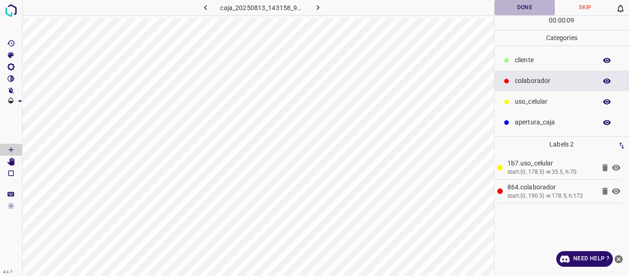
click at [518, 8] on button "Done" at bounding box center [525, 7] width 61 height 15
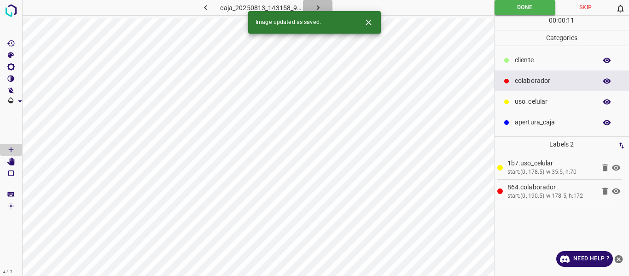
click at [316, 3] on icon "button" at bounding box center [318, 8] width 10 height 10
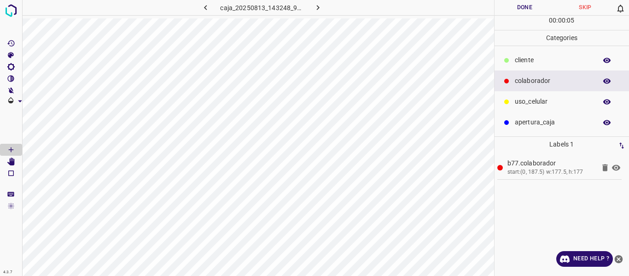
drag, startPoint x: 525, startPoint y: 101, endPoint x: 502, endPoint y: 103, distance: 23.1
click at [521, 101] on p "uso_celular" at bounding box center [553, 102] width 77 height 10
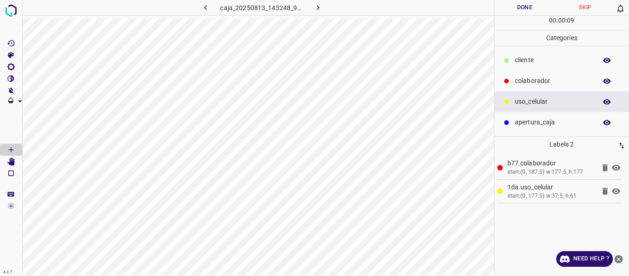
click at [520, 8] on button "Done" at bounding box center [525, 7] width 61 height 15
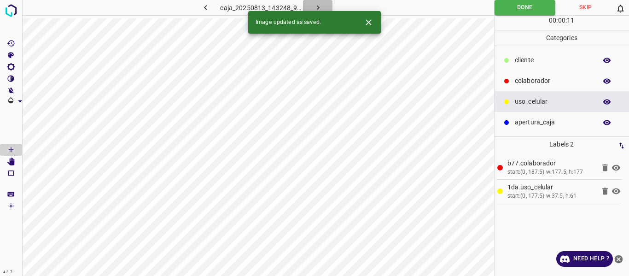
click at [314, 9] on icon "button" at bounding box center [318, 8] width 10 height 10
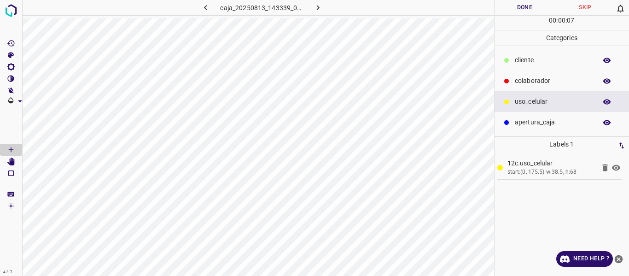
drag, startPoint x: 523, startPoint y: 83, endPoint x: 501, endPoint y: 88, distance: 23.0
click at [522, 83] on p "colaborador" at bounding box center [553, 81] width 77 height 10
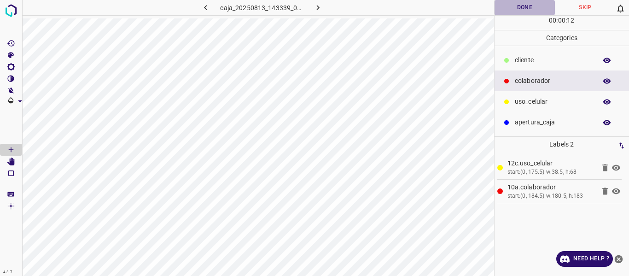
click at [528, 6] on button "Done" at bounding box center [525, 7] width 61 height 15
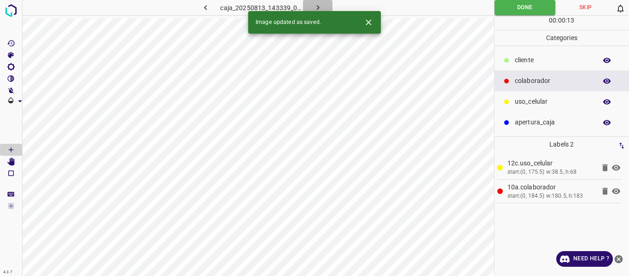
click at [311, 3] on button "button" at bounding box center [317, 7] width 29 height 15
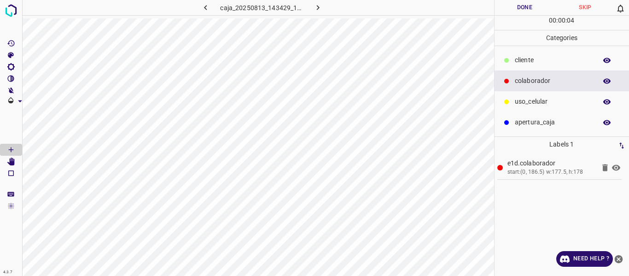
click at [528, 105] on p "uso_celular" at bounding box center [553, 102] width 77 height 10
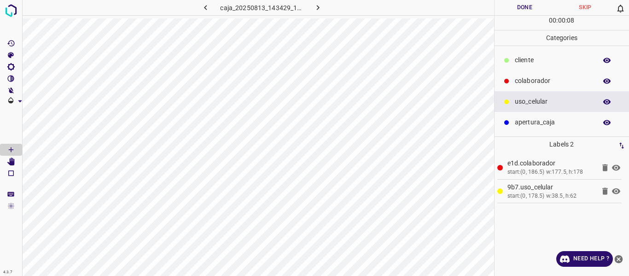
click at [524, 8] on button "Done" at bounding box center [525, 7] width 61 height 15
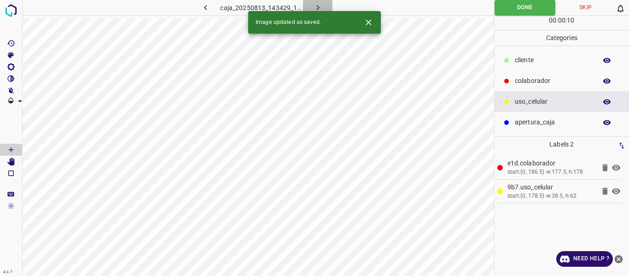
click at [320, 6] on icon "button" at bounding box center [318, 8] width 10 height 10
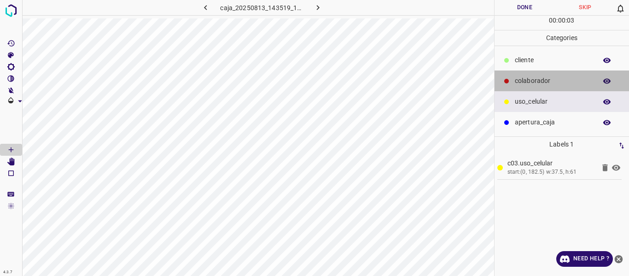
drag, startPoint x: 529, startPoint y: 82, endPoint x: 502, endPoint y: 82, distance: 27.6
click at [529, 82] on p "colaborador" at bounding box center [553, 81] width 77 height 10
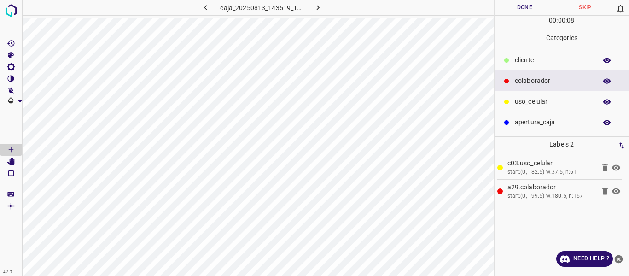
click at [518, 7] on button "Done" at bounding box center [525, 7] width 61 height 15
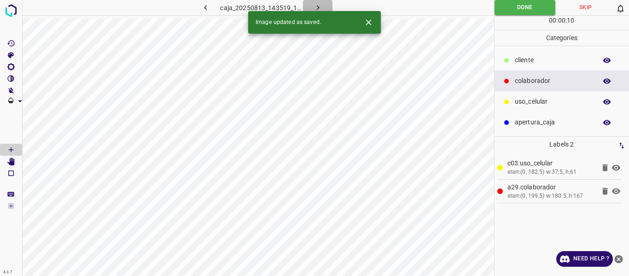
click at [316, 6] on icon "button" at bounding box center [318, 8] width 10 height 10
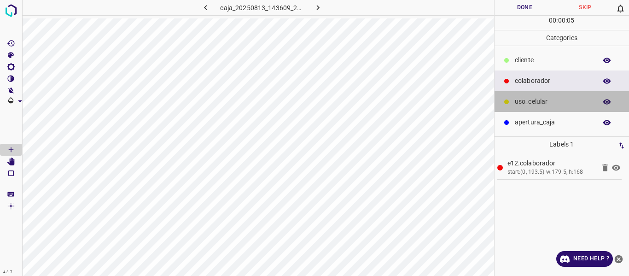
click at [519, 99] on p "uso_celular" at bounding box center [553, 102] width 77 height 10
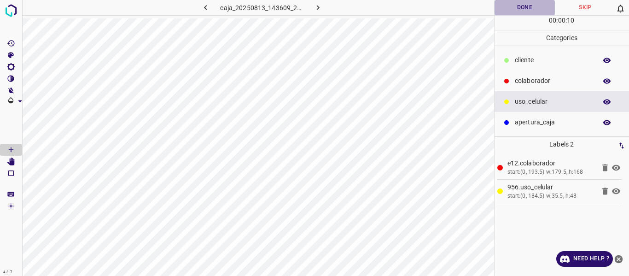
click at [517, 5] on button "Done" at bounding box center [525, 7] width 61 height 15
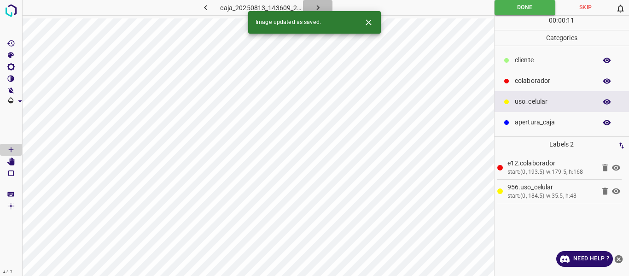
click at [317, 6] on icon "button" at bounding box center [317, 7] width 3 height 5
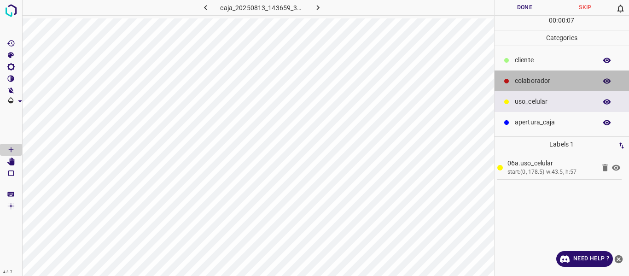
click at [534, 83] on p "colaborador" at bounding box center [553, 81] width 77 height 10
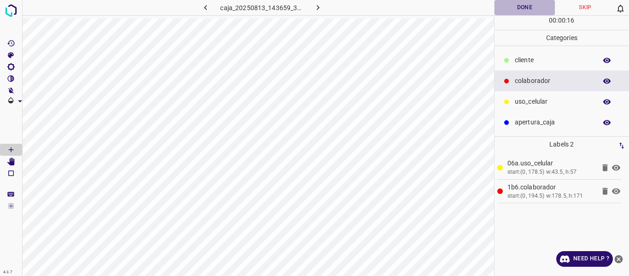
click at [518, 8] on button "Done" at bounding box center [525, 7] width 61 height 15
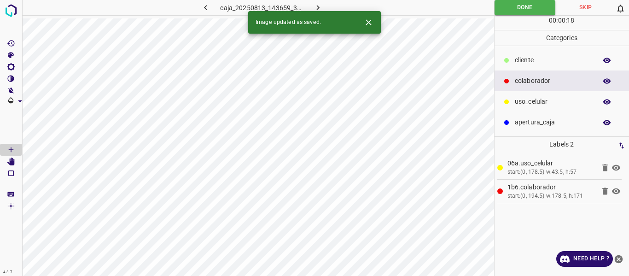
click at [317, 8] on icon "button" at bounding box center [318, 8] width 10 height 10
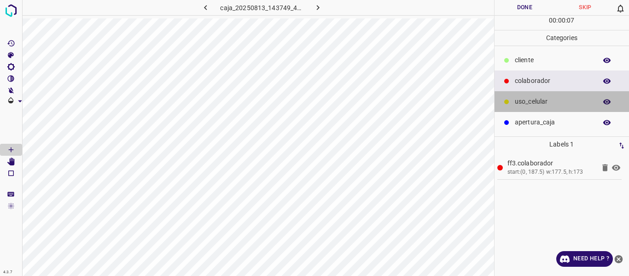
click at [528, 102] on p "uso_celular" at bounding box center [553, 102] width 77 height 10
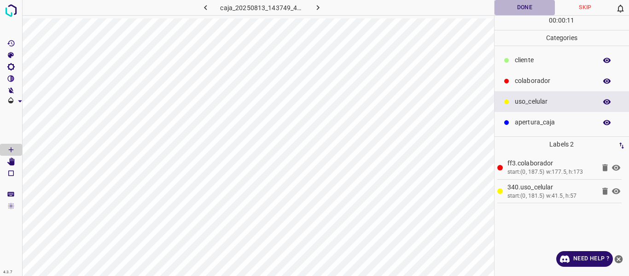
click at [516, 10] on button "Done" at bounding box center [525, 7] width 61 height 15
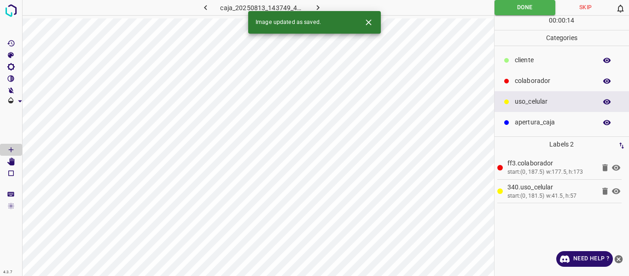
click at [322, 5] on icon "button" at bounding box center [318, 8] width 10 height 10
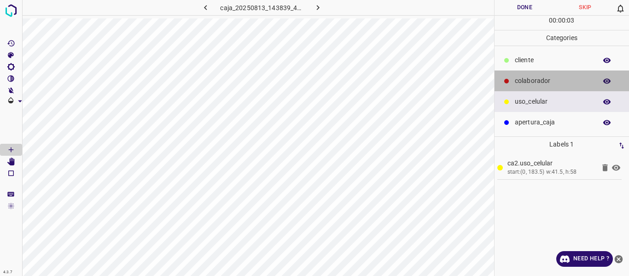
drag, startPoint x: 529, startPoint y: 79, endPoint x: 503, endPoint y: 85, distance: 26.5
click at [525, 81] on p "colaborador" at bounding box center [553, 81] width 77 height 10
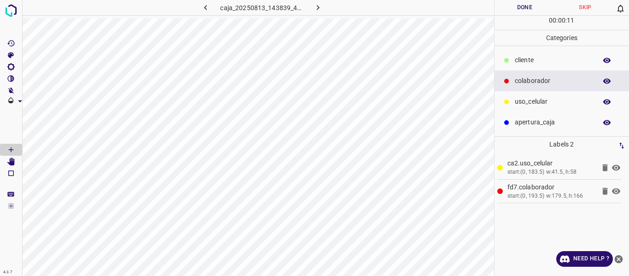
click at [519, 8] on button "Done" at bounding box center [525, 7] width 61 height 15
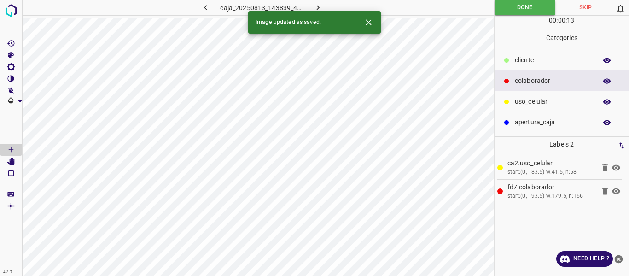
click at [319, 4] on icon "button" at bounding box center [318, 8] width 10 height 10
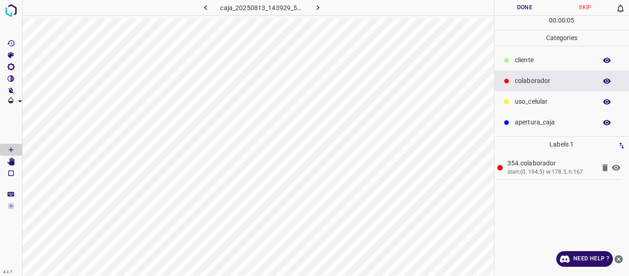
drag, startPoint x: 526, startPoint y: 104, endPoint x: 509, endPoint y: 104, distance: 17.0
click at [525, 104] on p "uso_celular" at bounding box center [553, 102] width 77 height 10
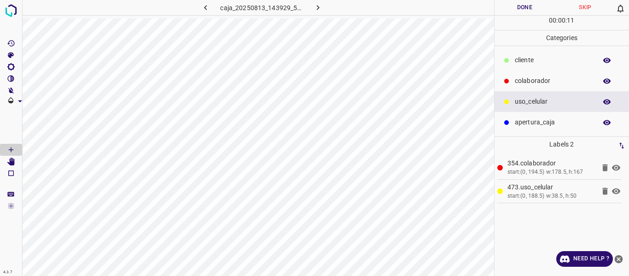
click at [523, 6] on button "Done" at bounding box center [525, 7] width 61 height 15
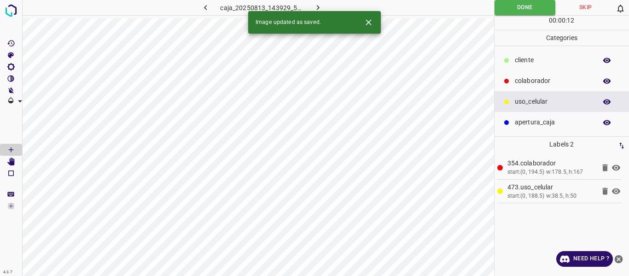
click at [318, 7] on icon "button" at bounding box center [317, 7] width 3 height 5
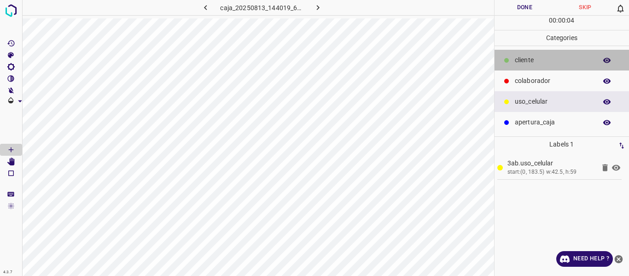
drag, startPoint x: 529, startPoint y: 59, endPoint x: 496, endPoint y: 59, distance: 32.7
click at [527, 59] on p "​​cliente" at bounding box center [553, 60] width 77 height 10
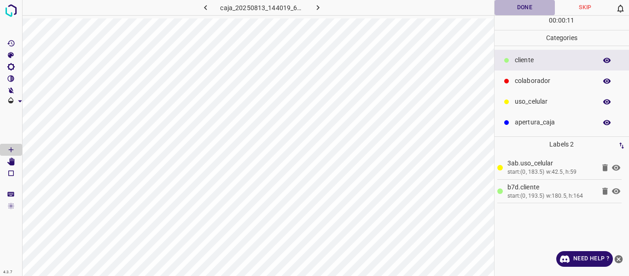
click at [532, 5] on button "Done" at bounding box center [525, 7] width 61 height 15
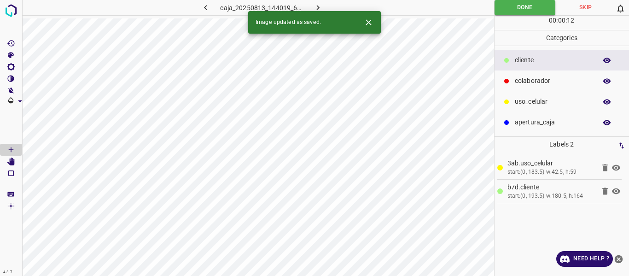
click at [316, 6] on icon "button" at bounding box center [318, 8] width 10 height 10
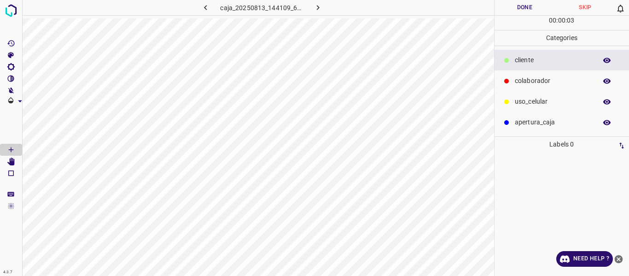
click at [206, 8] on icon "button" at bounding box center [206, 8] width 10 height 10
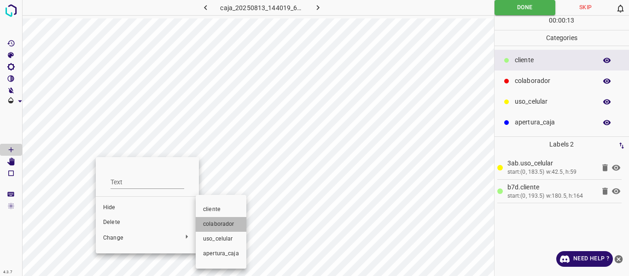
click at [222, 224] on span "colaborador" at bounding box center [221, 224] width 36 height 8
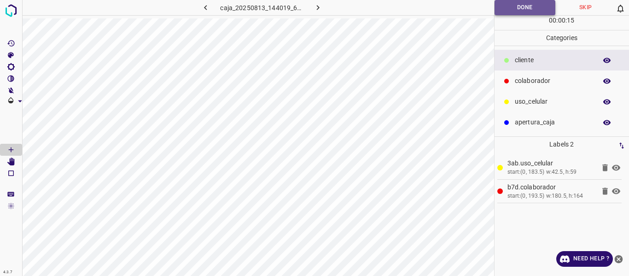
click at [499, 6] on button "Done" at bounding box center [525, 7] width 61 height 15
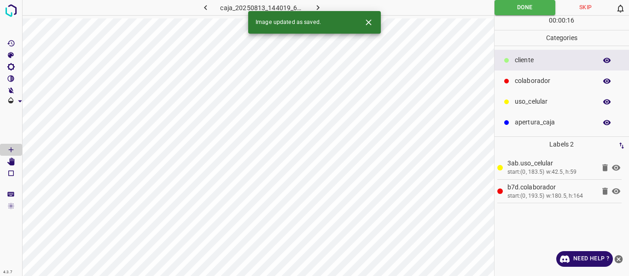
click at [205, 5] on icon "button" at bounding box center [206, 8] width 10 height 10
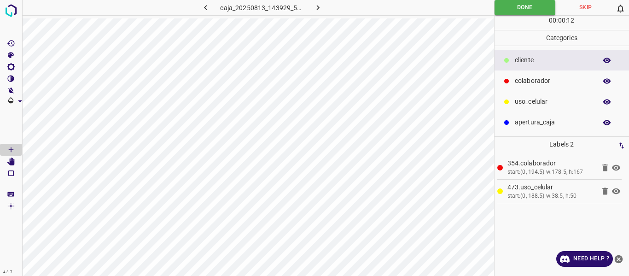
click at [319, 8] on icon "button" at bounding box center [318, 8] width 10 height 10
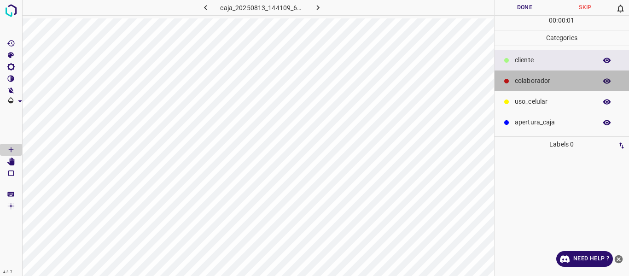
click at [536, 82] on p "colaborador" at bounding box center [553, 81] width 77 height 10
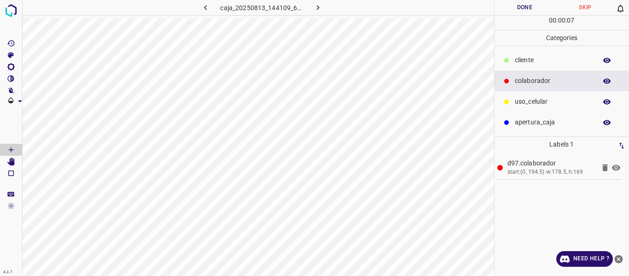
drag, startPoint x: 532, startPoint y: 101, endPoint x: 514, endPoint y: 100, distance: 18.0
click at [532, 101] on p "uso_celular" at bounding box center [553, 102] width 77 height 10
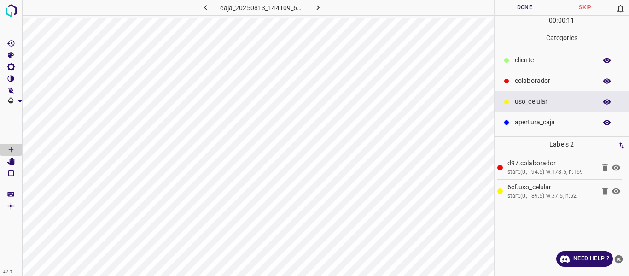
click at [518, 11] on button "Done" at bounding box center [525, 7] width 61 height 15
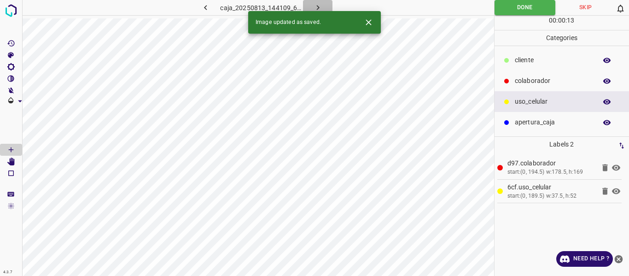
click at [317, 5] on icon "button" at bounding box center [318, 8] width 10 height 10
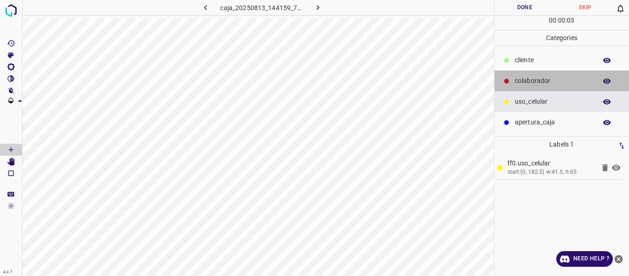
drag, startPoint x: 537, startPoint y: 84, endPoint x: 496, endPoint y: 90, distance: 41.4
click at [532, 85] on p "colaborador" at bounding box center [553, 81] width 77 height 10
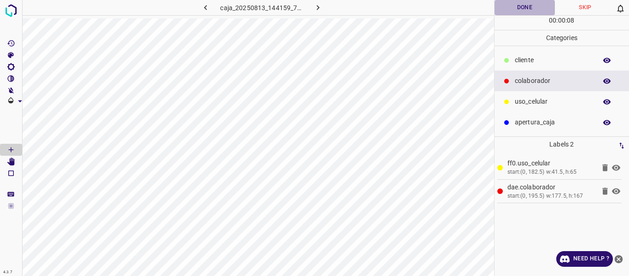
click at [528, 9] on button "Done" at bounding box center [525, 7] width 61 height 15
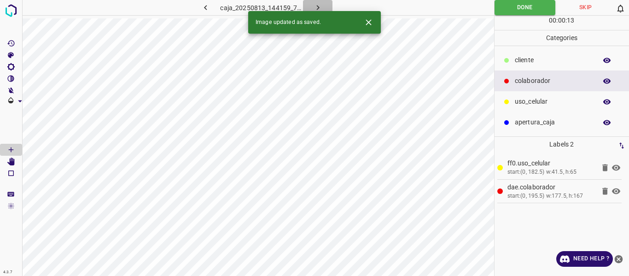
click at [313, 3] on button "button" at bounding box center [317, 7] width 29 height 15
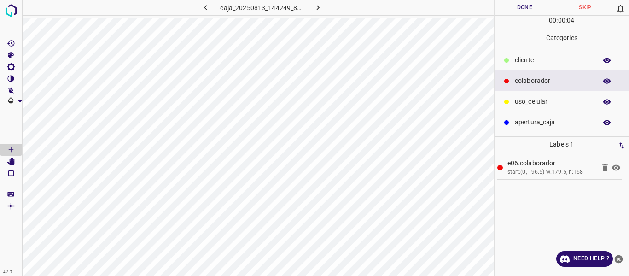
drag, startPoint x: 537, startPoint y: 103, endPoint x: 505, endPoint y: 102, distance: 31.8
click at [533, 102] on p "uso_celular" at bounding box center [553, 102] width 77 height 10
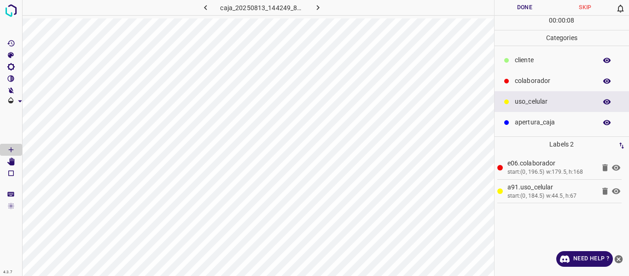
click at [529, 4] on button "Done" at bounding box center [525, 7] width 61 height 15
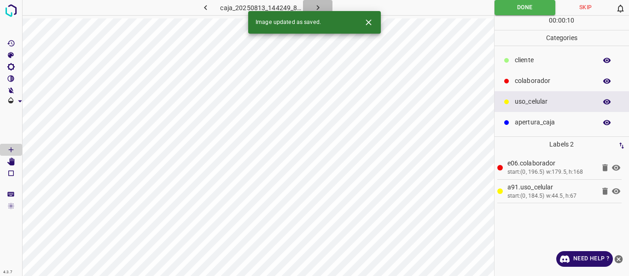
click at [314, 5] on icon "button" at bounding box center [318, 8] width 10 height 10
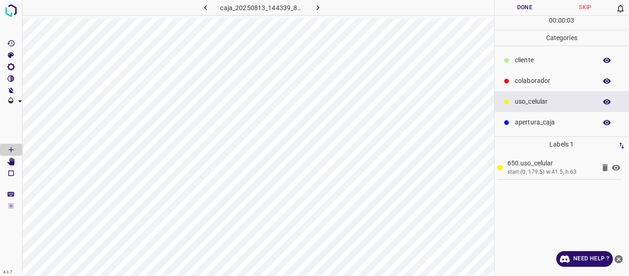
drag, startPoint x: 528, startPoint y: 80, endPoint x: 504, endPoint y: 80, distance: 23.5
click at [528, 80] on p "colaborador" at bounding box center [553, 81] width 77 height 10
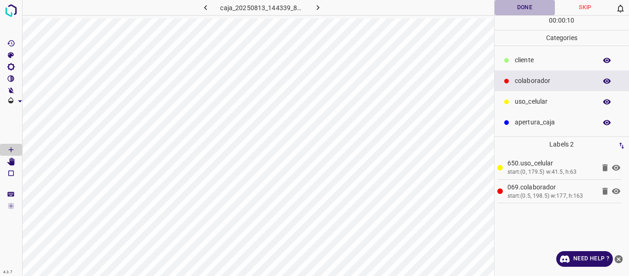
click at [513, 9] on button "Done" at bounding box center [525, 7] width 61 height 15
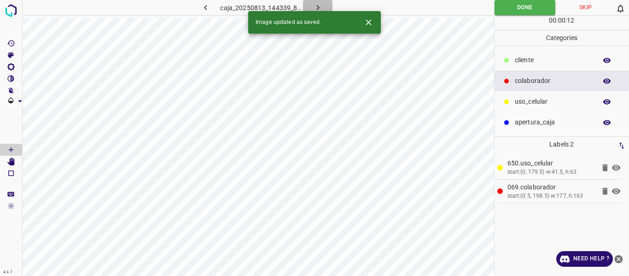
click at [316, 6] on icon "button" at bounding box center [318, 8] width 10 height 10
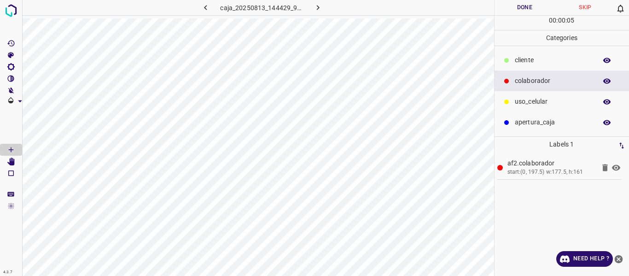
drag, startPoint x: 521, startPoint y: 100, endPoint x: 503, endPoint y: 94, distance: 18.4
click at [519, 99] on p "uso_celular" at bounding box center [553, 102] width 77 height 10
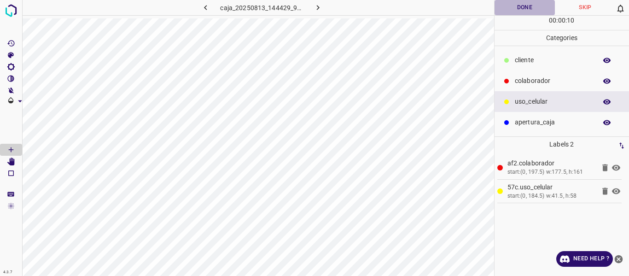
click at [520, 11] on button "Done" at bounding box center [525, 7] width 61 height 15
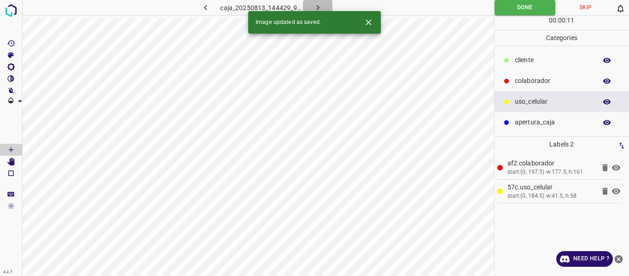
click at [320, 5] on icon "button" at bounding box center [318, 8] width 10 height 10
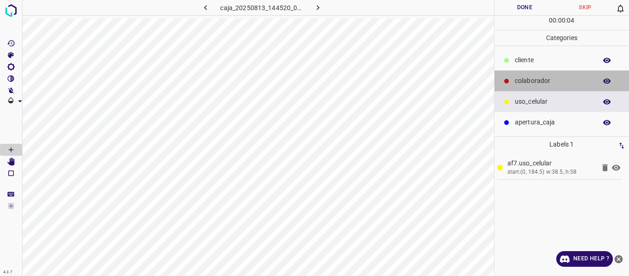
click at [531, 79] on p "colaborador" at bounding box center [553, 81] width 77 height 10
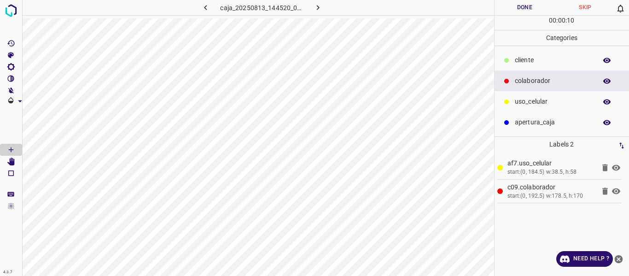
click at [519, 11] on button "Done" at bounding box center [525, 7] width 61 height 15
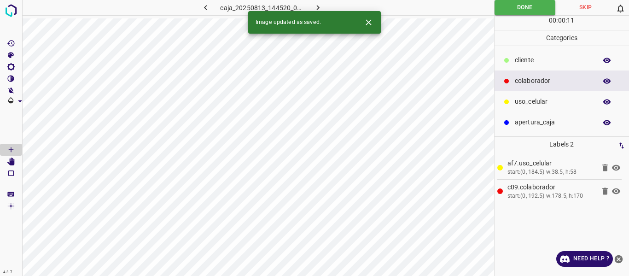
click at [319, 6] on icon "button" at bounding box center [318, 8] width 10 height 10
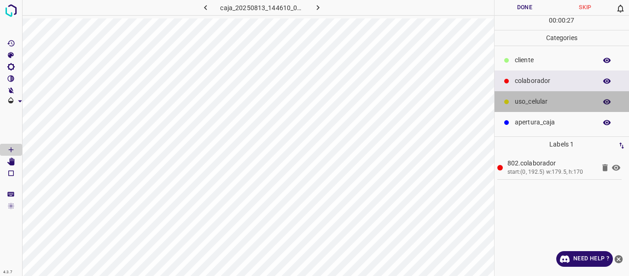
drag, startPoint x: 525, startPoint y: 102, endPoint x: 496, endPoint y: 102, distance: 29.9
click at [524, 102] on p "uso_celular" at bounding box center [553, 102] width 77 height 10
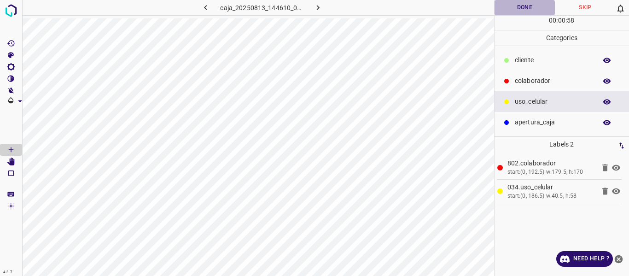
click at [513, 9] on button "Done" at bounding box center [525, 7] width 61 height 15
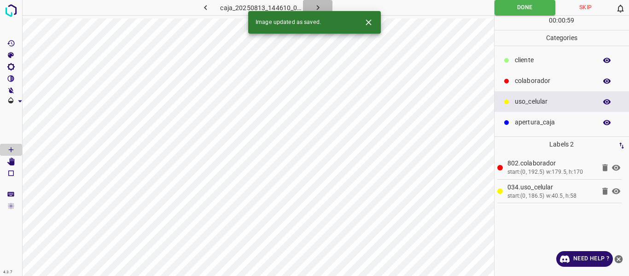
click at [321, 4] on icon "button" at bounding box center [318, 8] width 10 height 10
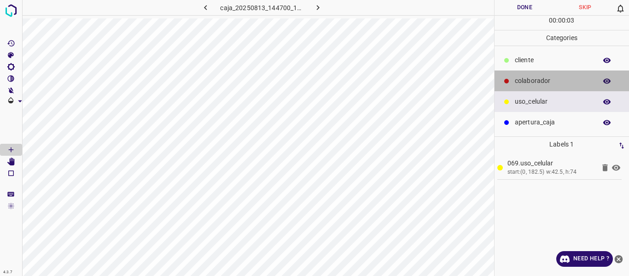
click at [519, 86] on p "colaborador" at bounding box center [553, 81] width 77 height 10
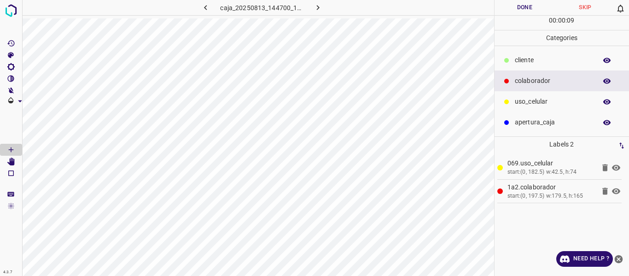
click at [513, 6] on button "Done" at bounding box center [525, 7] width 61 height 15
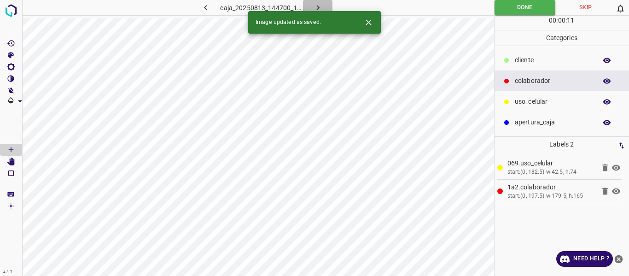
drag, startPoint x: 322, startPoint y: 8, endPoint x: 324, endPoint y: 3, distance: 5.6
click at [323, 7] on button "button" at bounding box center [317, 7] width 29 height 15
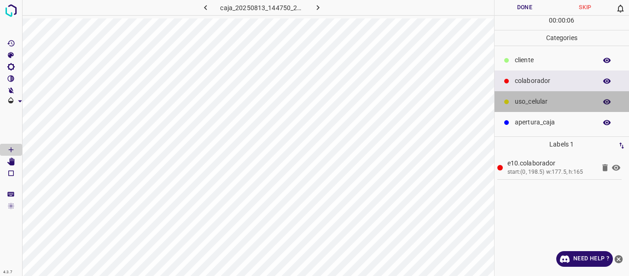
drag, startPoint x: 545, startPoint y: 103, endPoint x: 508, endPoint y: 105, distance: 37.8
click at [543, 104] on p "uso_celular" at bounding box center [553, 102] width 77 height 10
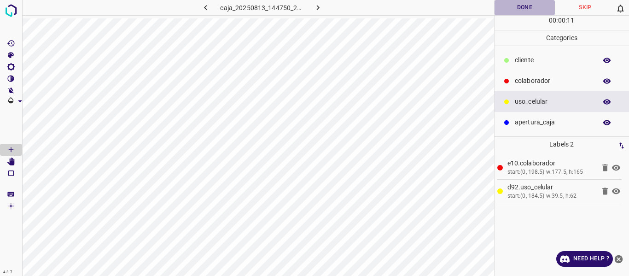
click at [512, 10] on button "Done" at bounding box center [525, 7] width 61 height 15
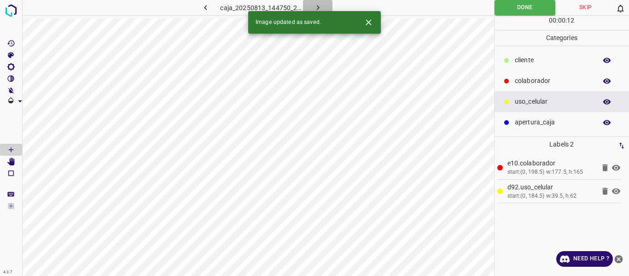
click at [317, 6] on icon "button" at bounding box center [318, 8] width 10 height 10
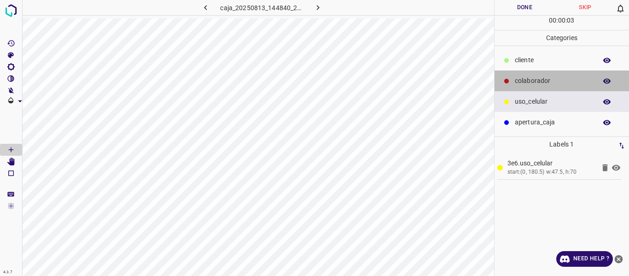
drag, startPoint x: 523, startPoint y: 78, endPoint x: 496, endPoint y: 86, distance: 27.4
click at [520, 80] on p "colaborador" at bounding box center [553, 81] width 77 height 10
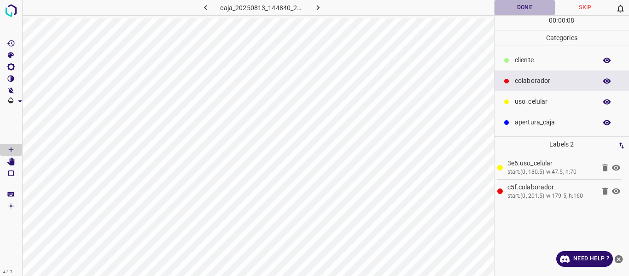
click at [532, 6] on button "Done" at bounding box center [525, 7] width 61 height 15
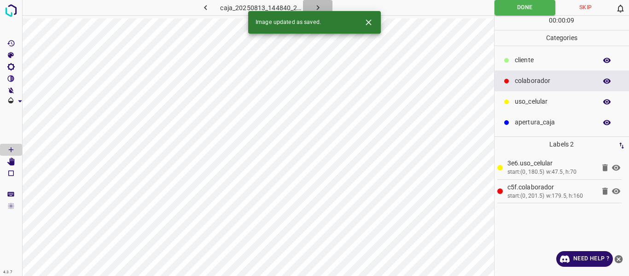
click at [318, 6] on icon "button" at bounding box center [318, 8] width 10 height 10
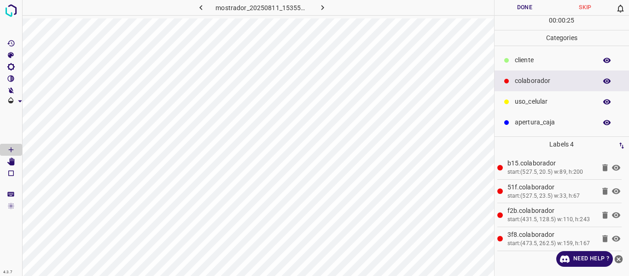
click at [531, 58] on p "​​cliente" at bounding box center [553, 60] width 77 height 10
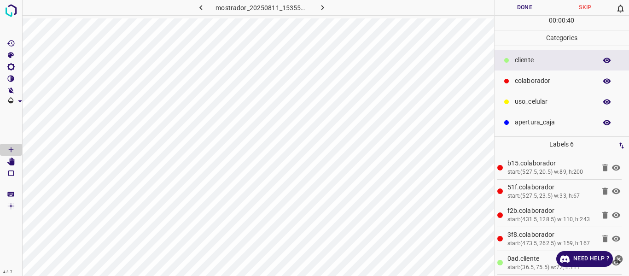
drag, startPoint x: 517, startPoint y: 7, endPoint x: 521, endPoint y: 16, distance: 9.5
click at [518, 9] on button "Done" at bounding box center [525, 7] width 61 height 15
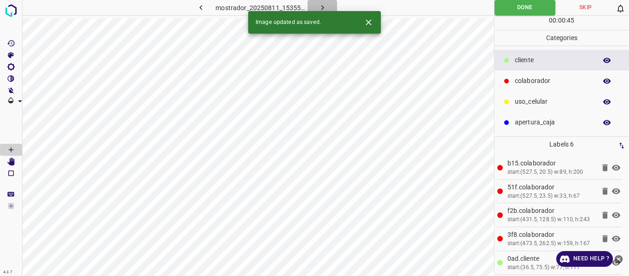
click at [327, 6] on button "button" at bounding box center [322, 7] width 29 height 15
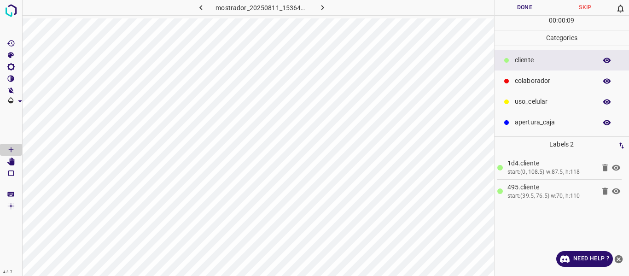
click at [524, 82] on p "colaborador" at bounding box center [553, 81] width 77 height 10
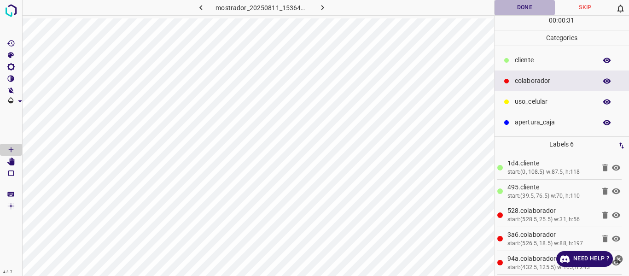
click at [522, 6] on button "Done" at bounding box center [525, 7] width 61 height 15
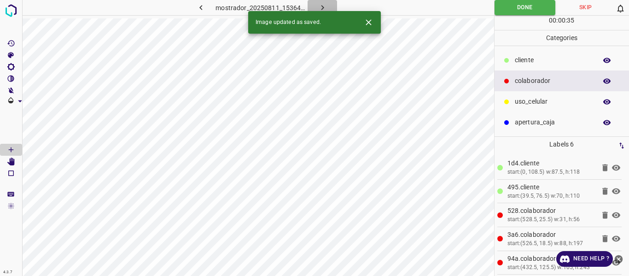
drag, startPoint x: 325, startPoint y: 4, endPoint x: 331, endPoint y: 5, distance: 6.1
click at [326, 4] on icon "button" at bounding box center [323, 8] width 10 height 10
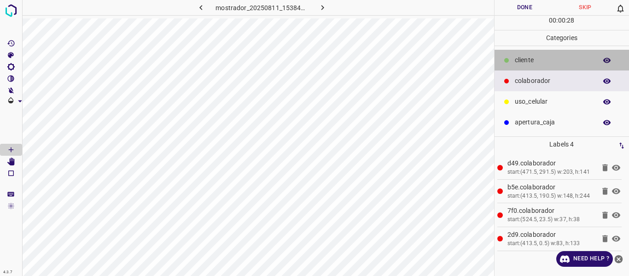
drag, startPoint x: 521, startPoint y: 60, endPoint x: 510, endPoint y: 60, distance: 11.1
click at [521, 60] on p "​​cliente" at bounding box center [553, 60] width 77 height 10
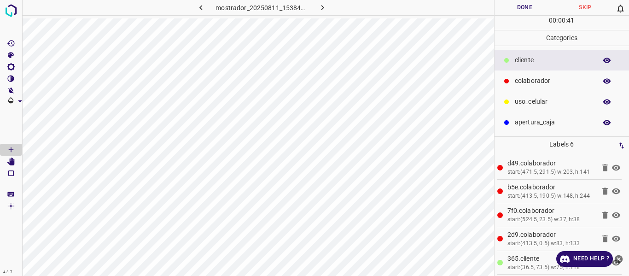
click at [517, 6] on button "Done" at bounding box center [525, 7] width 61 height 15
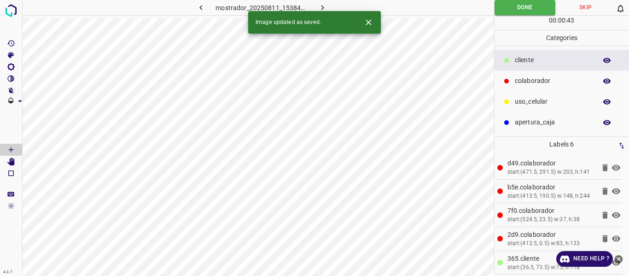
click at [324, 4] on icon "button" at bounding box center [323, 8] width 10 height 10
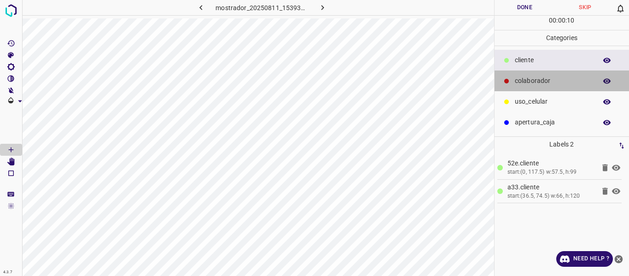
click at [528, 82] on p "colaborador" at bounding box center [553, 81] width 77 height 10
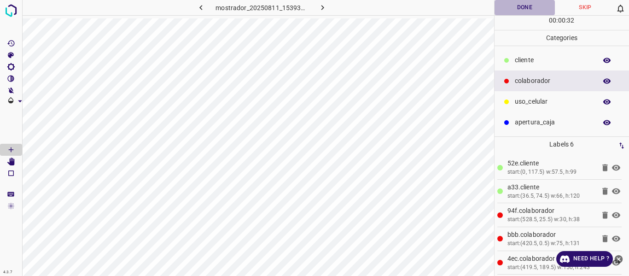
click at [518, 10] on button "Done" at bounding box center [525, 7] width 61 height 15
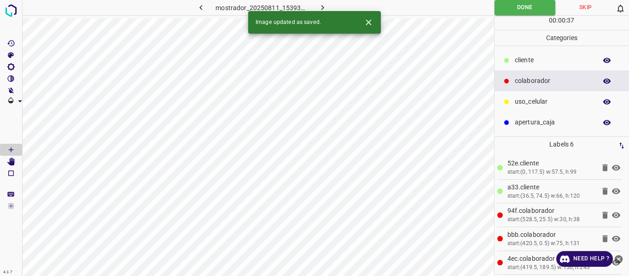
click at [198, 7] on icon "button" at bounding box center [201, 8] width 10 height 10
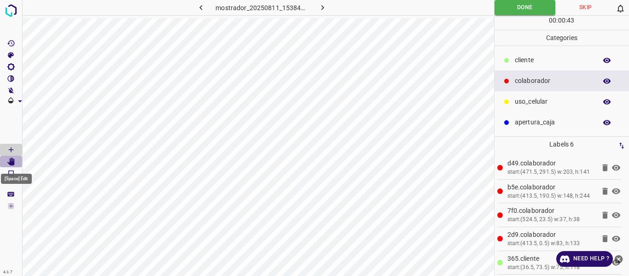
click at [15, 159] on Edit"] "[Space] Edit" at bounding box center [11, 162] width 22 height 12
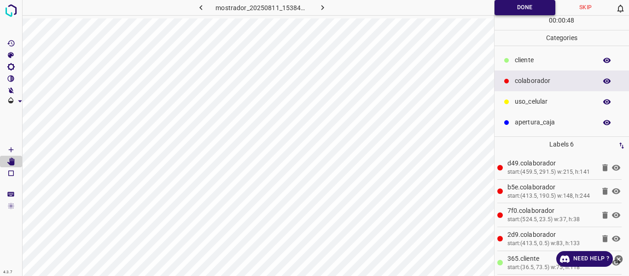
click at [504, 9] on button "Done" at bounding box center [525, 7] width 61 height 15
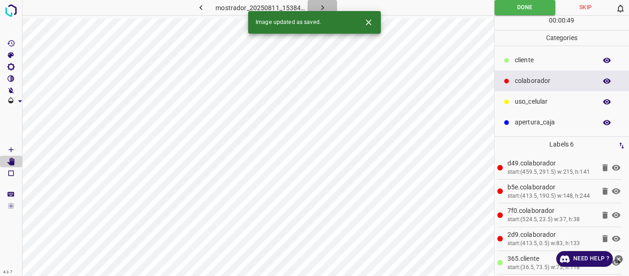
click at [322, 6] on icon "button" at bounding box center [322, 7] width 3 height 5
click at [324, 5] on icon "button" at bounding box center [323, 8] width 10 height 10
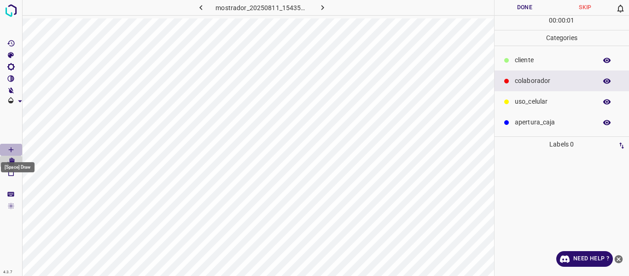
click at [10, 146] on icon "[Space] Draw" at bounding box center [11, 150] width 8 height 8
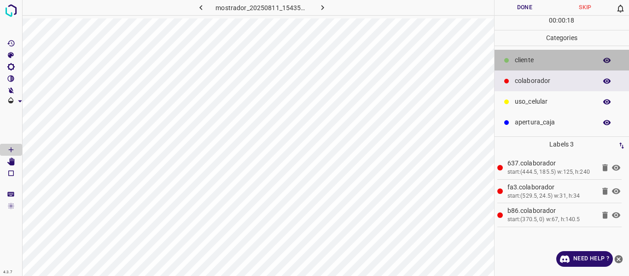
click at [520, 58] on p "​​cliente" at bounding box center [553, 60] width 77 height 10
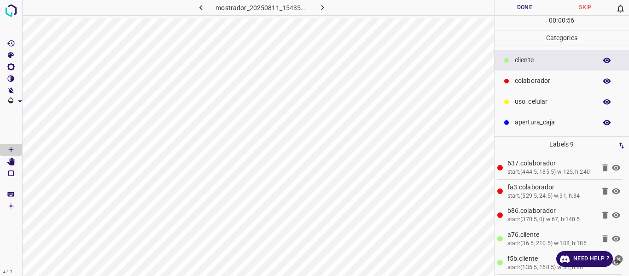
click at [514, 8] on button "Done" at bounding box center [525, 7] width 61 height 15
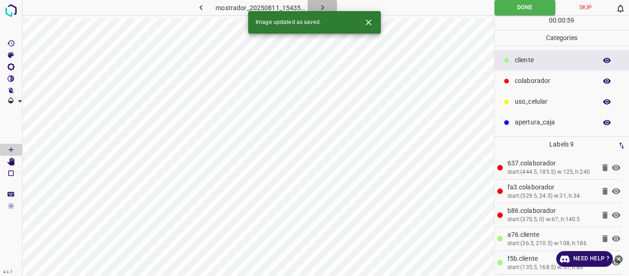
click at [315, 6] on button "button" at bounding box center [322, 7] width 29 height 15
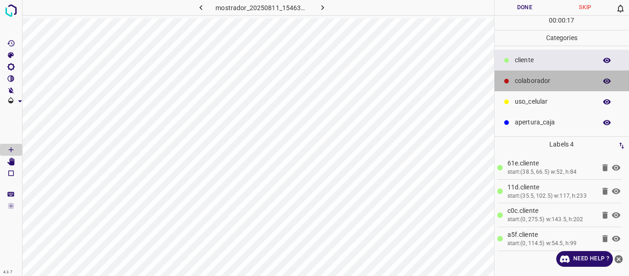
drag, startPoint x: 549, startPoint y: 74, endPoint x: 516, endPoint y: 90, distance: 36.5
click at [546, 77] on div "colaborador" at bounding box center [562, 80] width 135 height 21
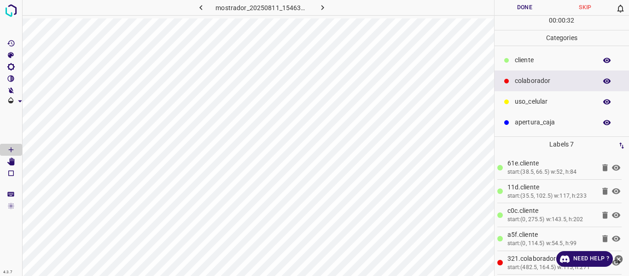
click at [525, 5] on button "Done" at bounding box center [525, 7] width 61 height 15
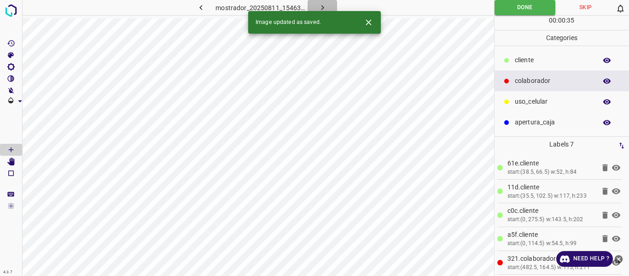
click at [322, 3] on icon "button" at bounding box center [323, 8] width 10 height 10
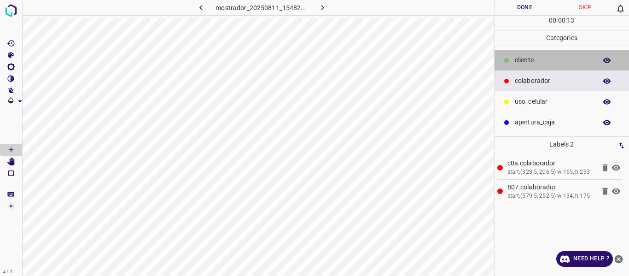
click at [524, 58] on p "​​cliente" at bounding box center [553, 60] width 77 height 10
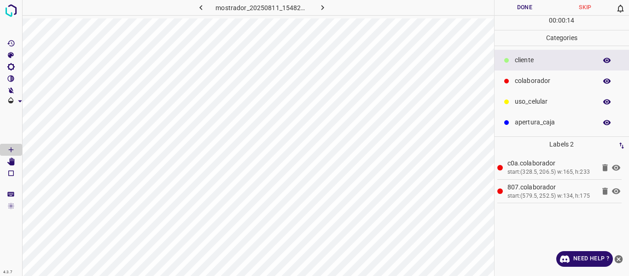
click at [529, 83] on p "colaborador" at bounding box center [553, 81] width 77 height 10
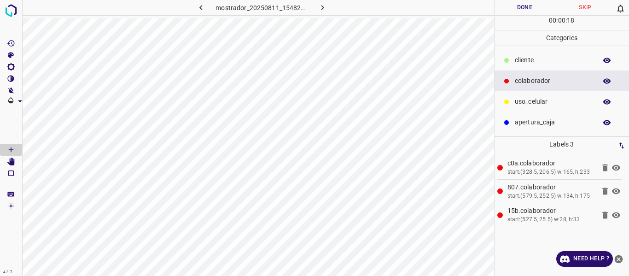
click at [528, 62] on p "​​cliente" at bounding box center [553, 60] width 77 height 10
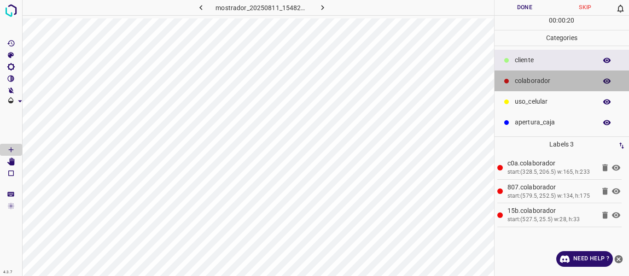
click at [530, 78] on p "colaborador" at bounding box center [553, 81] width 77 height 10
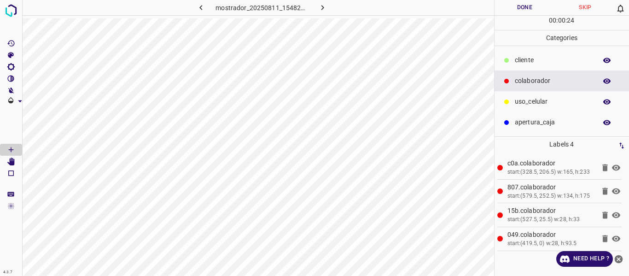
drag, startPoint x: 522, startPoint y: 62, endPoint x: 515, endPoint y: 62, distance: 6.9
click at [515, 62] on p "​​cliente" at bounding box center [553, 60] width 77 height 10
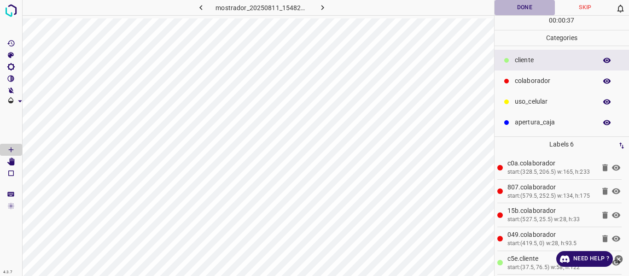
click at [520, 7] on button "Done" at bounding box center [525, 7] width 61 height 15
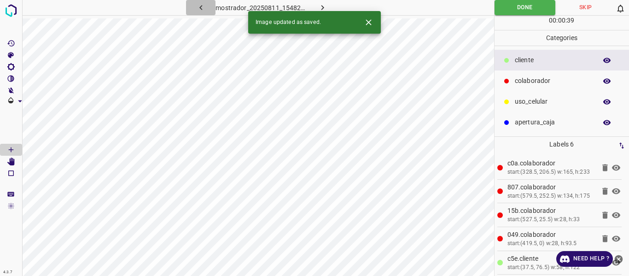
click at [202, 8] on icon "button" at bounding box center [201, 8] width 10 height 10
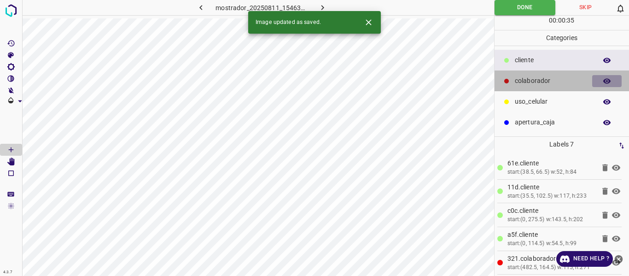
click at [608, 84] on icon "button" at bounding box center [607, 81] width 8 height 8
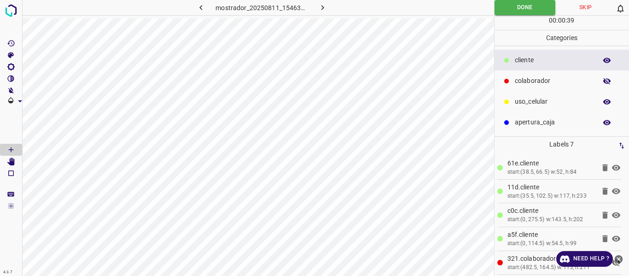
drag, startPoint x: 608, startPoint y: 83, endPoint x: 569, endPoint y: 83, distance: 39.1
click at [606, 83] on icon "button" at bounding box center [606, 81] width 7 height 6
click at [527, 82] on p "colaborador" at bounding box center [553, 81] width 77 height 10
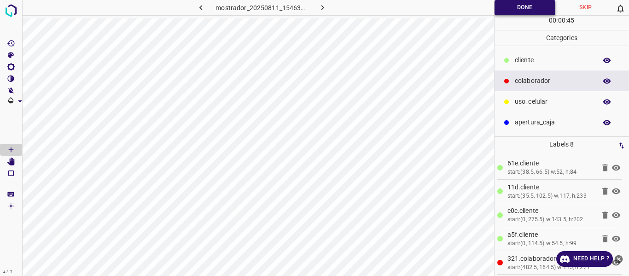
click at [507, 5] on button "Done" at bounding box center [525, 7] width 61 height 15
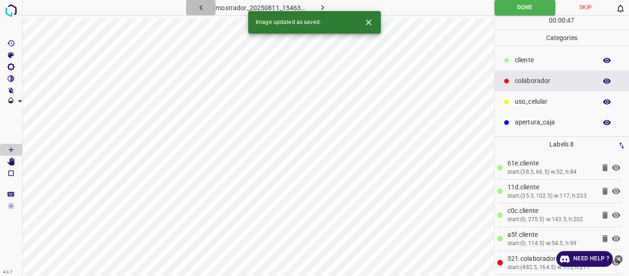
click at [198, 6] on icon "button" at bounding box center [201, 8] width 10 height 10
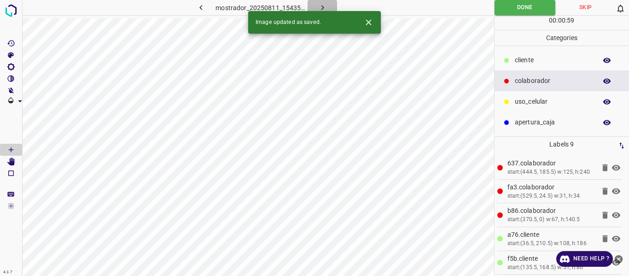
click at [321, 8] on icon "button" at bounding box center [323, 8] width 10 height 10
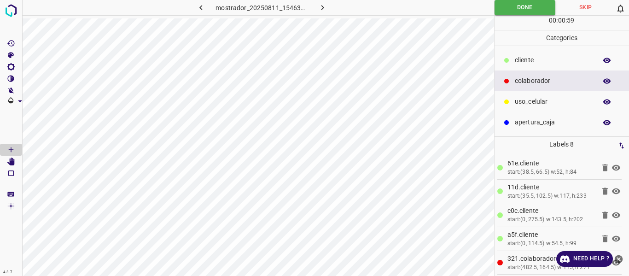
click at [321, 8] on icon "button" at bounding box center [323, 8] width 10 height 10
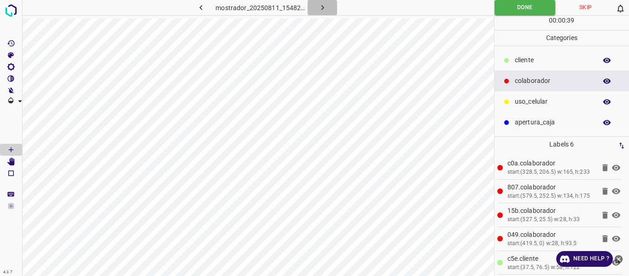
click at [321, 8] on icon "button" at bounding box center [323, 8] width 10 height 10
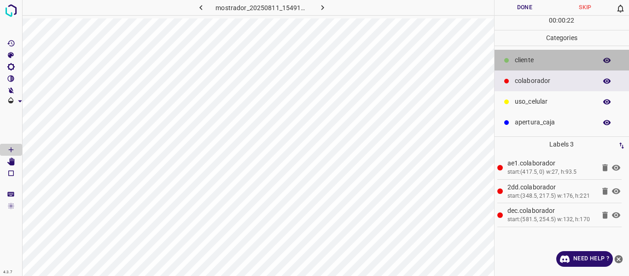
click at [513, 60] on div "​​cliente" at bounding box center [562, 60] width 135 height 21
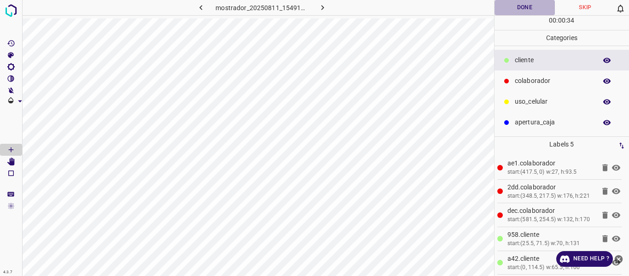
click at [514, 6] on button "Done" at bounding box center [525, 7] width 61 height 15
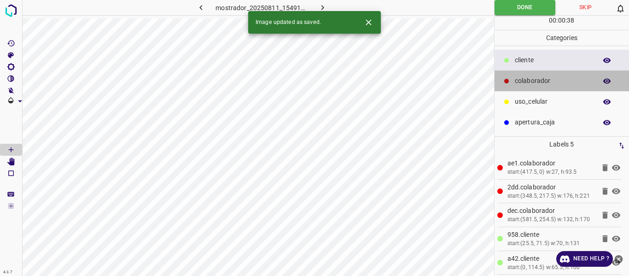
click at [532, 75] on div "colaborador" at bounding box center [562, 80] width 135 height 21
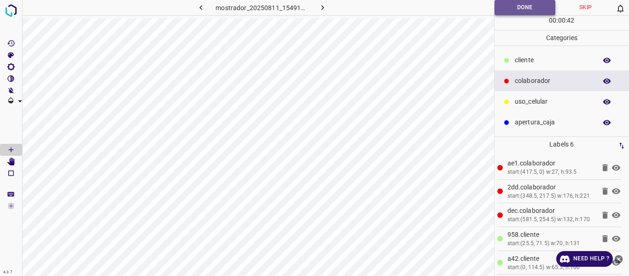
click at [503, 2] on button "Done" at bounding box center [525, 7] width 61 height 15
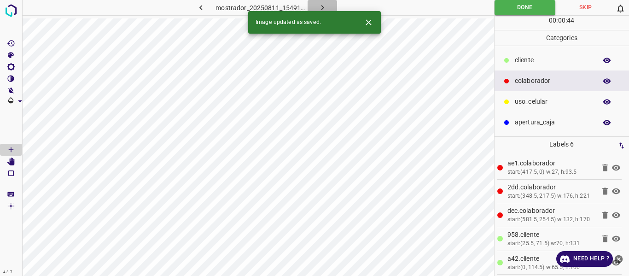
drag, startPoint x: 324, startPoint y: 8, endPoint x: 328, endPoint y: 5, distance: 5.3
click at [323, 8] on icon "button" at bounding box center [323, 8] width 10 height 10
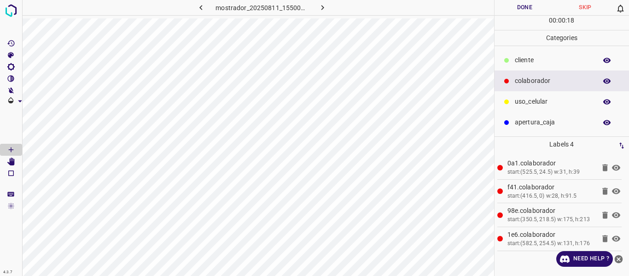
click at [532, 57] on p "​​cliente" at bounding box center [553, 60] width 77 height 10
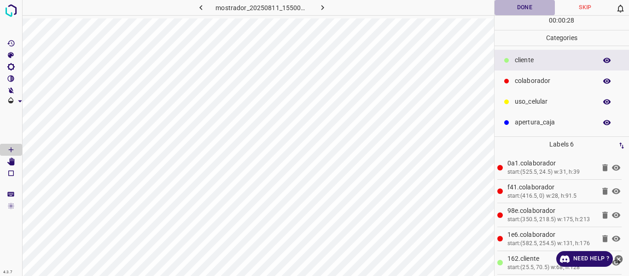
click at [512, 9] on button "Done" at bounding box center [525, 7] width 61 height 15
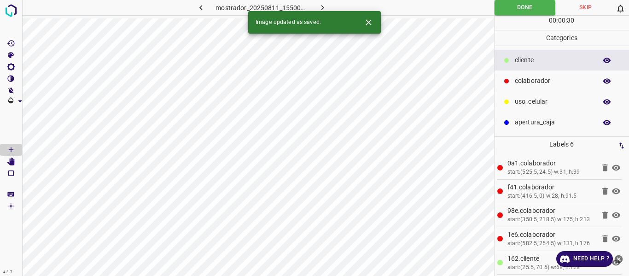
click at [327, 6] on button "button" at bounding box center [322, 7] width 29 height 15
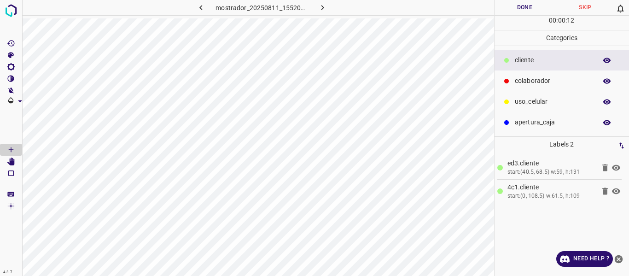
drag, startPoint x: 530, startPoint y: 80, endPoint x: 503, endPoint y: 73, distance: 28.0
click at [530, 79] on p "colaborador" at bounding box center [553, 81] width 77 height 10
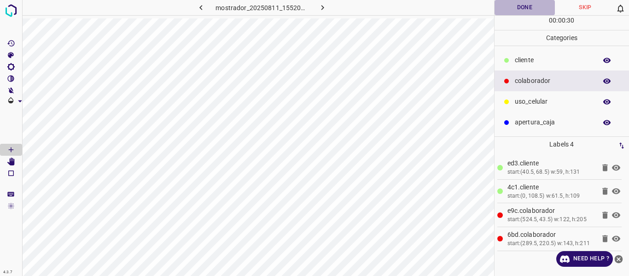
click at [525, 8] on button "Done" at bounding box center [525, 7] width 61 height 15
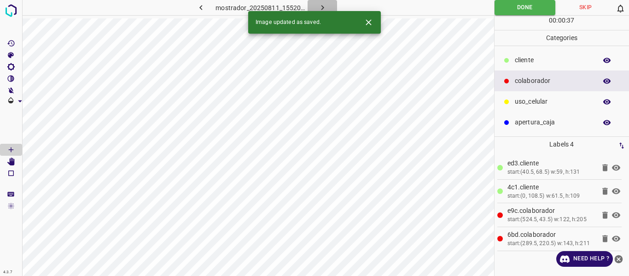
click at [326, 1] on button "button" at bounding box center [322, 7] width 29 height 15
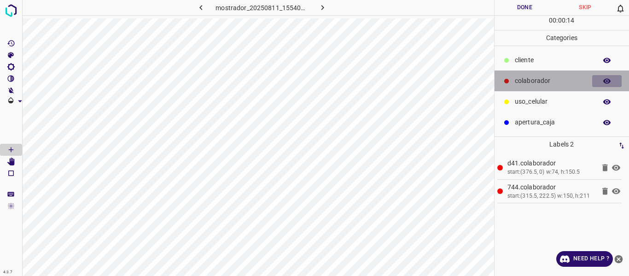
click at [607, 82] on icon "button" at bounding box center [606, 80] width 7 height 5
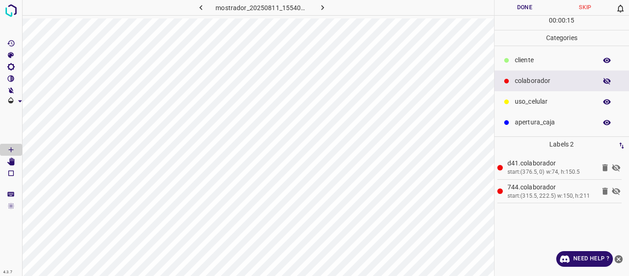
click at [607, 82] on icon "button" at bounding box center [606, 81] width 7 height 6
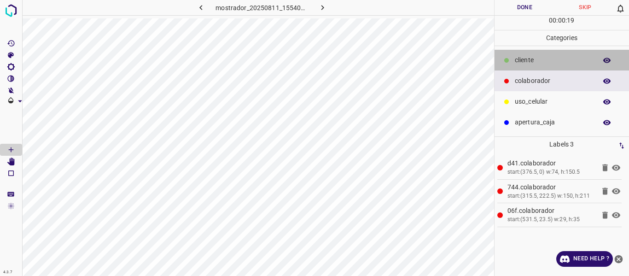
click at [523, 59] on p "​​cliente" at bounding box center [553, 60] width 77 height 10
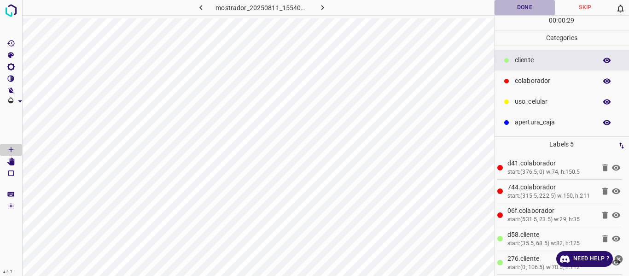
click at [517, 6] on button "Done" at bounding box center [525, 7] width 61 height 15
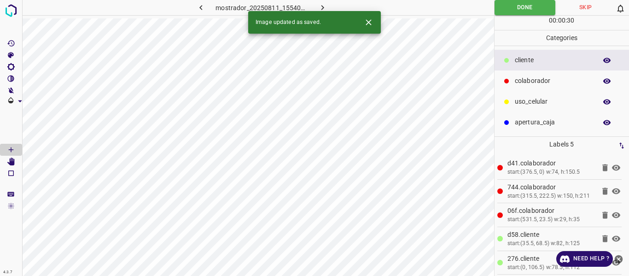
click at [324, 7] on icon "button" at bounding box center [323, 8] width 10 height 10
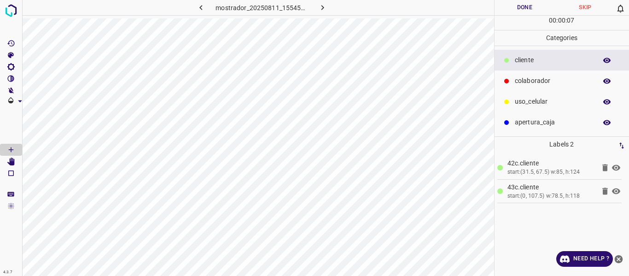
click at [521, 82] on p "colaborador" at bounding box center [553, 81] width 77 height 10
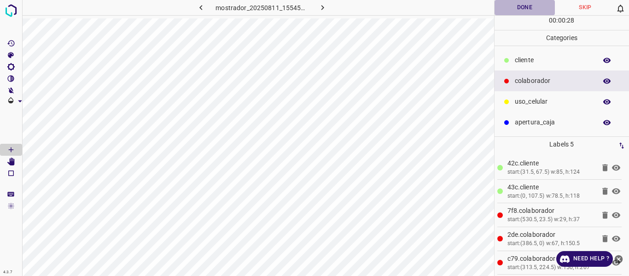
click at [514, 6] on button "Done" at bounding box center [525, 7] width 61 height 15
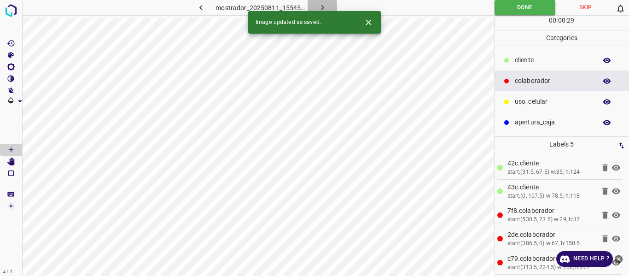
click at [319, 5] on icon "button" at bounding box center [323, 8] width 10 height 10
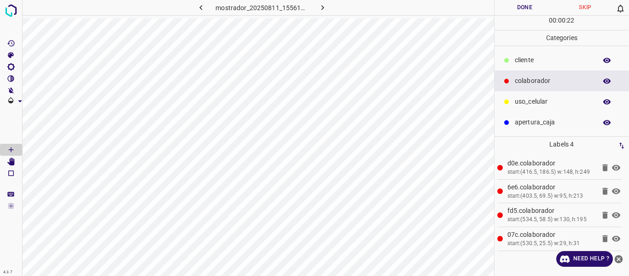
drag, startPoint x: 530, startPoint y: 58, endPoint x: 505, endPoint y: 64, distance: 25.6
click at [530, 59] on p "​​cliente" at bounding box center [553, 60] width 77 height 10
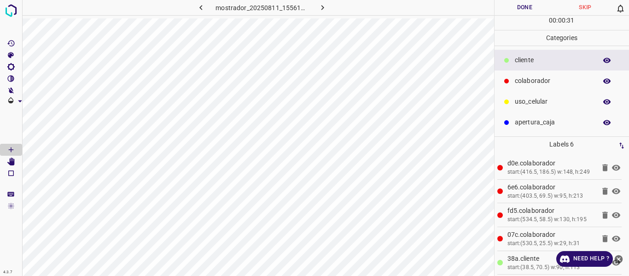
click at [511, 8] on button "Done" at bounding box center [525, 7] width 61 height 15
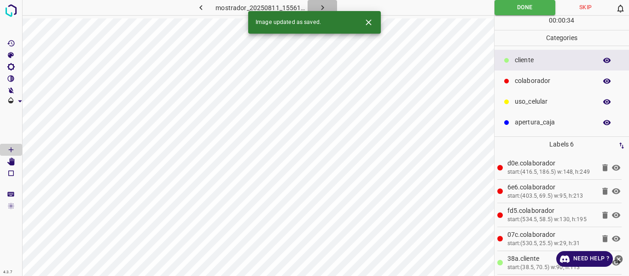
click at [322, 3] on icon "button" at bounding box center [323, 8] width 10 height 10
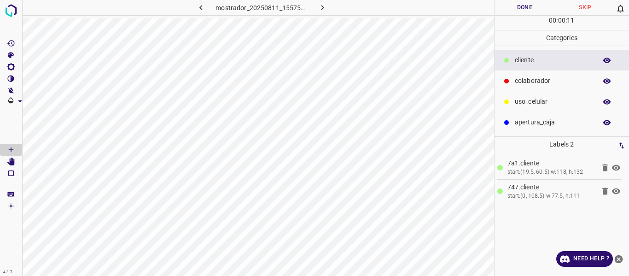
click at [542, 82] on p "colaborador" at bounding box center [553, 81] width 77 height 10
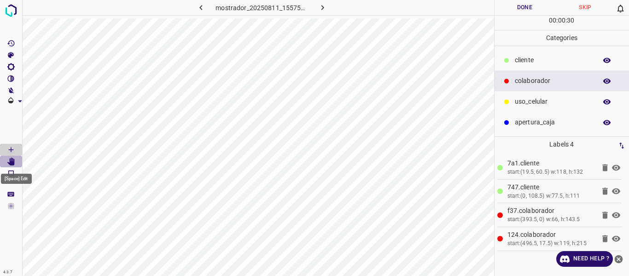
drag, startPoint x: 12, startPoint y: 163, endPoint x: 29, endPoint y: 167, distance: 17.9
click at [12, 163] on icon "[Space] Edit" at bounding box center [10, 162] width 7 height 8
click at [513, 7] on button "Done" at bounding box center [525, 7] width 61 height 15
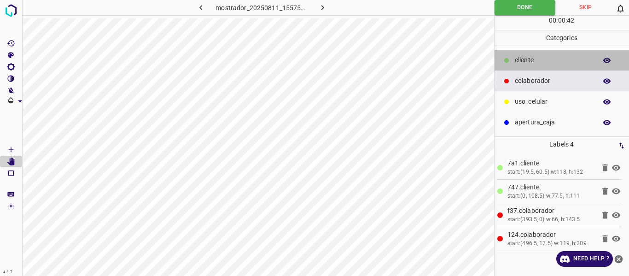
click at [514, 60] on div "​​cliente" at bounding box center [562, 60] width 135 height 21
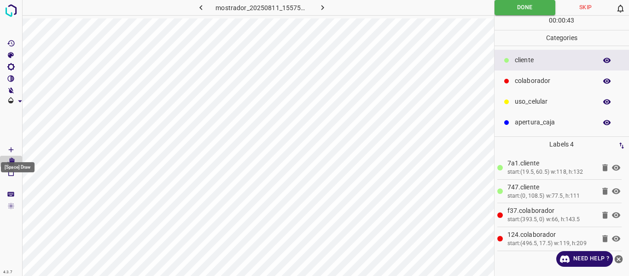
click at [9, 148] on icon "[Space] Draw" at bounding box center [11, 150] width 8 height 8
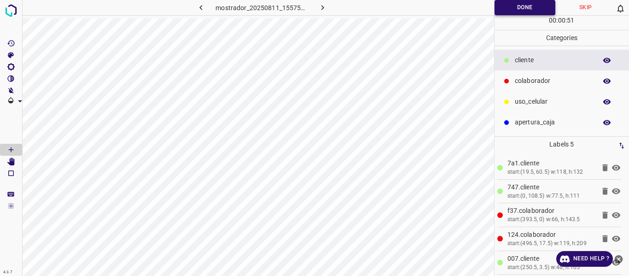
click at [511, 11] on button "Done" at bounding box center [525, 7] width 61 height 15
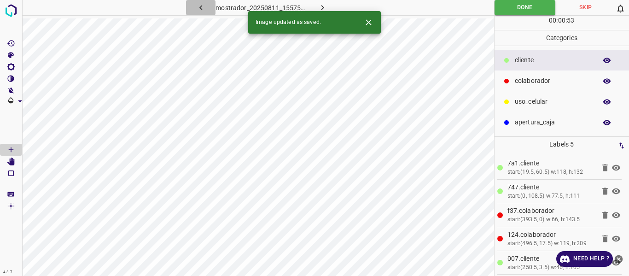
click at [201, 7] on icon "button" at bounding box center [200, 7] width 3 height 5
click at [323, 8] on icon "button" at bounding box center [322, 7] width 3 height 5
click at [326, 6] on icon "button" at bounding box center [323, 8] width 10 height 10
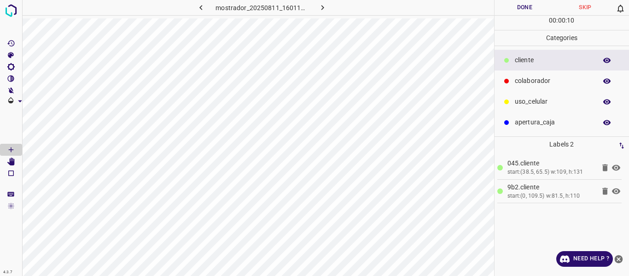
click at [531, 80] on p "colaborador" at bounding box center [553, 81] width 77 height 10
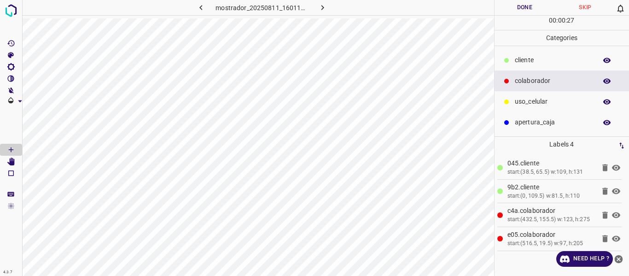
click at [520, 5] on button "Done" at bounding box center [525, 7] width 61 height 15
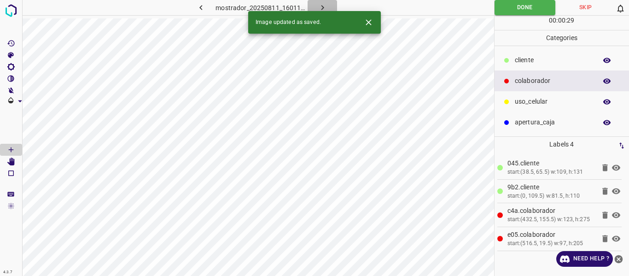
click at [319, 4] on icon "button" at bounding box center [323, 8] width 10 height 10
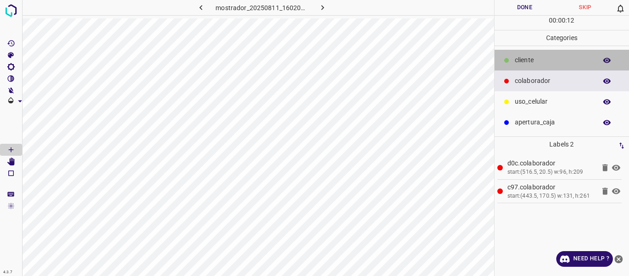
click at [519, 63] on p "​​cliente" at bounding box center [553, 60] width 77 height 10
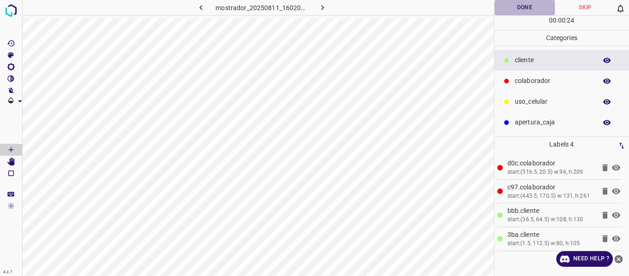
click at [516, 7] on button "Done" at bounding box center [525, 7] width 61 height 15
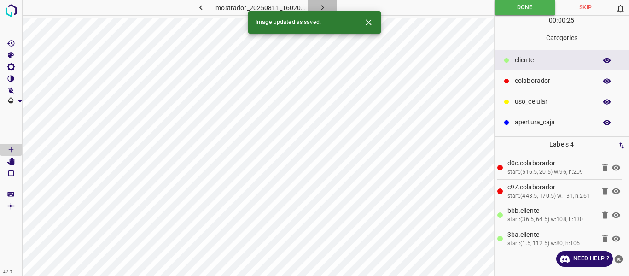
click at [323, 10] on icon "button" at bounding box center [323, 8] width 10 height 10
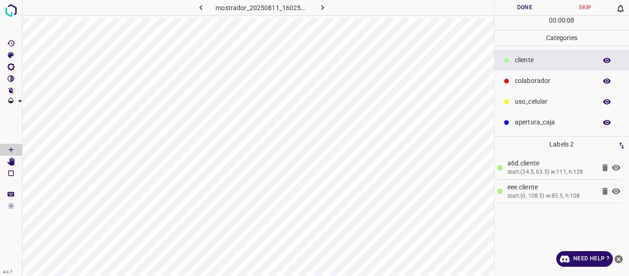
drag, startPoint x: 531, startPoint y: 77, endPoint x: 520, endPoint y: 75, distance: 10.8
click at [530, 77] on p "colaborador" at bounding box center [553, 81] width 77 height 10
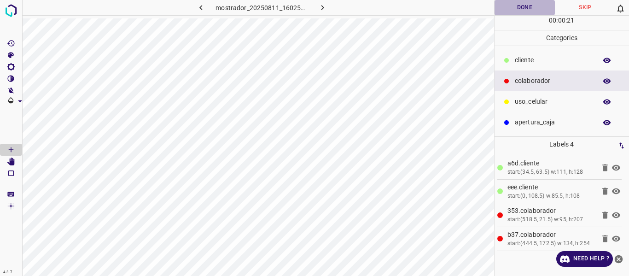
click at [524, 6] on button "Done" at bounding box center [525, 7] width 61 height 15
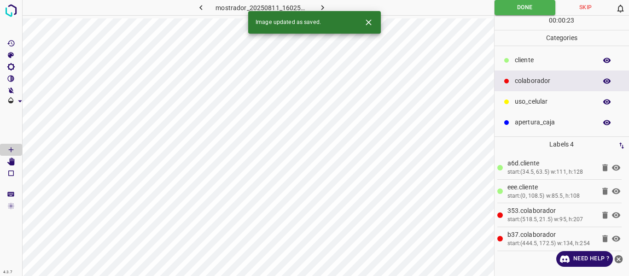
click at [322, 2] on button "button" at bounding box center [322, 7] width 29 height 15
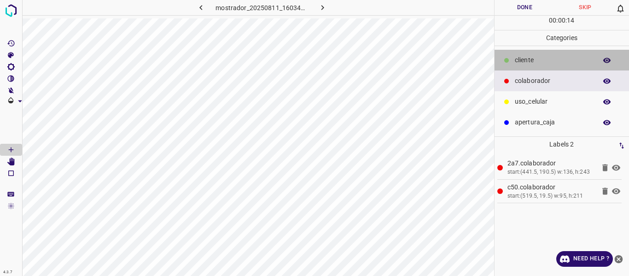
click at [535, 62] on p "​​cliente" at bounding box center [553, 60] width 77 height 10
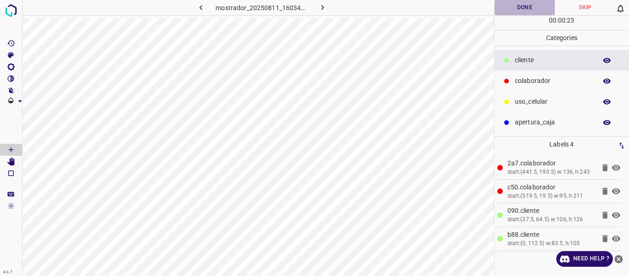
click at [528, 8] on button "Done" at bounding box center [525, 7] width 61 height 15
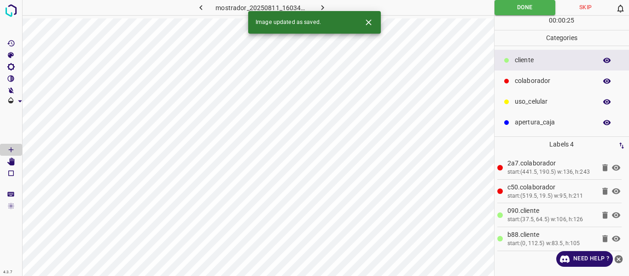
click at [324, 6] on icon "button" at bounding box center [323, 8] width 10 height 10
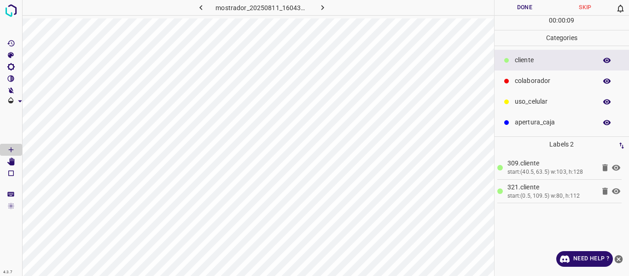
drag, startPoint x: 525, startPoint y: 82, endPoint x: 509, endPoint y: 79, distance: 15.5
click at [523, 82] on p "colaborador" at bounding box center [553, 81] width 77 height 10
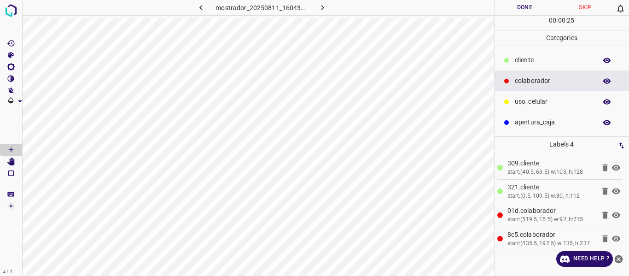
click at [515, 9] on button "Done" at bounding box center [525, 7] width 61 height 15
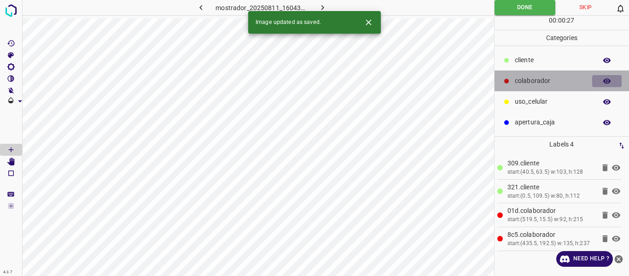
click at [607, 82] on icon "button" at bounding box center [606, 80] width 7 height 5
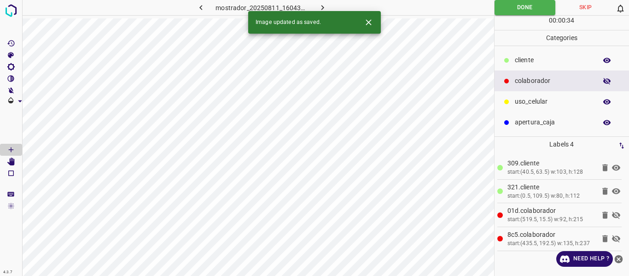
click at [604, 82] on icon "button" at bounding box center [606, 81] width 7 height 6
click at [324, 5] on icon "button" at bounding box center [323, 8] width 10 height 10
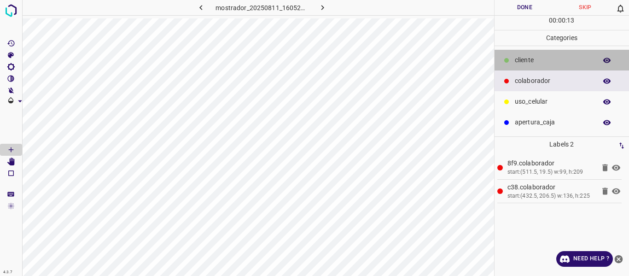
click at [535, 61] on p "​​cliente" at bounding box center [553, 60] width 77 height 10
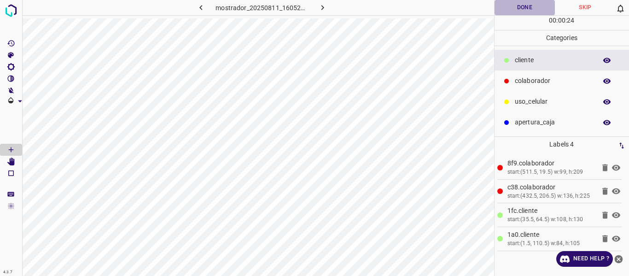
click at [526, 9] on button "Done" at bounding box center [525, 7] width 61 height 15
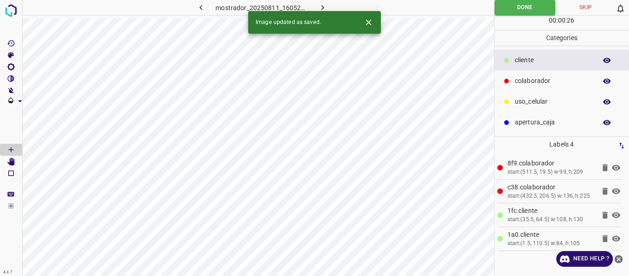
click at [325, 3] on icon "button" at bounding box center [323, 8] width 10 height 10
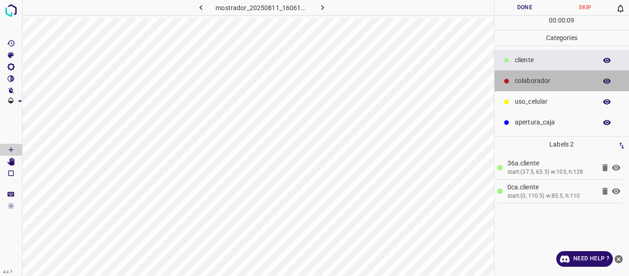
drag, startPoint x: 545, startPoint y: 79, endPoint x: 501, endPoint y: 83, distance: 44.9
click at [543, 81] on p "colaborador" at bounding box center [553, 81] width 77 height 10
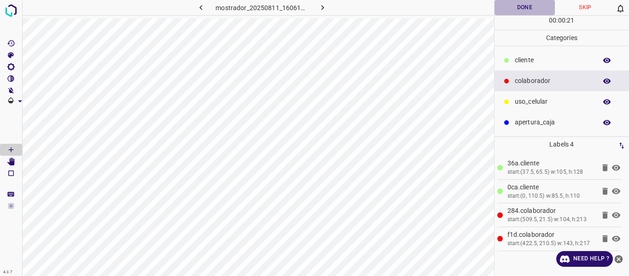
click at [529, 6] on button "Done" at bounding box center [525, 7] width 61 height 15
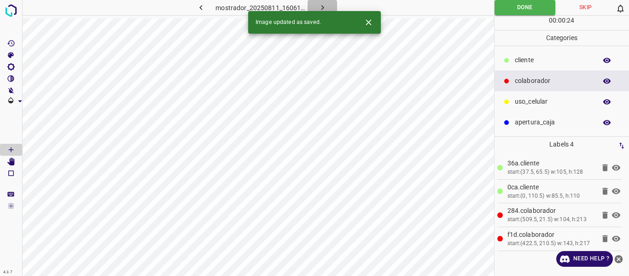
click at [322, 4] on icon "button" at bounding box center [323, 8] width 10 height 10
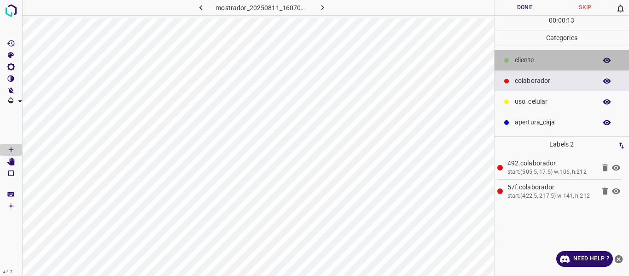
click at [542, 62] on p "​​cliente" at bounding box center [553, 60] width 77 height 10
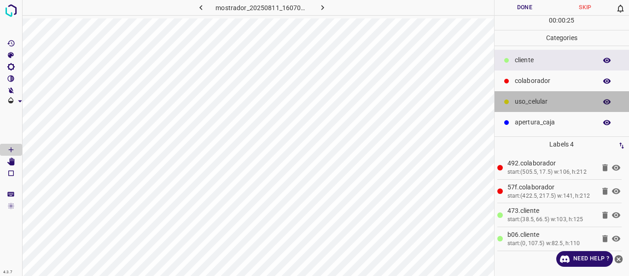
drag, startPoint x: 528, startPoint y: 101, endPoint x: 497, endPoint y: 94, distance: 31.6
click at [528, 101] on p "uso_celular" at bounding box center [553, 102] width 77 height 10
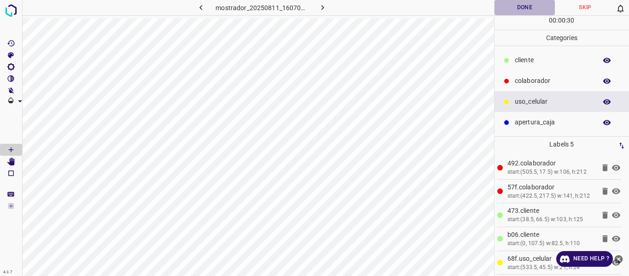
click at [510, 9] on button "Done" at bounding box center [525, 7] width 61 height 15
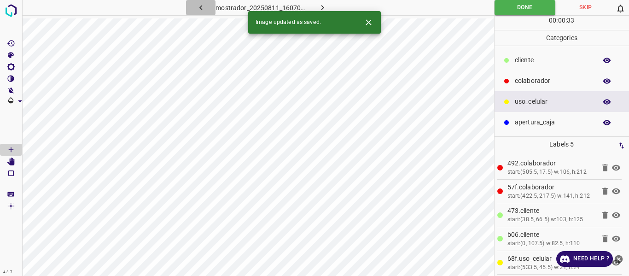
click at [200, 8] on icon "button" at bounding box center [201, 8] width 10 height 10
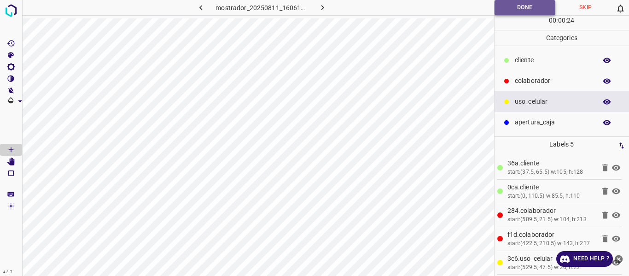
click at [504, 10] on button "Done" at bounding box center [525, 7] width 61 height 15
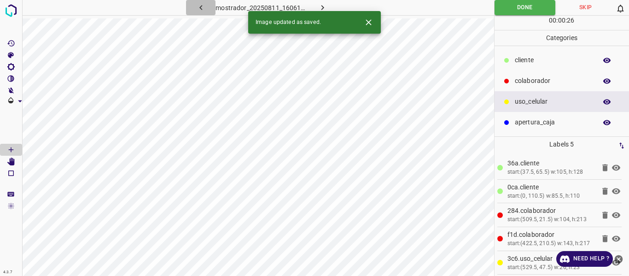
click at [202, 6] on icon "button" at bounding box center [201, 8] width 10 height 10
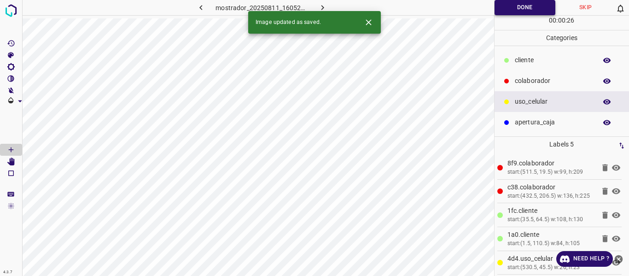
click at [502, 8] on button "Done" at bounding box center [525, 7] width 61 height 15
click at [201, 8] on icon "button" at bounding box center [201, 8] width 10 height 10
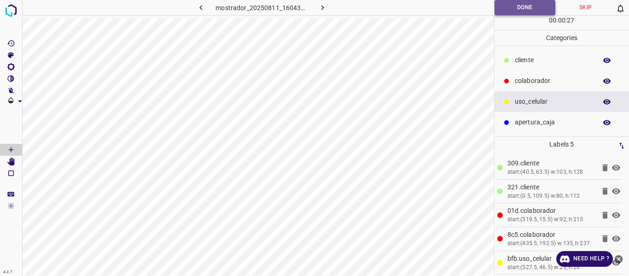
click at [505, 12] on button "Done" at bounding box center [525, 7] width 61 height 15
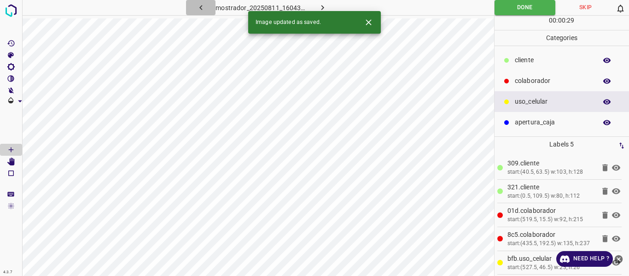
click at [202, 6] on icon "button" at bounding box center [200, 7] width 3 height 5
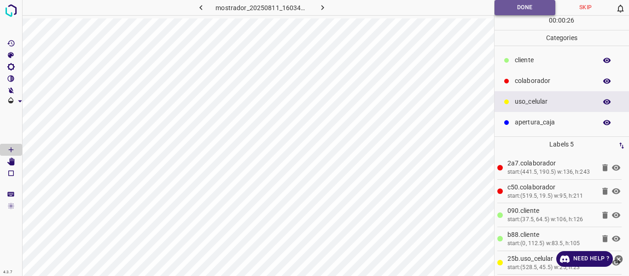
click at [499, 8] on button "Done" at bounding box center [525, 7] width 61 height 15
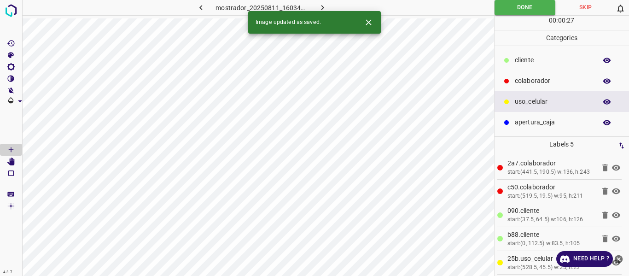
click at [202, 6] on icon "button" at bounding box center [200, 7] width 3 height 5
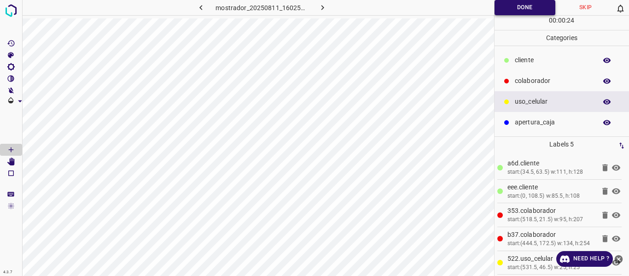
click at [501, 11] on button "Done" at bounding box center [525, 7] width 61 height 15
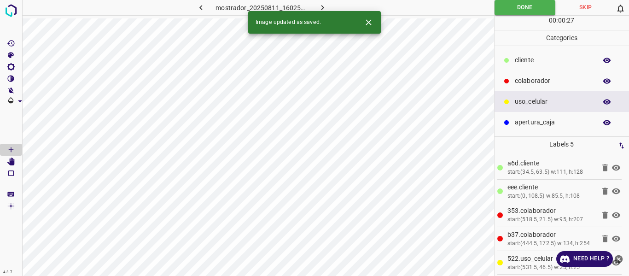
click at [203, 9] on icon "button" at bounding box center [201, 8] width 10 height 10
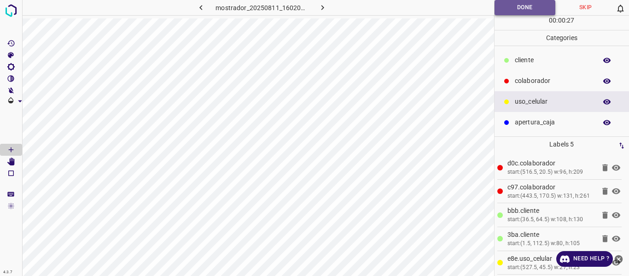
click at [498, 9] on button "Done" at bounding box center [525, 7] width 61 height 15
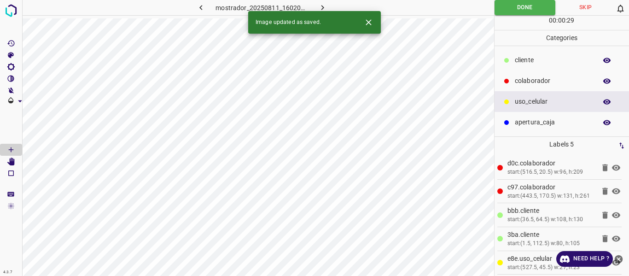
click at [205, 8] on icon "button" at bounding box center [201, 8] width 10 height 10
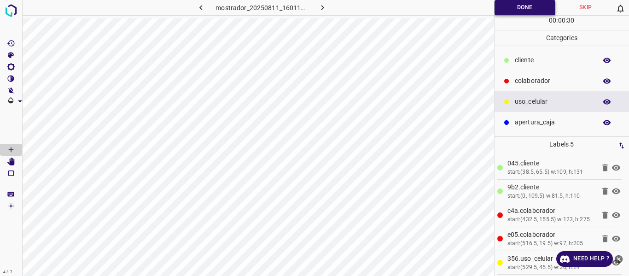
click at [497, 7] on button "Done" at bounding box center [525, 7] width 61 height 15
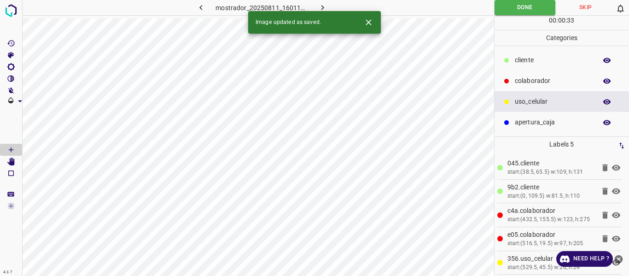
click at [203, 6] on icon "button" at bounding box center [201, 8] width 10 height 10
click at [323, 7] on icon "button" at bounding box center [323, 8] width 10 height 10
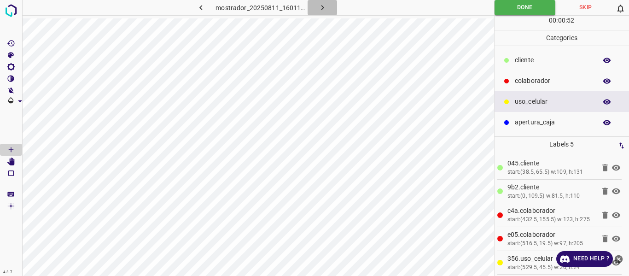
click at [323, 6] on icon "button" at bounding box center [323, 8] width 10 height 10
click at [320, 6] on icon "button" at bounding box center [323, 8] width 10 height 10
click at [325, 8] on icon "button" at bounding box center [323, 8] width 10 height 10
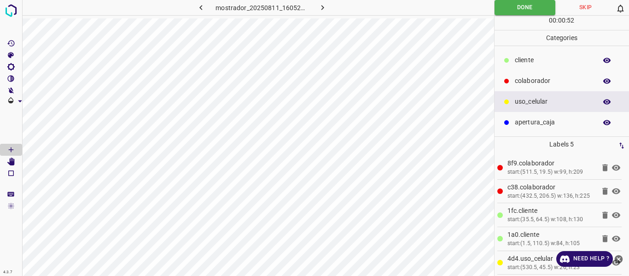
click at [324, 8] on icon "button" at bounding box center [323, 8] width 10 height 10
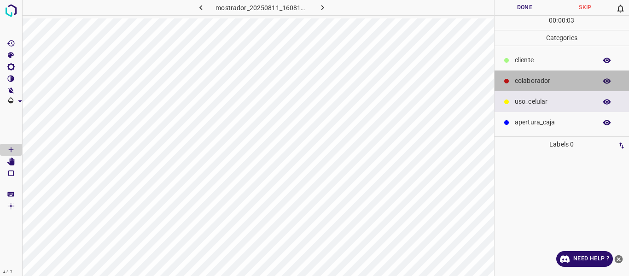
click at [521, 79] on p "colaborador" at bounding box center [553, 81] width 77 height 10
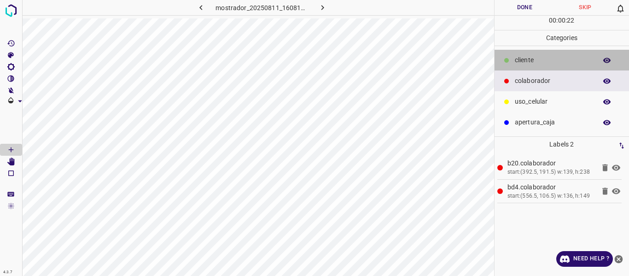
click at [543, 58] on p "​​cliente" at bounding box center [553, 60] width 77 height 10
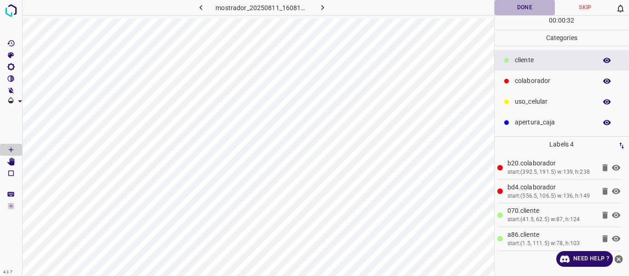
click at [522, 7] on button "Done" at bounding box center [525, 7] width 61 height 15
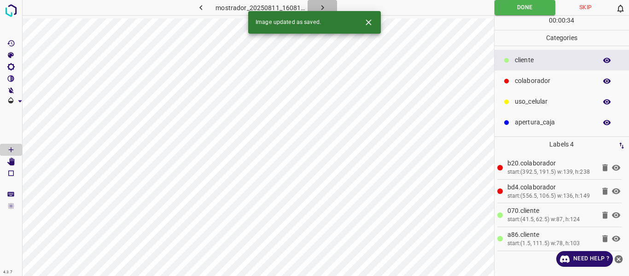
click at [322, 9] on icon "button" at bounding box center [322, 7] width 3 height 5
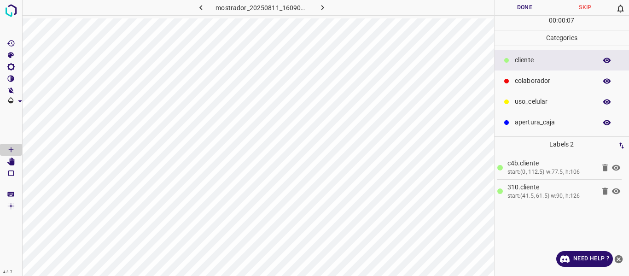
click at [530, 80] on p "colaborador" at bounding box center [553, 81] width 77 height 10
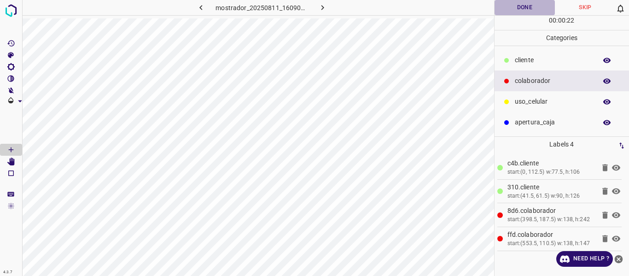
click at [517, 10] on button "Done" at bounding box center [525, 7] width 61 height 15
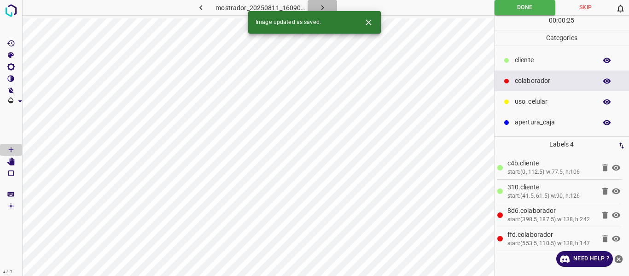
click at [324, 4] on icon "button" at bounding box center [323, 8] width 10 height 10
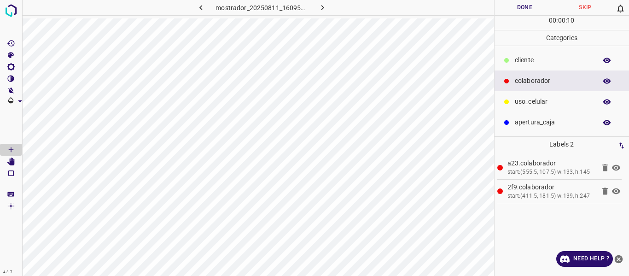
click at [519, 60] on p "​​cliente" at bounding box center [553, 60] width 77 height 10
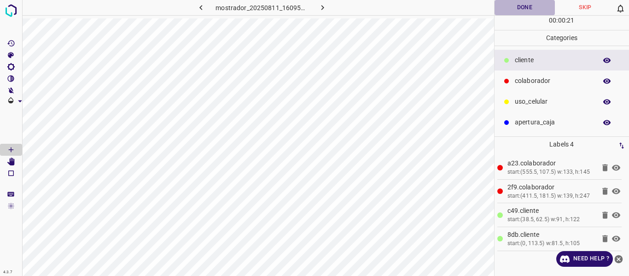
click at [523, 9] on button "Done" at bounding box center [525, 7] width 61 height 15
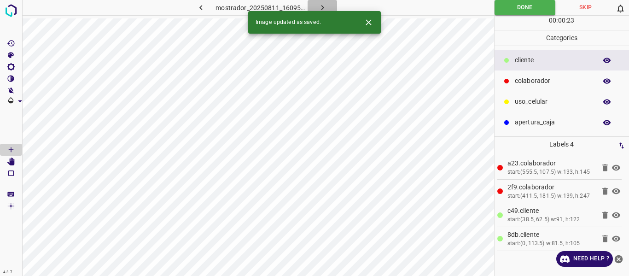
click at [325, 3] on icon "button" at bounding box center [323, 8] width 10 height 10
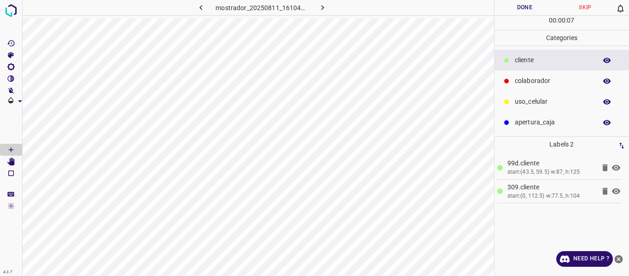
click at [524, 81] on p "colaborador" at bounding box center [553, 81] width 77 height 10
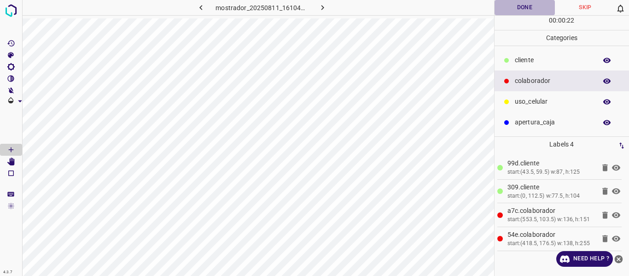
click at [525, 6] on button "Done" at bounding box center [525, 7] width 61 height 15
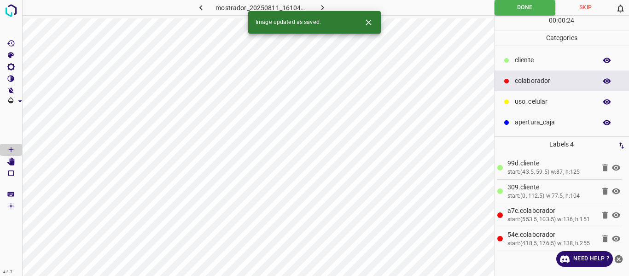
click at [319, 4] on icon "button" at bounding box center [323, 8] width 10 height 10
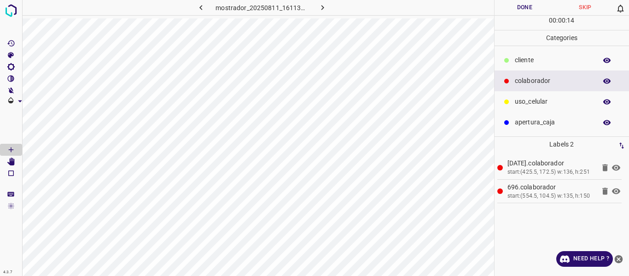
drag, startPoint x: 533, startPoint y: 55, endPoint x: 527, endPoint y: 56, distance: 6.0
click at [532, 56] on p "​​cliente" at bounding box center [553, 60] width 77 height 10
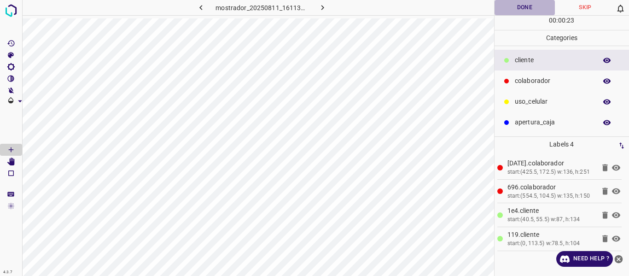
click at [515, 8] on button "Done" at bounding box center [525, 7] width 61 height 15
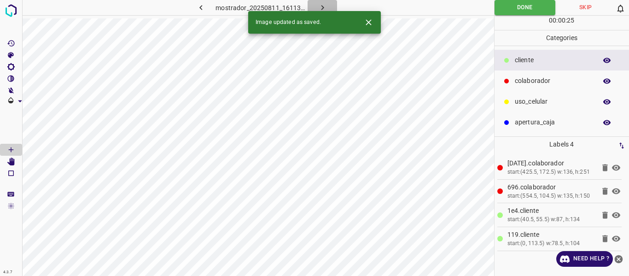
click at [318, 4] on icon "button" at bounding box center [323, 8] width 10 height 10
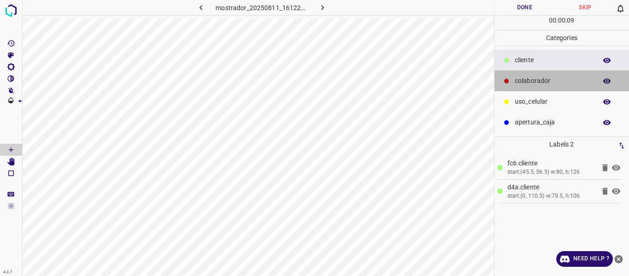
drag, startPoint x: 521, startPoint y: 79, endPoint x: 501, endPoint y: 80, distance: 20.7
click at [521, 79] on p "colaborador" at bounding box center [553, 81] width 77 height 10
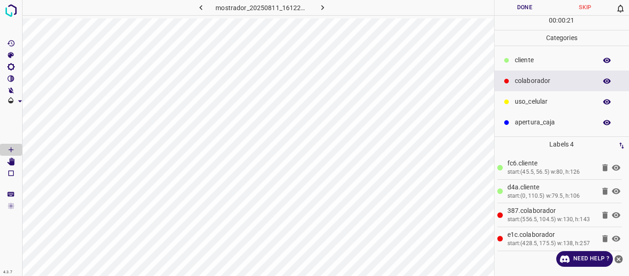
click at [522, 8] on button "Done" at bounding box center [525, 7] width 61 height 15
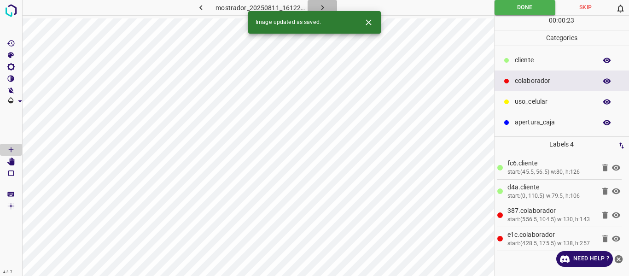
click at [320, 2] on button "button" at bounding box center [322, 7] width 29 height 15
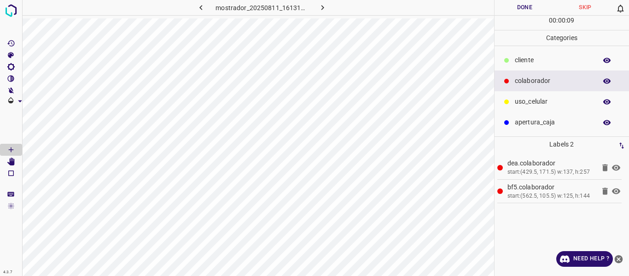
click at [531, 57] on p "​​cliente" at bounding box center [553, 60] width 77 height 10
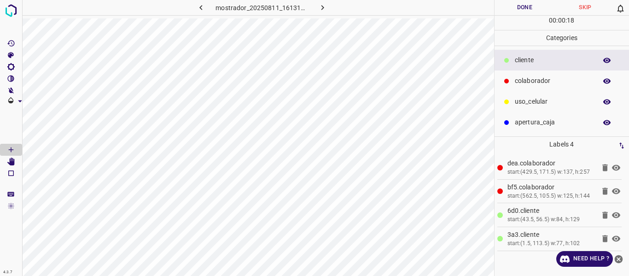
click at [517, 9] on button "Done" at bounding box center [525, 7] width 61 height 15
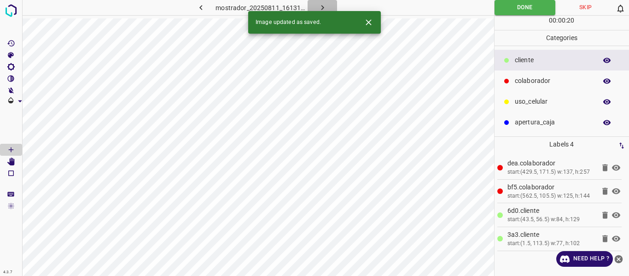
click at [321, 2] on button "button" at bounding box center [322, 7] width 29 height 15
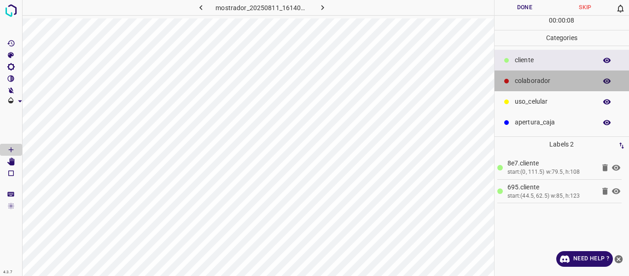
drag, startPoint x: 542, startPoint y: 80, endPoint x: 497, endPoint y: 80, distance: 44.7
click at [541, 80] on p "colaborador" at bounding box center [553, 81] width 77 height 10
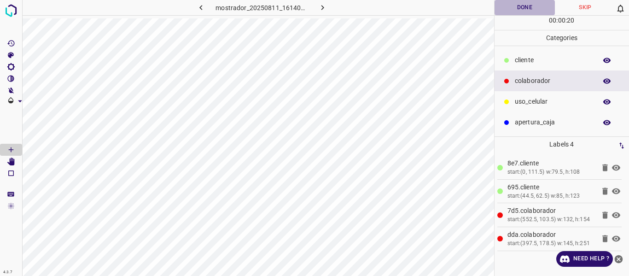
click at [520, 5] on button "Done" at bounding box center [525, 7] width 61 height 15
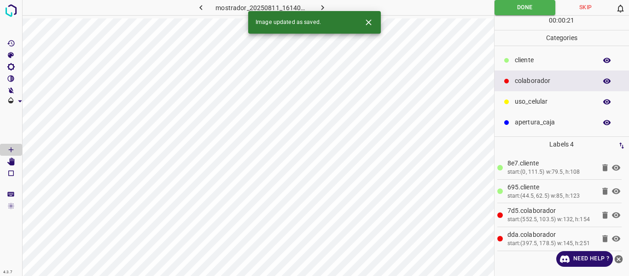
drag, startPoint x: 315, startPoint y: 5, endPoint x: 345, endPoint y: 15, distance: 32.0
click at [316, 6] on button "button" at bounding box center [322, 7] width 29 height 15
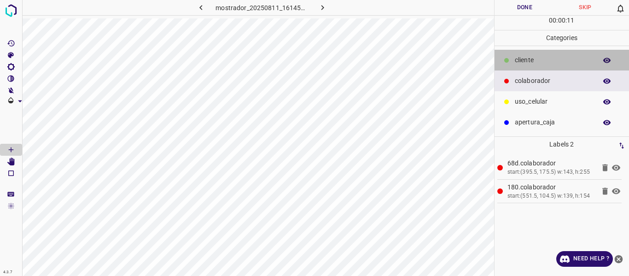
drag, startPoint x: 529, startPoint y: 60, endPoint x: 519, endPoint y: 60, distance: 10.1
click at [529, 60] on p "​​cliente" at bounding box center [553, 60] width 77 height 10
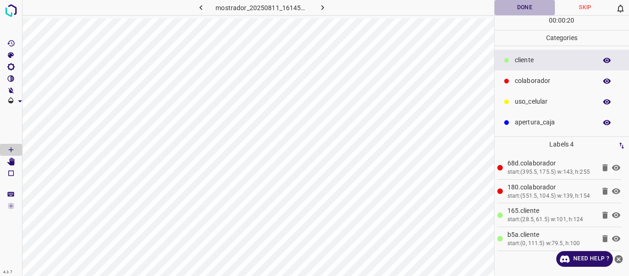
click at [519, 12] on button "Done" at bounding box center [525, 7] width 61 height 15
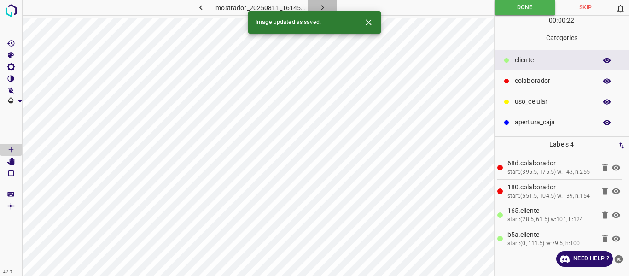
click at [321, 4] on icon "button" at bounding box center [323, 8] width 10 height 10
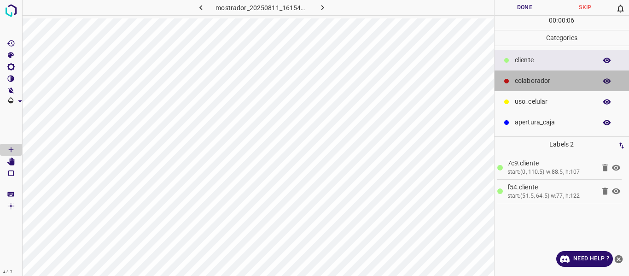
drag, startPoint x: 533, startPoint y: 82, endPoint x: 508, endPoint y: 88, distance: 25.5
click at [532, 82] on p "colaborador" at bounding box center [553, 81] width 77 height 10
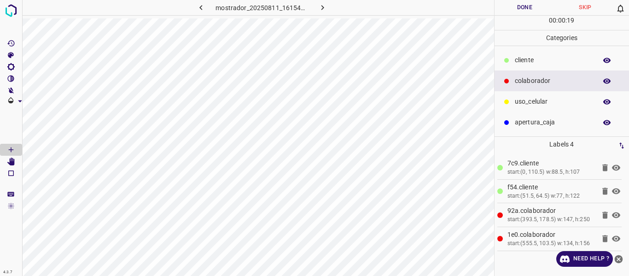
click at [520, 8] on button "Done" at bounding box center [525, 7] width 61 height 15
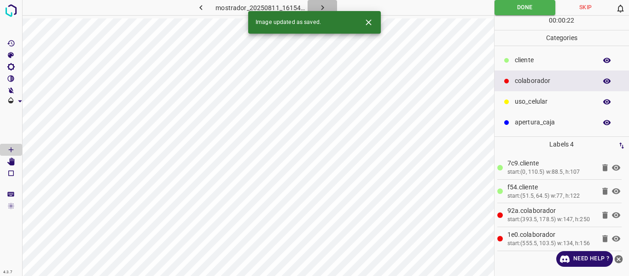
click at [326, 2] on button "button" at bounding box center [322, 7] width 29 height 15
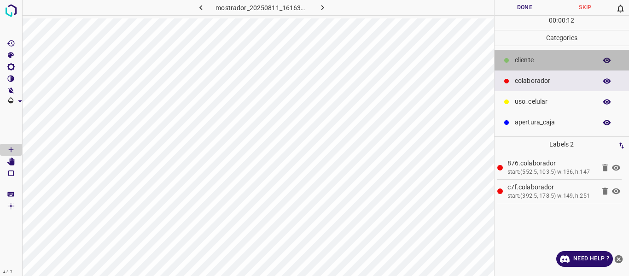
click at [531, 61] on p "​​cliente" at bounding box center [553, 60] width 77 height 10
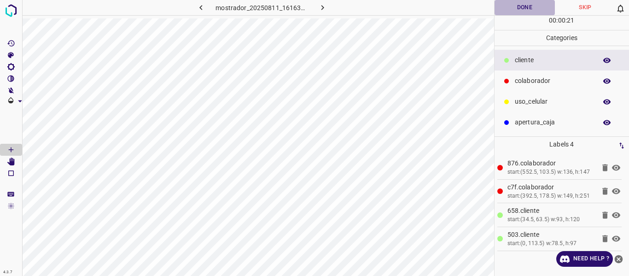
click at [516, 6] on button "Done" at bounding box center [525, 7] width 61 height 15
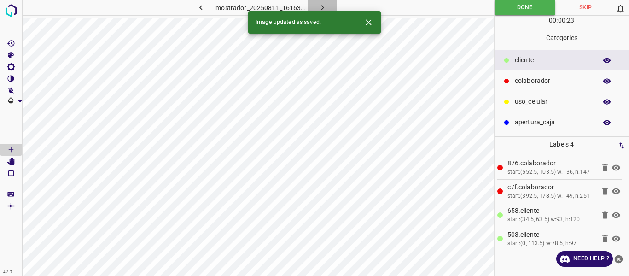
click at [322, 6] on icon "button" at bounding box center [322, 7] width 3 height 5
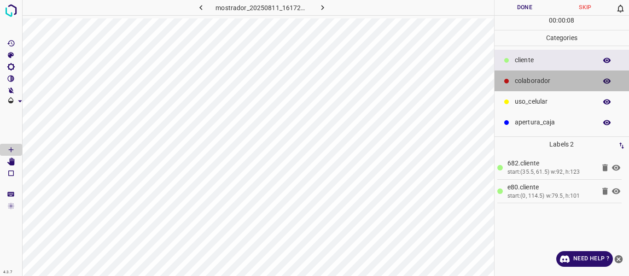
drag, startPoint x: 538, startPoint y: 82, endPoint x: 514, endPoint y: 86, distance: 24.8
click at [538, 82] on p "colaborador" at bounding box center [553, 81] width 77 height 10
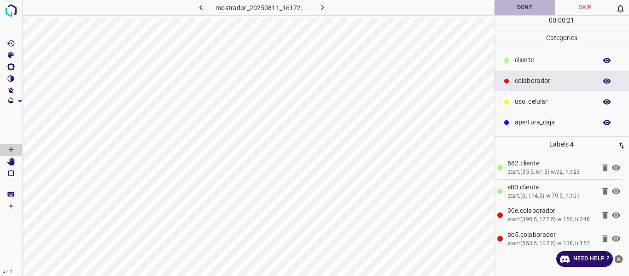
click at [513, 6] on button "Done" at bounding box center [525, 7] width 61 height 15
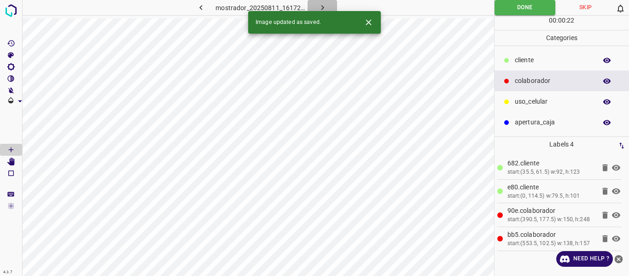
click at [326, 5] on icon "button" at bounding box center [323, 8] width 10 height 10
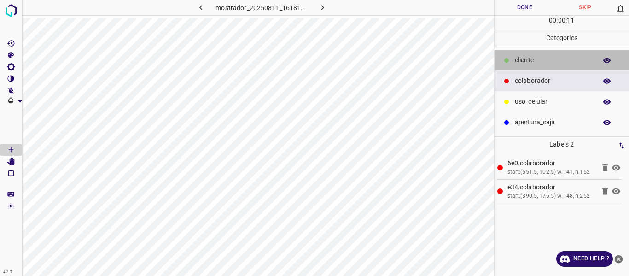
click at [533, 61] on p "​​cliente" at bounding box center [553, 60] width 77 height 10
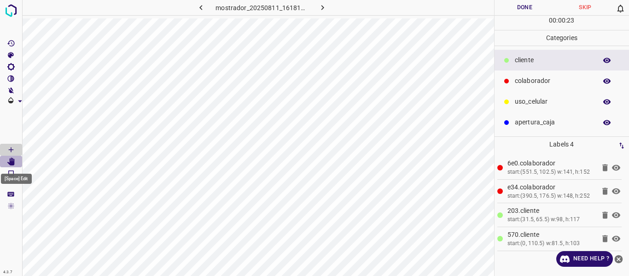
click at [13, 162] on icon "[Space] Edit" at bounding box center [10, 162] width 7 height 8
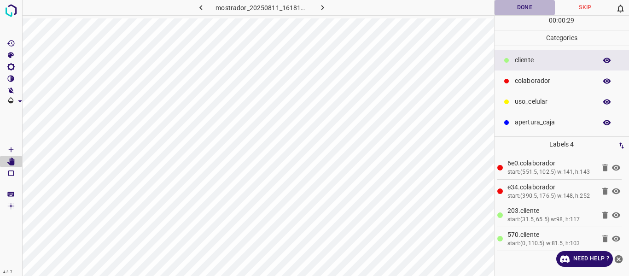
click at [515, 9] on button "Done" at bounding box center [525, 7] width 61 height 15
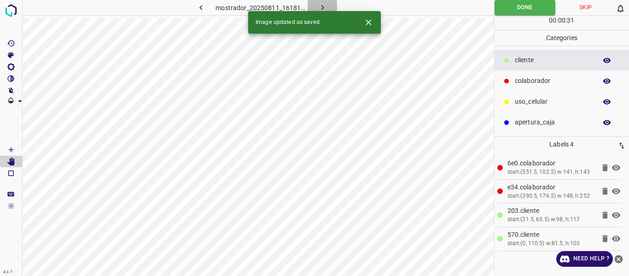
click at [321, 7] on icon "button" at bounding box center [323, 8] width 10 height 10
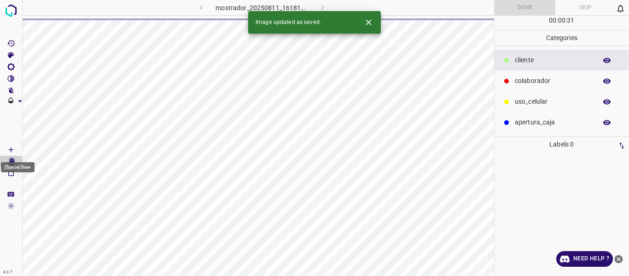
click at [10, 150] on icon "[Space] Draw" at bounding box center [11, 149] width 5 height 5
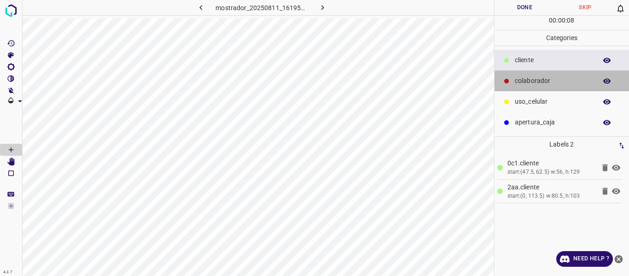
click at [531, 81] on p "colaborador" at bounding box center [553, 81] width 77 height 10
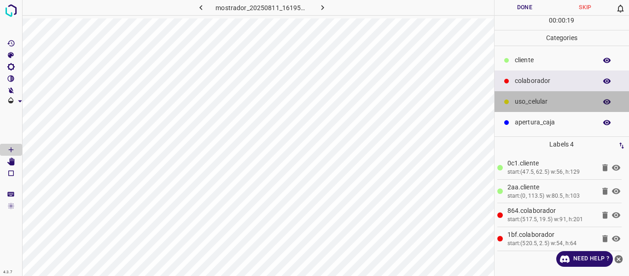
drag, startPoint x: 534, startPoint y: 103, endPoint x: 528, endPoint y: 102, distance: 6.6
click at [528, 102] on p "uso_celular" at bounding box center [553, 102] width 77 height 10
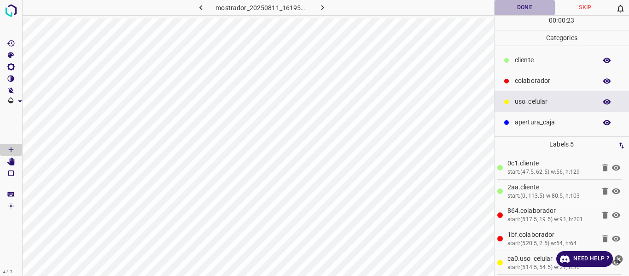
click at [516, 8] on button "Done" at bounding box center [525, 7] width 61 height 15
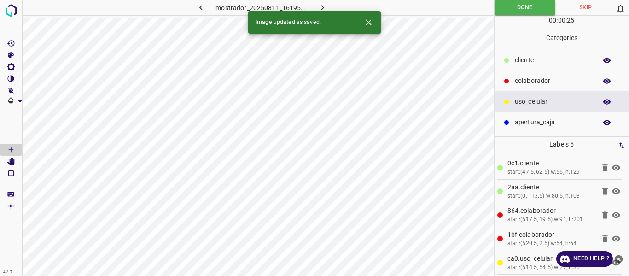
click at [327, 6] on icon "button" at bounding box center [323, 8] width 10 height 10
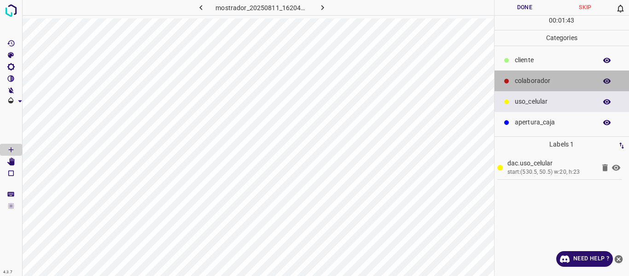
click at [525, 80] on p "colaborador" at bounding box center [553, 81] width 77 height 10
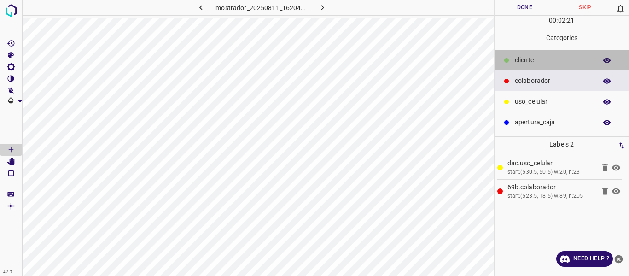
click at [524, 61] on p "​​cliente" at bounding box center [553, 60] width 77 height 10
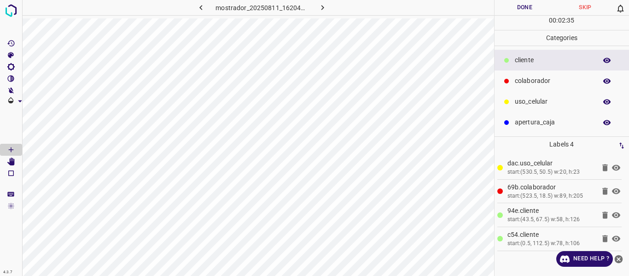
click at [519, 11] on button "Done" at bounding box center [525, 7] width 61 height 15
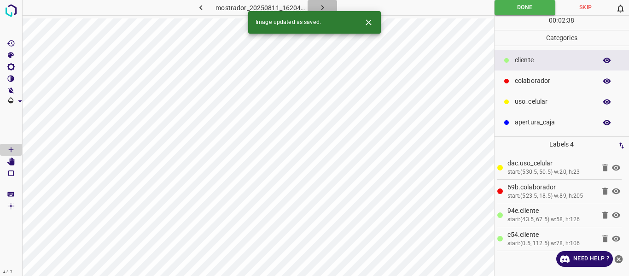
click at [323, 6] on icon "button" at bounding box center [323, 8] width 10 height 10
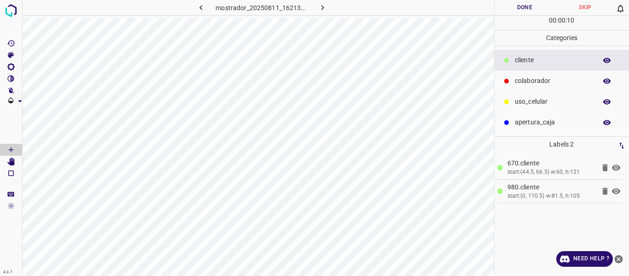
click at [533, 84] on p "colaborador" at bounding box center [553, 81] width 77 height 10
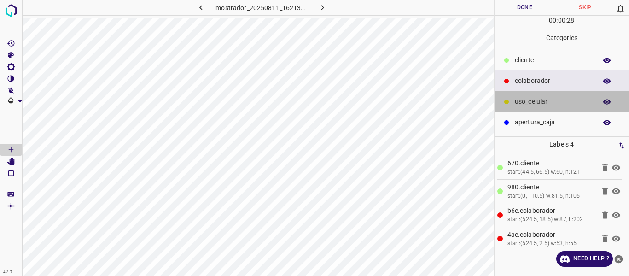
click at [524, 101] on p "uso_celular" at bounding box center [553, 102] width 77 height 10
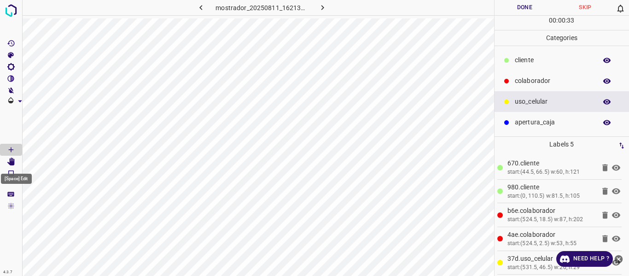
click at [10, 162] on icon "[Space] Edit" at bounding box center [10, 162] width 7 height 8
click at [9, 147] on icon "[Space] Draw" at bounding box center [11, 150] width 8 height 8
click at [513, 9] on button "Done" at bounding box center [525, 7] width 61 height 15
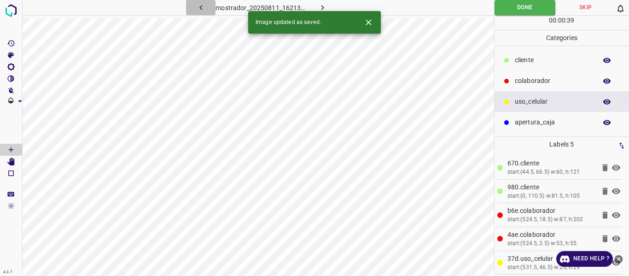
click at [202, 6] on icon "button" at bounding box center [201, 8] width 10 height 10
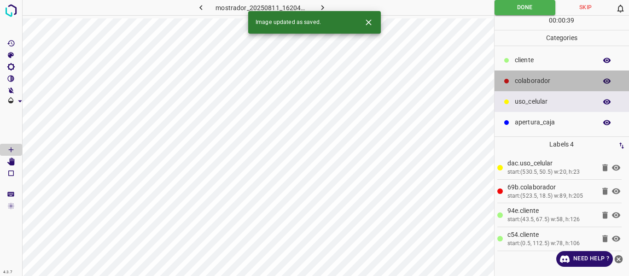
click at [522, 81] on p "colaborador" at bounding box center [553, 81] width 77 height 10
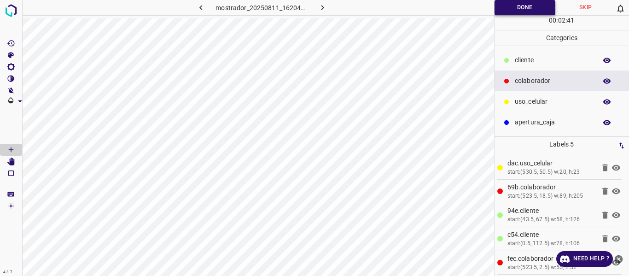
click at [504, 10] on button "Done" at bounding box center [525, 7] width 61 height 15
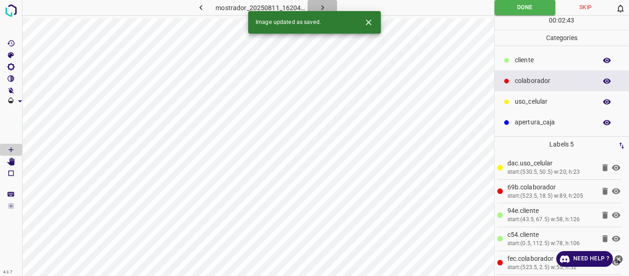
click at [321, 5] on icon "button" at bounding box center [323, 8] width 10 height 10
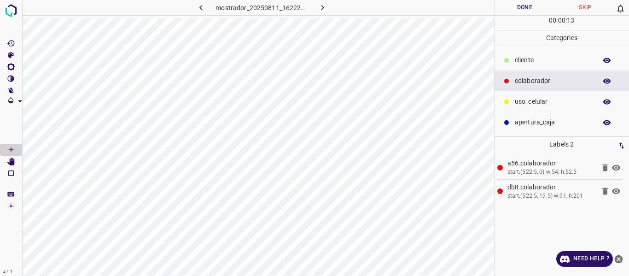
drag, startPoint x: 526, startPoint y: 99, endPoint x: 499, endPoint y: 96, distance: 27.8
click at [523, 98] on p "uso_celular" at bounding box center [553, 102] width 77 height 10
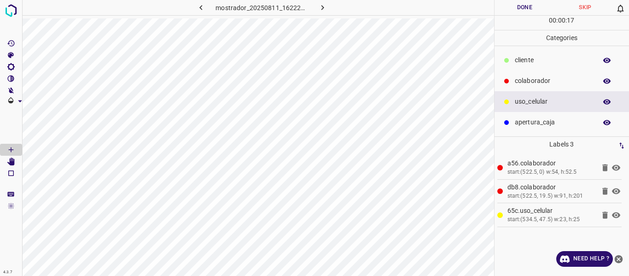
drag, startPoint x: 519, startPoint y: 61, endPoint x: 495, endPoint y: 61, distance: 23.5
click at [519, 61] on p "​​cliente" at bounding box center [553, 60] width 77 height 10
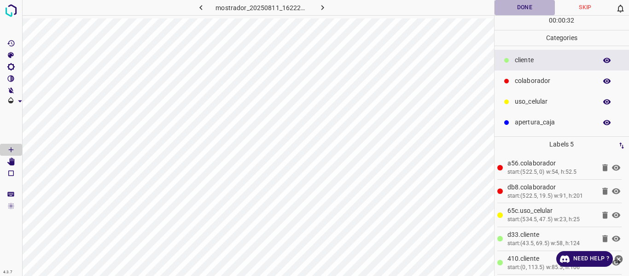
click at [513, 10] on button "Done" at bounding box center [525, 7] width 61 height 15
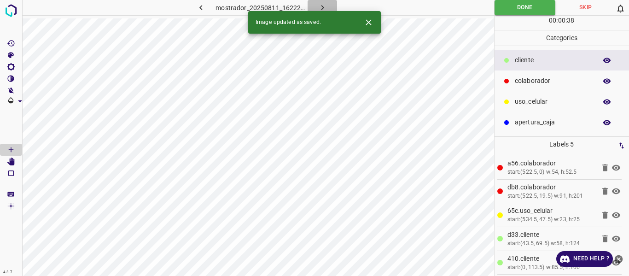
click at [326, 3] on icon "button" at bounding box center [323, 8] width 10 height 10
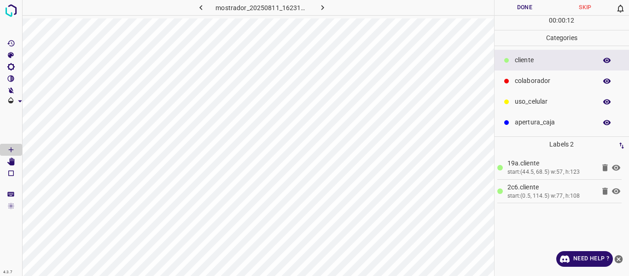
click at [529, 77] on p "colaborador" at bounding box center [553, 81] width 77 height 10
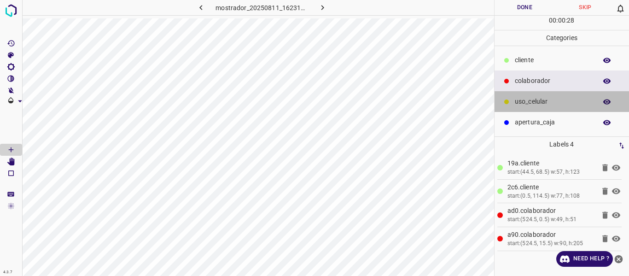
drag, startPoint x: 523, startPoint y: 102, endPoint x: 499, endPoint y: 97, distance: 24.9
click at [522, 101] on p "uso_celular" at bounding box center [553, 102] width 77 height 10
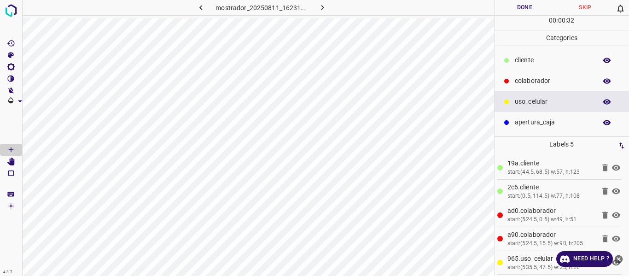
click at [520, 8] on button "Done" at bounding box center [525, 7] width 61 height 15
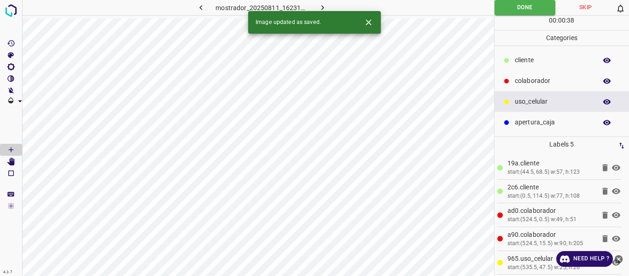
click at [326, 4] on icon "button" at bounding box center [323, 8] width 10 height 10
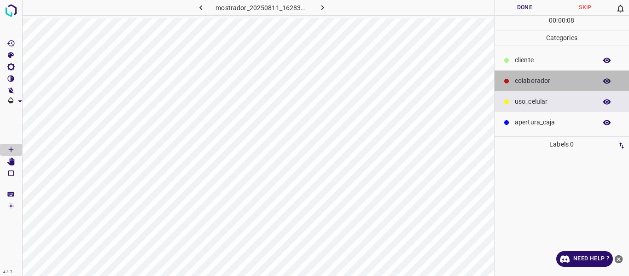
click at [528, 77] on p "colaborador" at bounding box center [553, 81] width 77 height 10
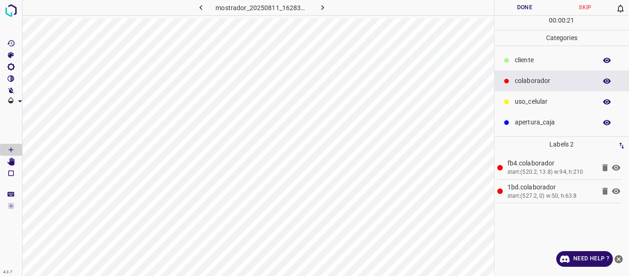
click at [520, 60] on p "​​cliente" at bounding box center [553, 60] width 77 height 10
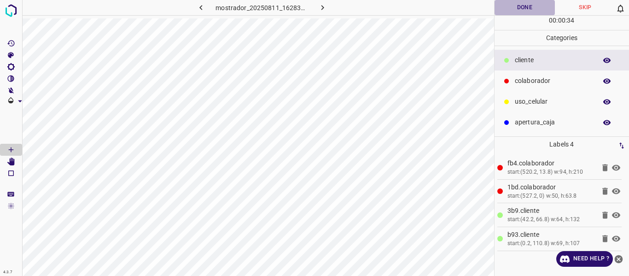
click at [516, 8] on button "Done" at bounding box center [525, 7] width 61 height 15
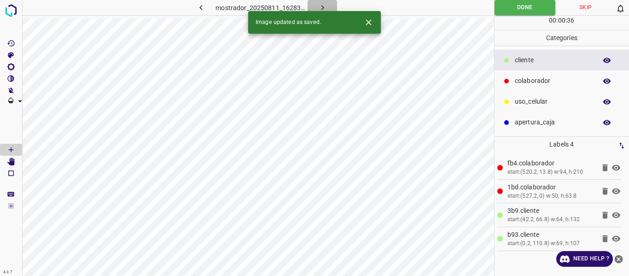
drag, startPoint x: 321, startPoint y: 5, endPoint x: 356, endPoint y: 13, distance: 35.1
click at [322, 5] on icon "button" at bounding box center [323, 8] width 10 height 10
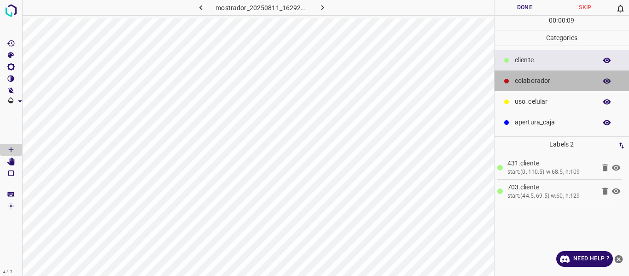
click at [523, 80] on p "colaborador" at bounding box center [553, 81] width 77 height 10
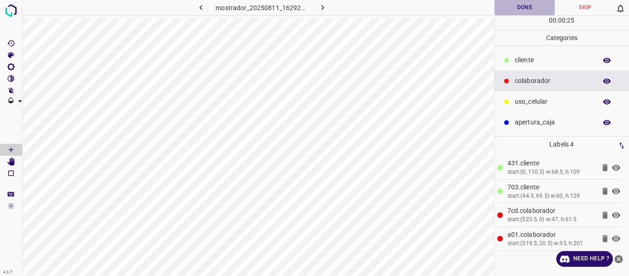
click at [524, 6] on button "Done" at bounding box center [525, 7] width 61 height 15
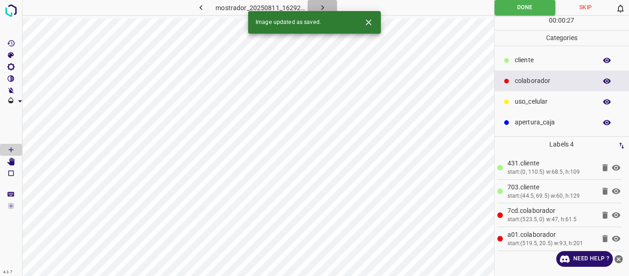
click at [322, 7] on icon "button" at bounding box center [322, 7] width 3 height 5
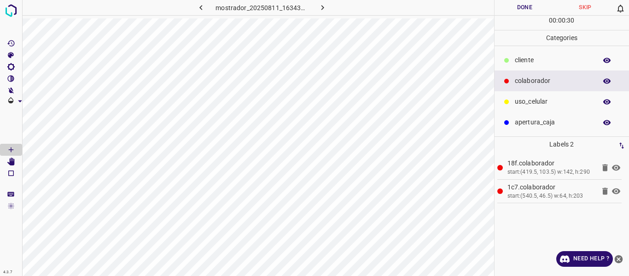
click at [538, 60] on p "​​cliente" at bounding box center [553, 60] width 77 height 10
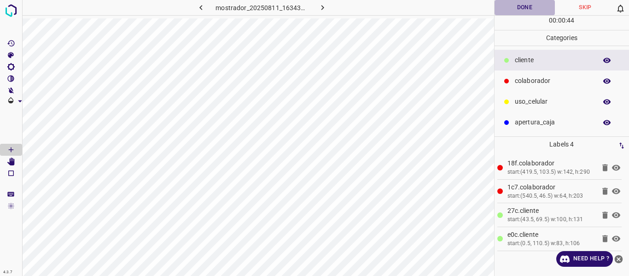
click at [515, 8] on button "Done" at bounding box center [525, 7] width 61 height 15
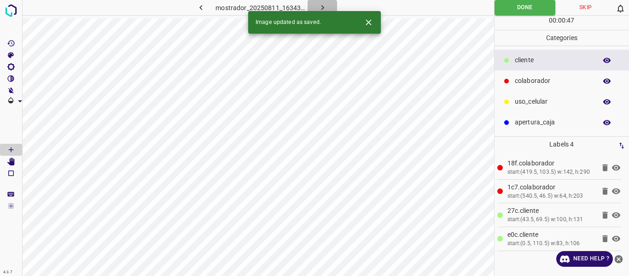
click at [321, 6] on icon "button" at bounding box center [322, 7] width 3 height 5
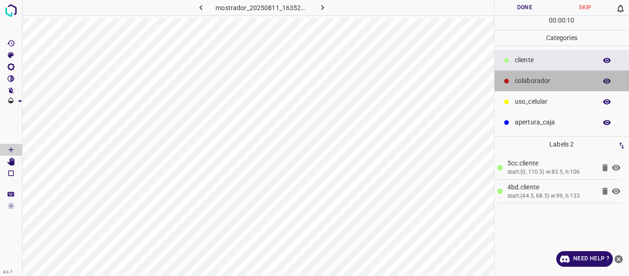
click at [543, 77] on p "colaborador" at bounding box center [553, 81] width 77 height 10
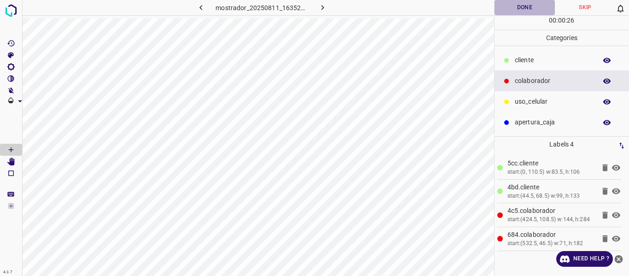
click at [531, 6] on button "Done" at bounding box center [525, 7] width 61 height 15
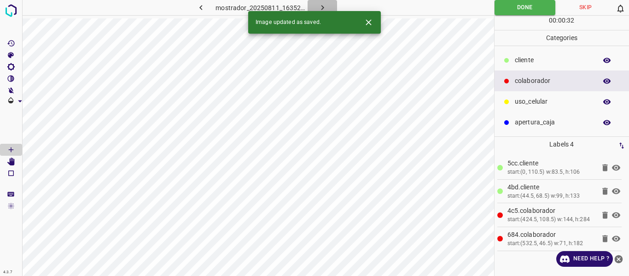
click at [324, 4] on icon "button" at bounding box center [323, 8] width 10 height 10
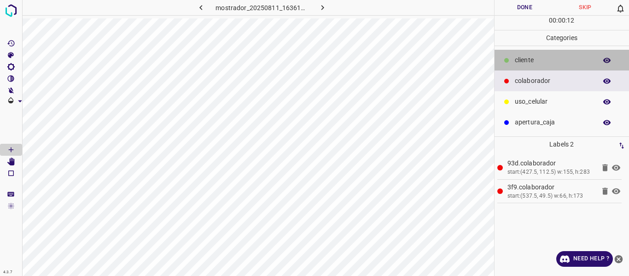
click at [519, 59] on p "​​cliente" at bounding box center [553, 60] width 77 height 10
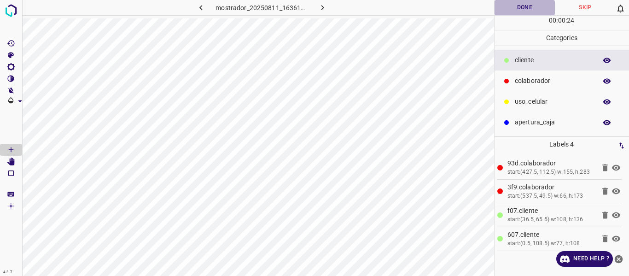
drag, startPoint x: 506, startPoint y: 8, endPoint x: 503, endPoint y: 17, distance: 8.7
click at [509, 11] on button "Done" at bounding box center [525, 7] width 61 height 15
click at [323, 6] on icon "button" at bounding box center [323, 8] width 10 height 10
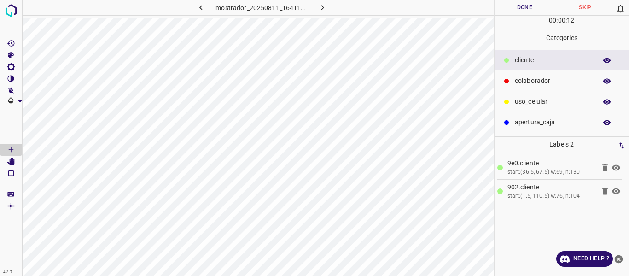
click at [524, 81] on p "colaborador" at bounding box center [553, 81] width 77 height 10
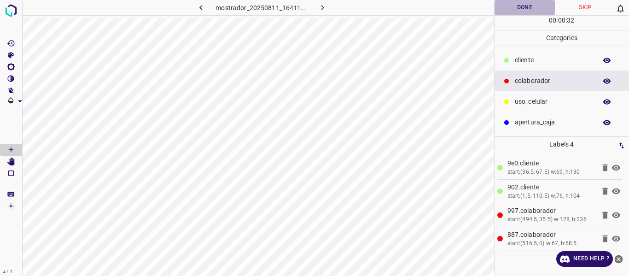
click at [525, 8] on button "Done" at bounding box center [525, 7] width 61 height 15
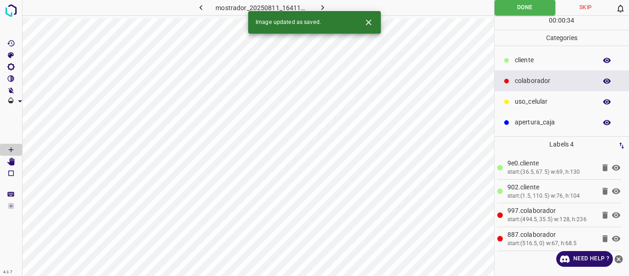
click at [326, 5] on icon "button" at bounding box center [323, 8] width 10 height 10
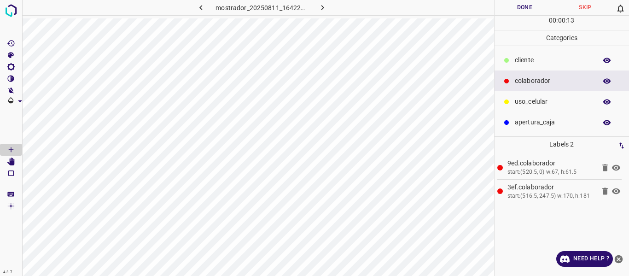
click at [525, 62] on p "​​cliente" at bounding box center [553, 60] width 77 height 10
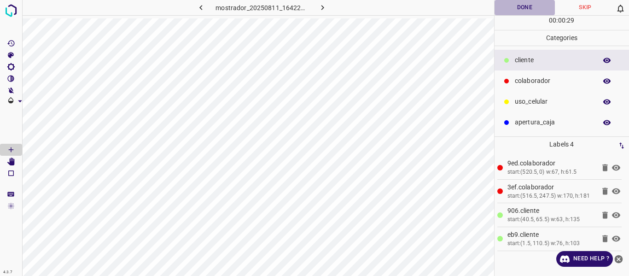
click at [515, 9] on button "Done" at bounding box center [525, 7] width 61 height 15
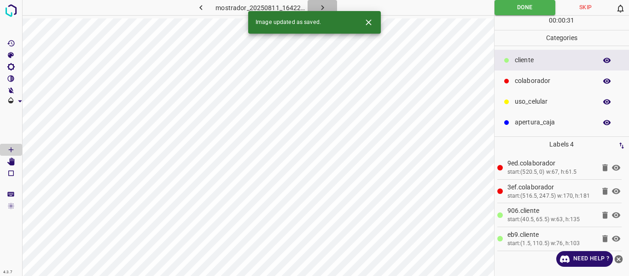
click at [323, 6] on icon "button" at bounding box center [323, 8] width 10 height 10
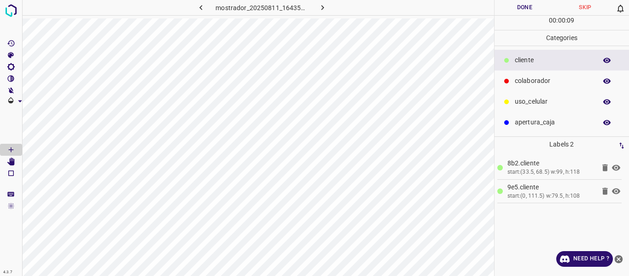
click at [524, 77] on p "colaborador" at bounding box center [553, 81] width 77 height 10
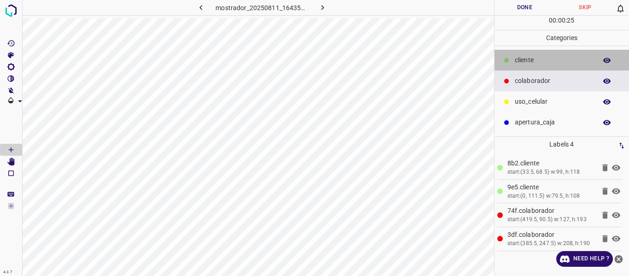
click at [520, 64] on p "​​cliente" at bounding box center [553, 60] width 77 height 10
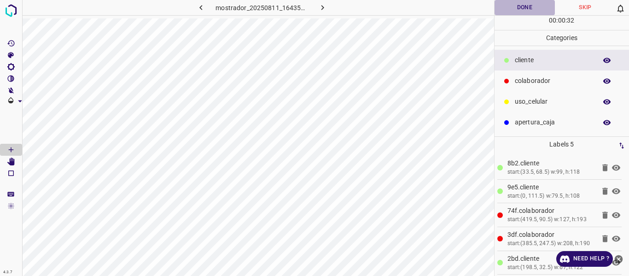
click at [519, 8] on button "Done" at bounding box center [525, 7] width 61 height 15
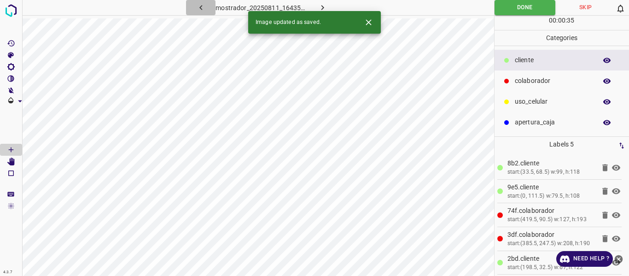
click at [200, 6] on icon "button" at bounding box center [201, 8] width 10 height 10
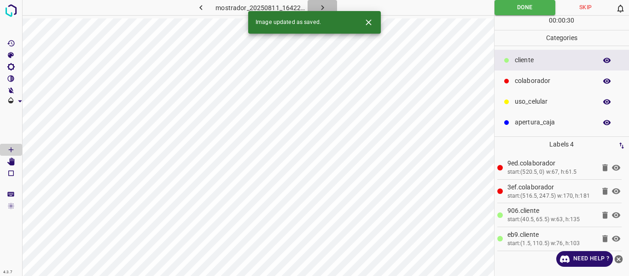
click at [325, 10] on icon "button" at bounding box center [323, 8] width 10 height 10
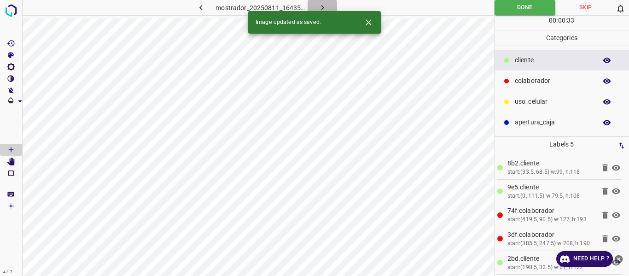
click at [324, 7] on icon "button" at bounding box center [323, 8] width 10 height 10
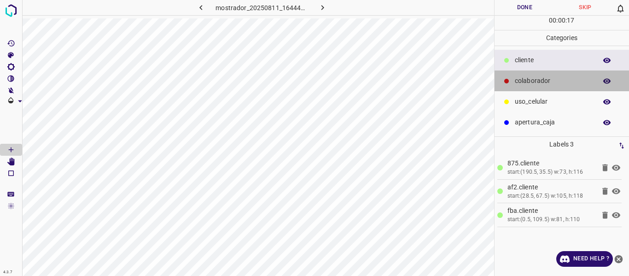
click at [533, 85] on p "colaborador" at bounding box center [553, 81] width 77 height 10
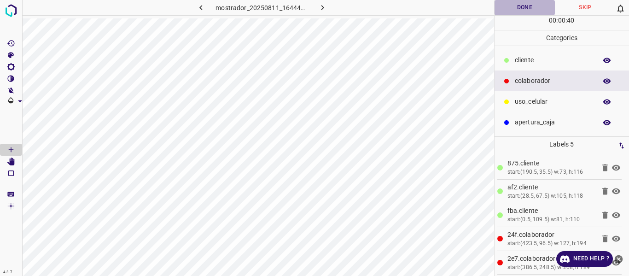
click at [520, 10] on button "Done" at bounding box center [525, 7] width 61 height 15
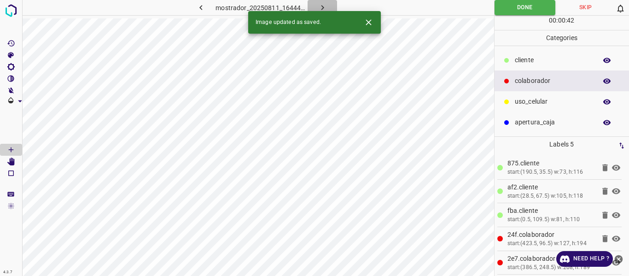
click at [324, 5] on icon "button" at bounding box center [323, 8] width 10 height 10
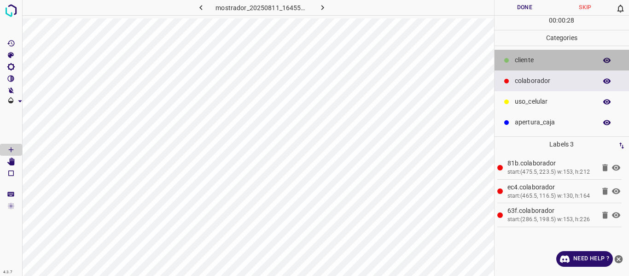
drag, startPoint x: 518, startPoint y: 59, endPoint x: 501, endPoint y: 64, distance: 18.4
click at [518, 59] on p "​​cliente" at bounding box center [553, 60] width 77 height 10
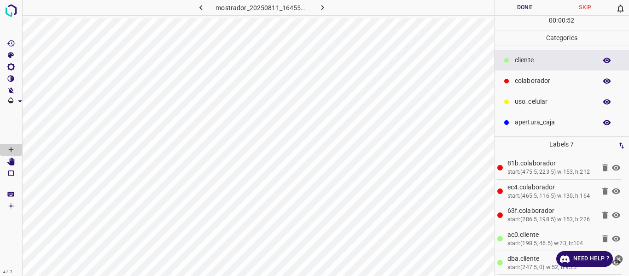
click at [506, 9] on button "Done" at bounding box center [525, 7] width 61 height 15
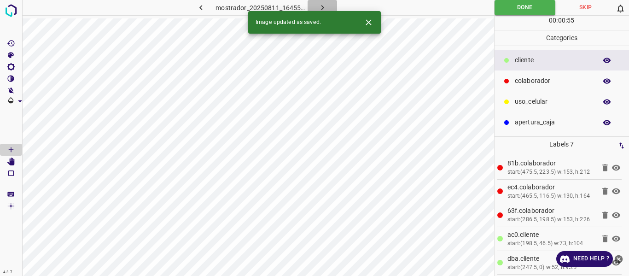
click at [321, 6] on icon "button" at bounding box center [322, 7] width 3 height 5
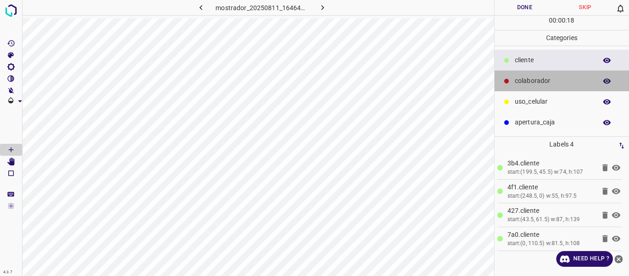
drag, startPoint x: 532, startPoint y: 79, endPoint x: 501, endPoint y: 93, distance: 34.4
click at [532, 82] on p "colaborador" at bounding box center [553, 81] width 77 height 10
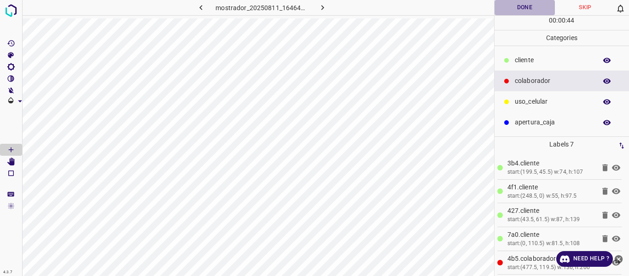
click at [515, 9] on button "Done" at bounding box center [525, 7] width 61 height 15
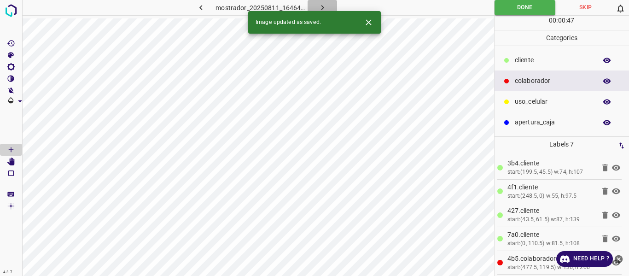
click at [318, 4] on icon "button" at bounding box center [323, 8] width 10 height 10
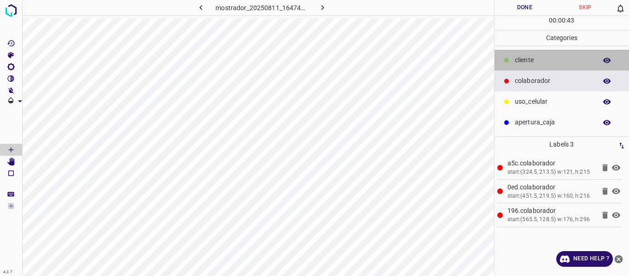
click at [521, 62] on p "​​cliente" at bounding box center [553, 60] width 77 height 10
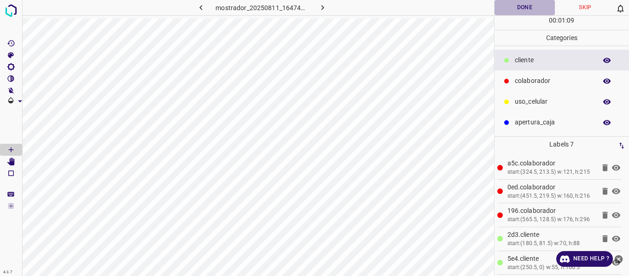
click at [514, 10] on button "Done" at bounding box center [525, 7] width 61 height 15
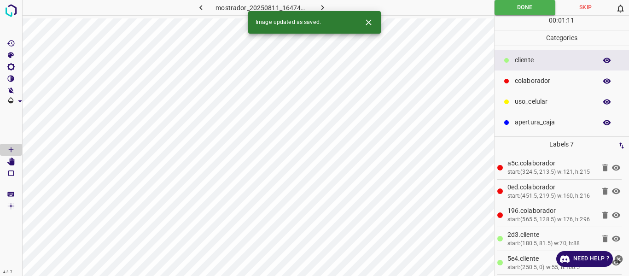
click at [320, 7] on icon "button" at bounding box center [323, 8] width 10 height 10
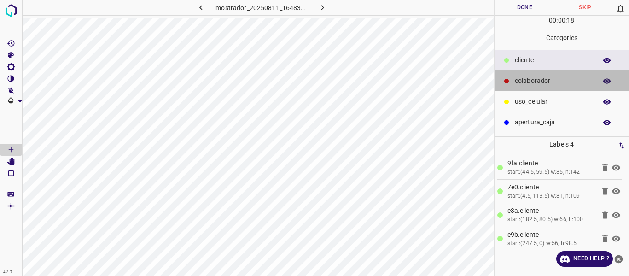
drag, startPoint x: 540, startPoint y: 78, endPoint x: 500, endPoint y: 91, distance: 42.2
click at [540, 79] on p "colaborador" at bounding box center [553, 81] width 77 height 10
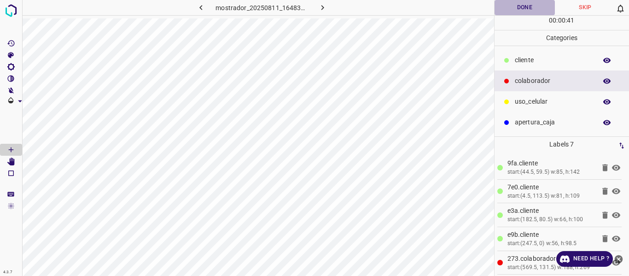
click at [511, 7] on button "Done" at bounding box center [525, 7] width 61 height 15
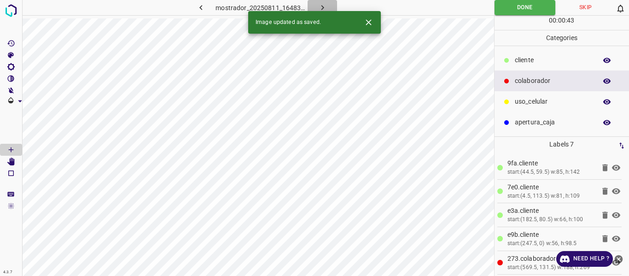
click at [324, 6] on icon "button" at bounding box center [323, 8] width 10 height 10
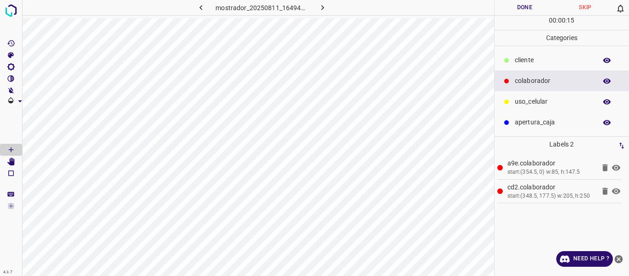
click at [519, 57] on p "​​cliente" at bounding box center [553, 60] width 77 height 10
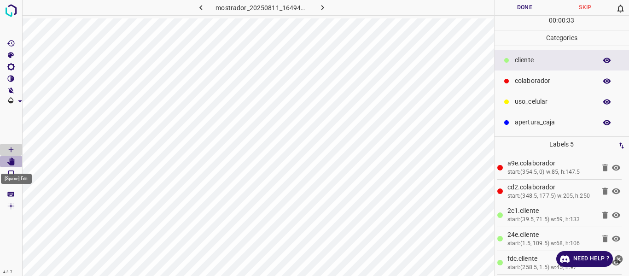
click at [32, 166] on div "4.3.7 mostrador_20250811_164940_820323.jpg Done Skip 0 00 : 00 : 33 Categories …" at bounding box center [314, 138] width 629 height 276
drag, startPoint x: 10, startPoint y: 162, endPoint x: 29, endPoint y: 169, distance: 20.5
click at [10, 162] on icon "[Space] Edit" at bounding box center [11, 162] width 8 height 8
click at [520, 9] on button "Done" at bounding box center [525, 7] width 61 height 15
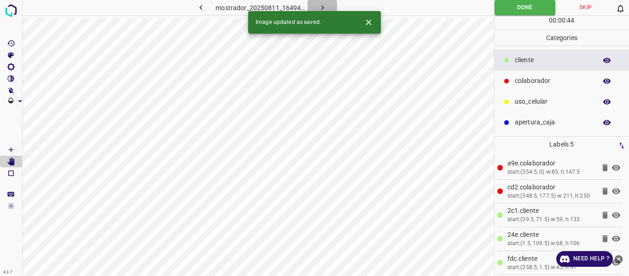
click at [321, 6] on icon "button" at bounding box center [323, 8] width 10 height 10
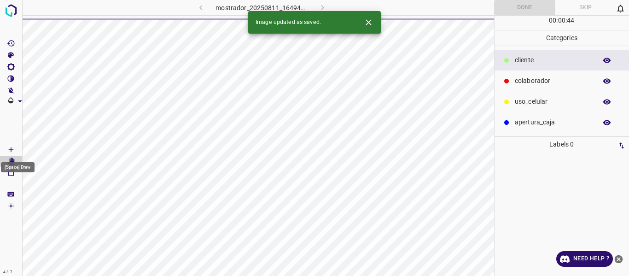
click at [8, 147] on icon "[Space] Draw" at bounding box center [11, 150] width 8 height 8
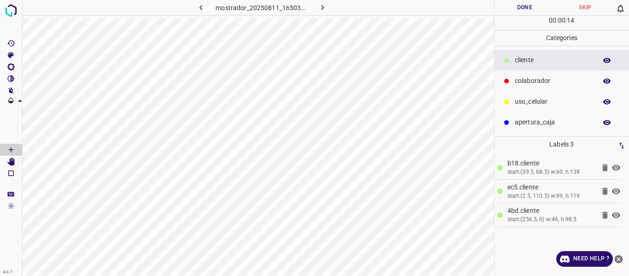
click at [534, 78] on p "colaborador" at bounding box center [553, 81] width 77 height 10
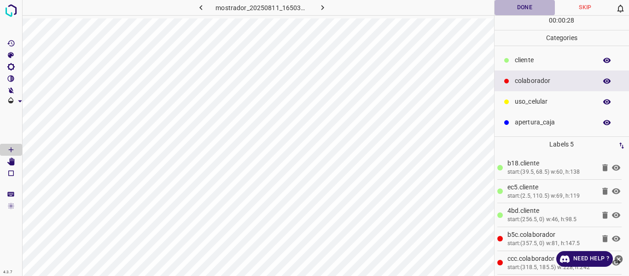
click at [522, 8] on button "Done" at bounding box center [525, 7] width 61 height 15
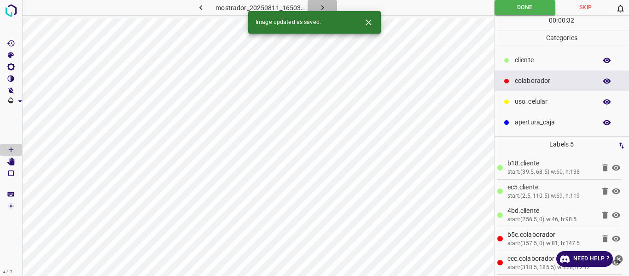
click at [321, 5] on icon "button" at bounding box center [323, 8] width 10 height 10
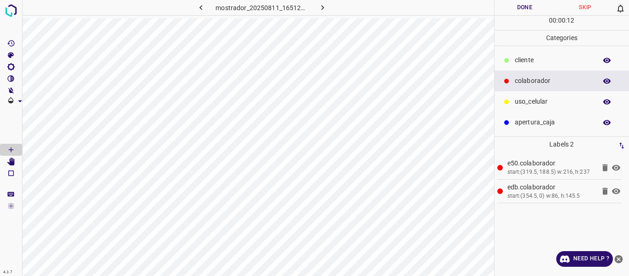
click at [509, 60] on div at bounding box center [506, 60] width 9 height 9
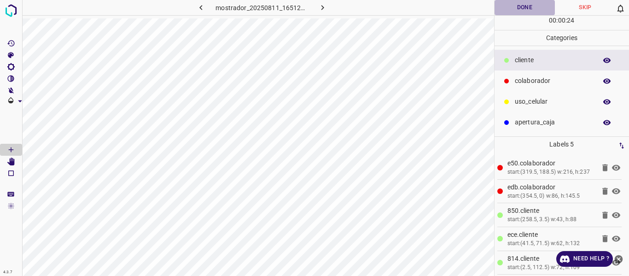
drag, startPoint x: 522, startPoint y: 6, endPoint x: 341, endPoint y: 4, distance: 181.0
click at [522, 6] on button "Done" at bounding box center [525, 7] width 61 height 15
